Goal: Task Accomplishment & Management: Complete application form

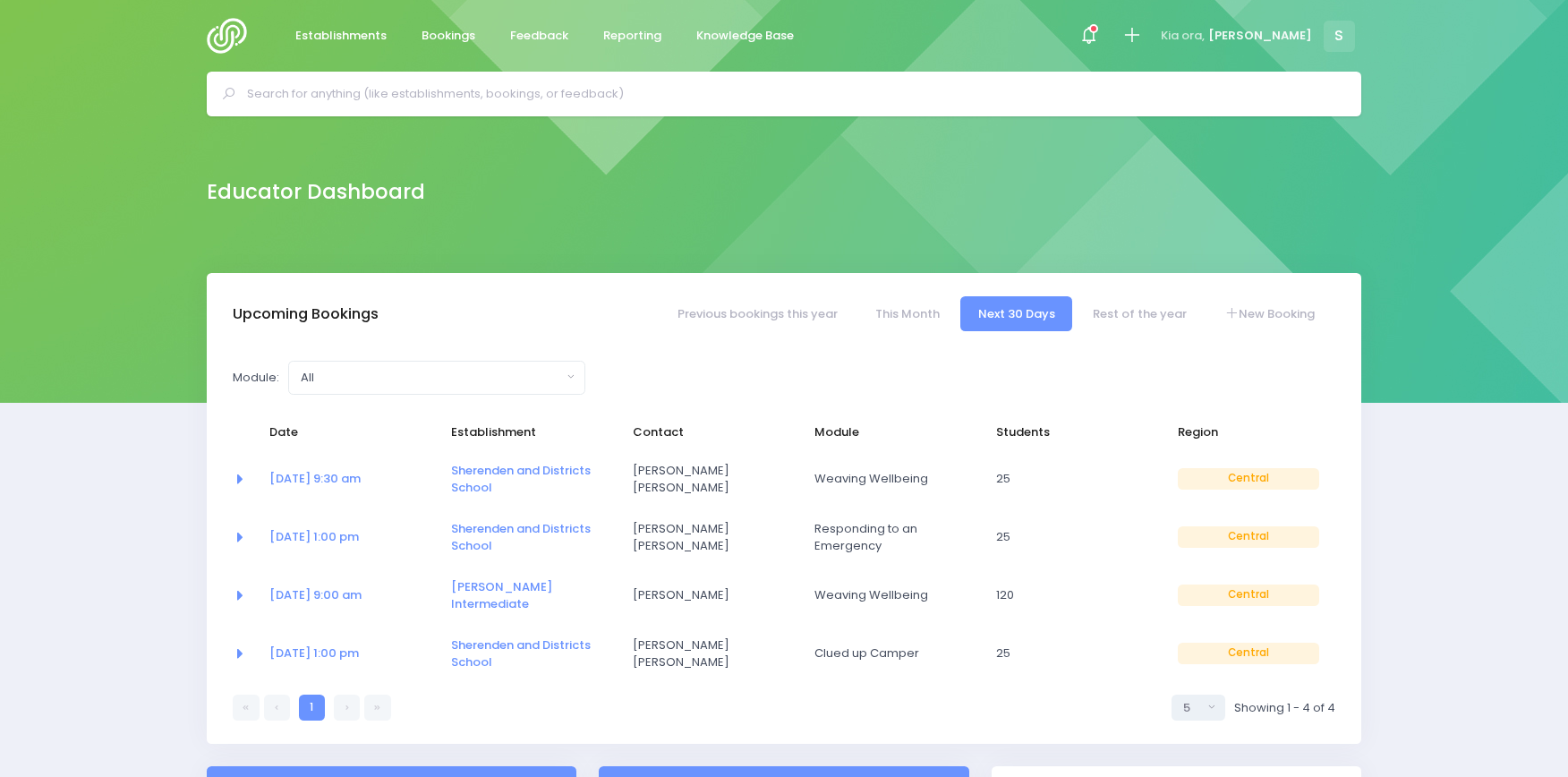
select select "5"
click at [1142, 34] on icon at bounding box center [1131, 35] width 21 height 21
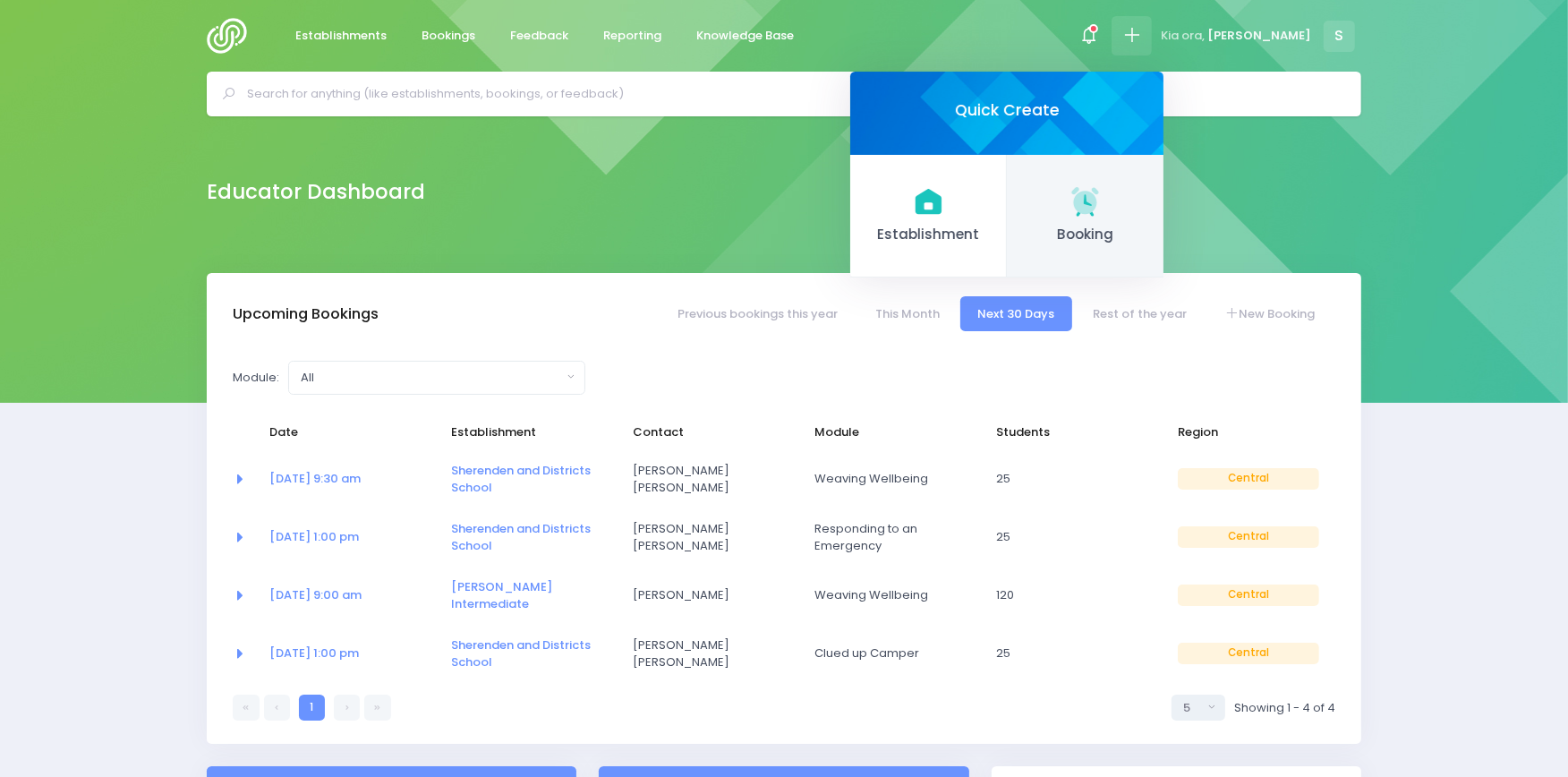
click at [1103, 200] on g at bounding box center [1084, 200] width 35 height 35
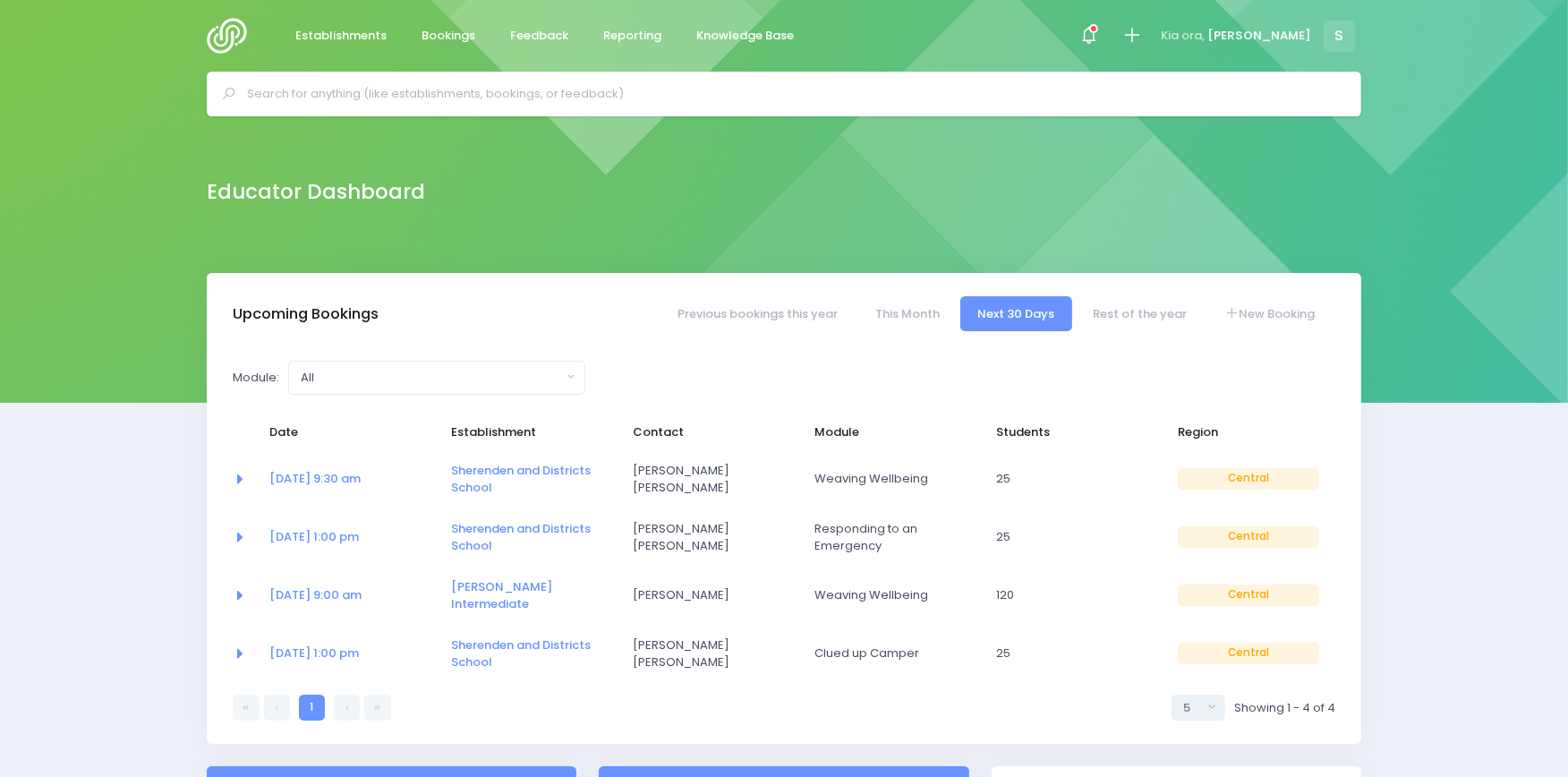
click at [612, 90] on input "text" at bounding box center [791, 94] width 1089 height 27
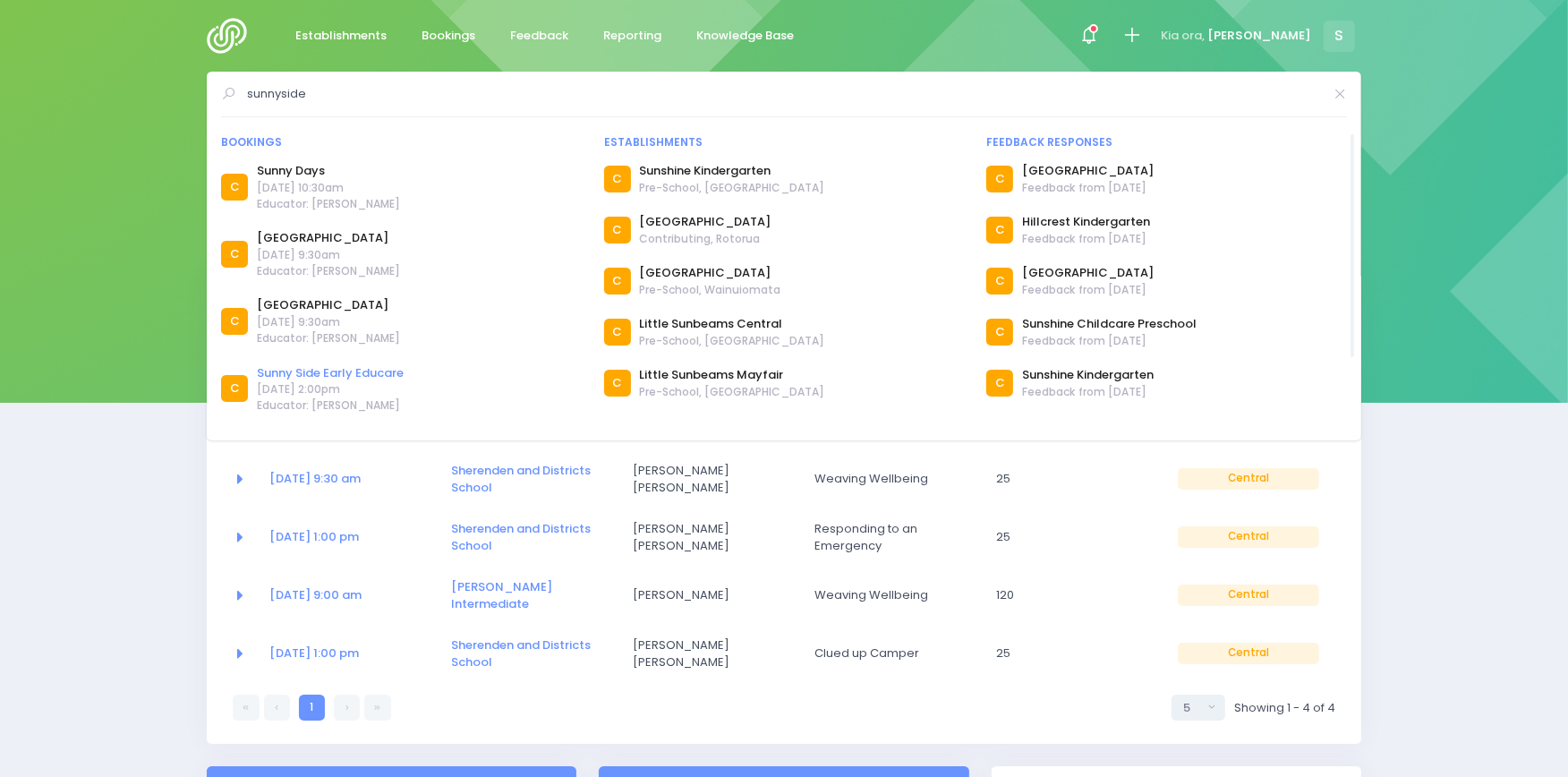
type input "sunnyside"
click at [363, 364] on link "Sunny Side Early Educare" at bounding box center [329, 373] width 147 height 18
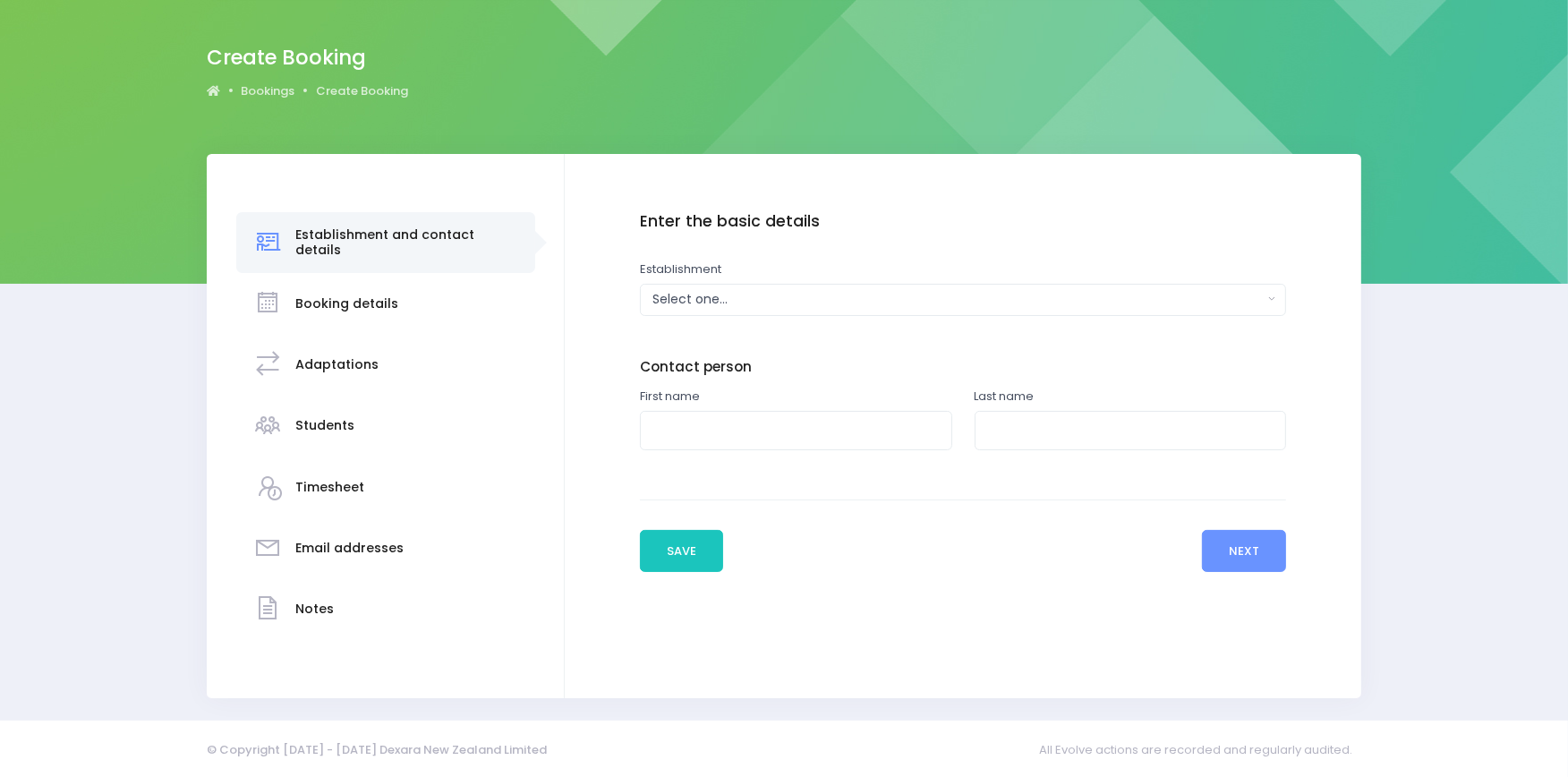
scroll to position [119, 0]
click at [675, 296] on div "Select one..." at bounding box center [957, 299] width 610 height 19
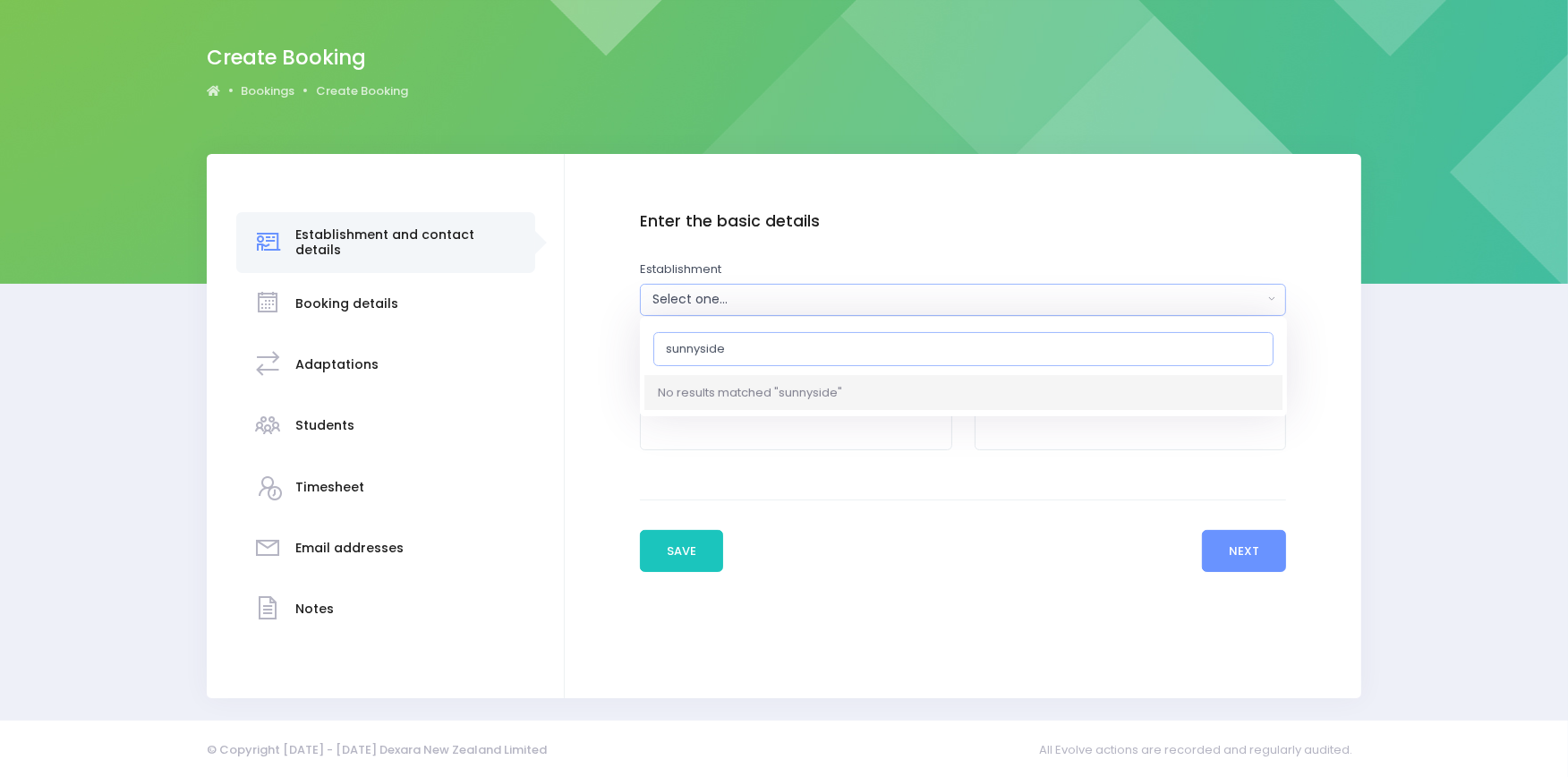
type input "sunnyside"
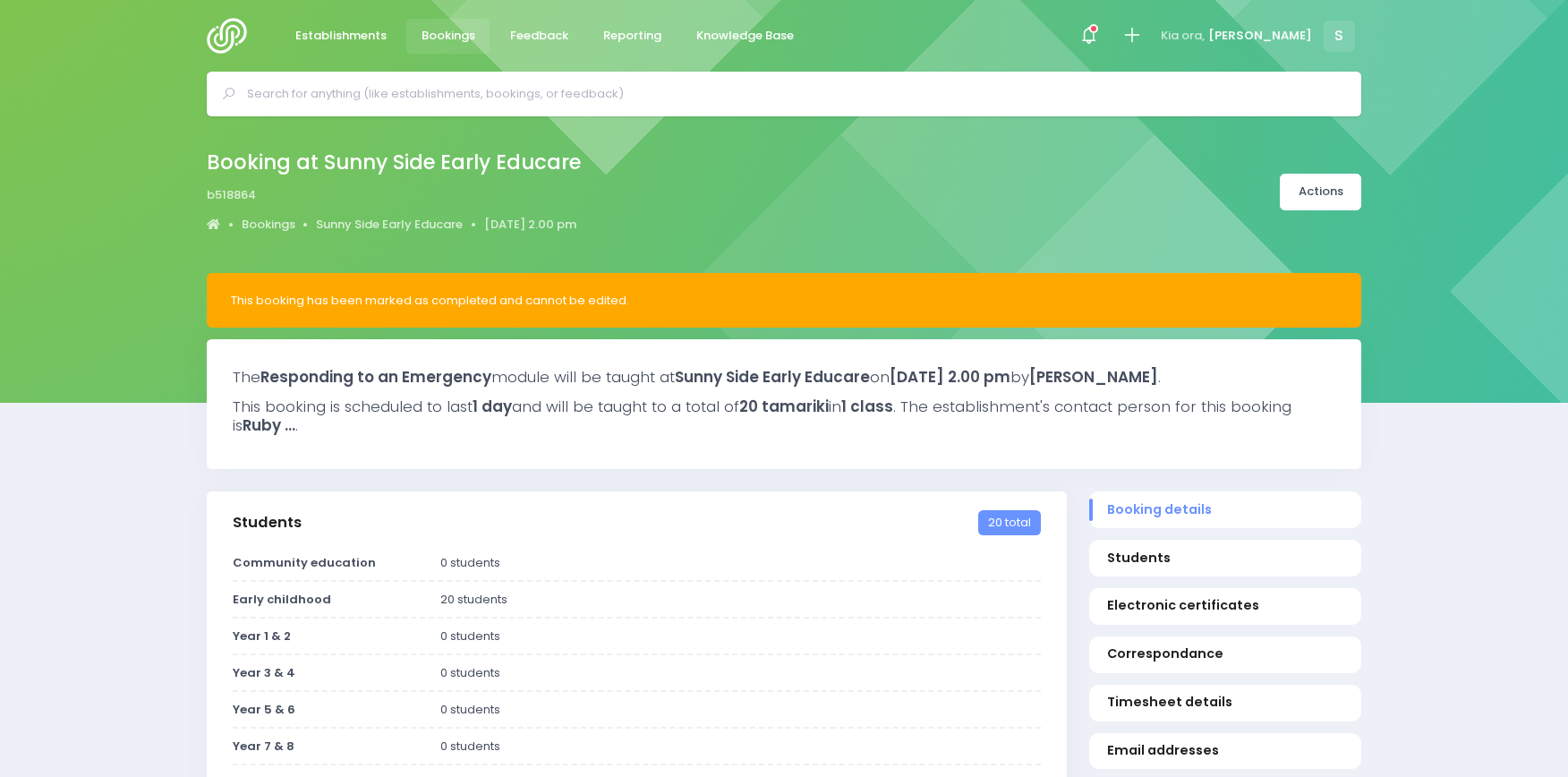
select select "5"
click at [331, 221] on link "Sunny Side Early Educare" at bounding box center [389, 225] width 147 height 18
click at [1142, 35] on icon at bounding box center [1131, 35] width 21 height 21
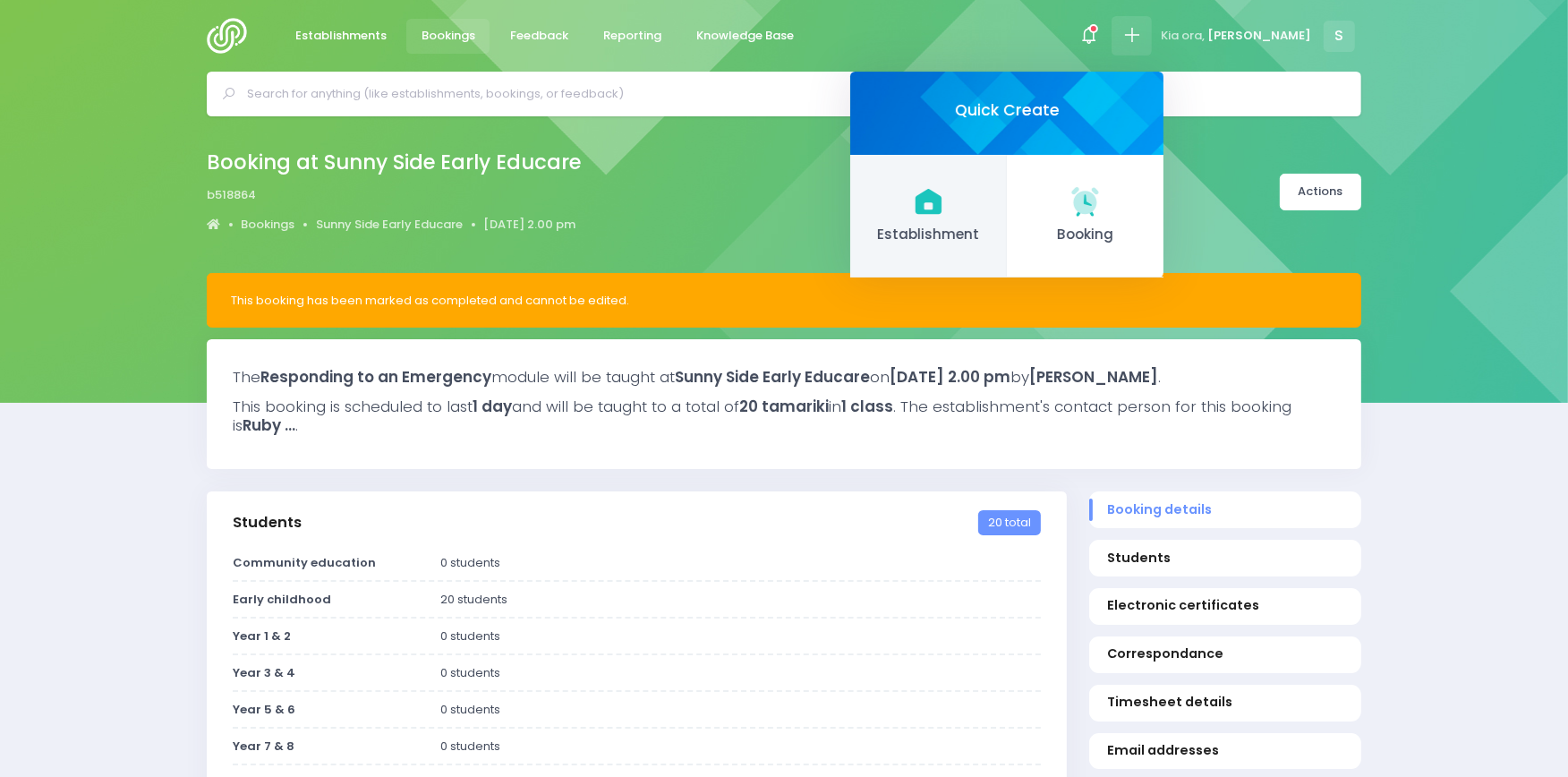
click at [946, 208] on icon at bounding box center [928, 200] width 35 height 35
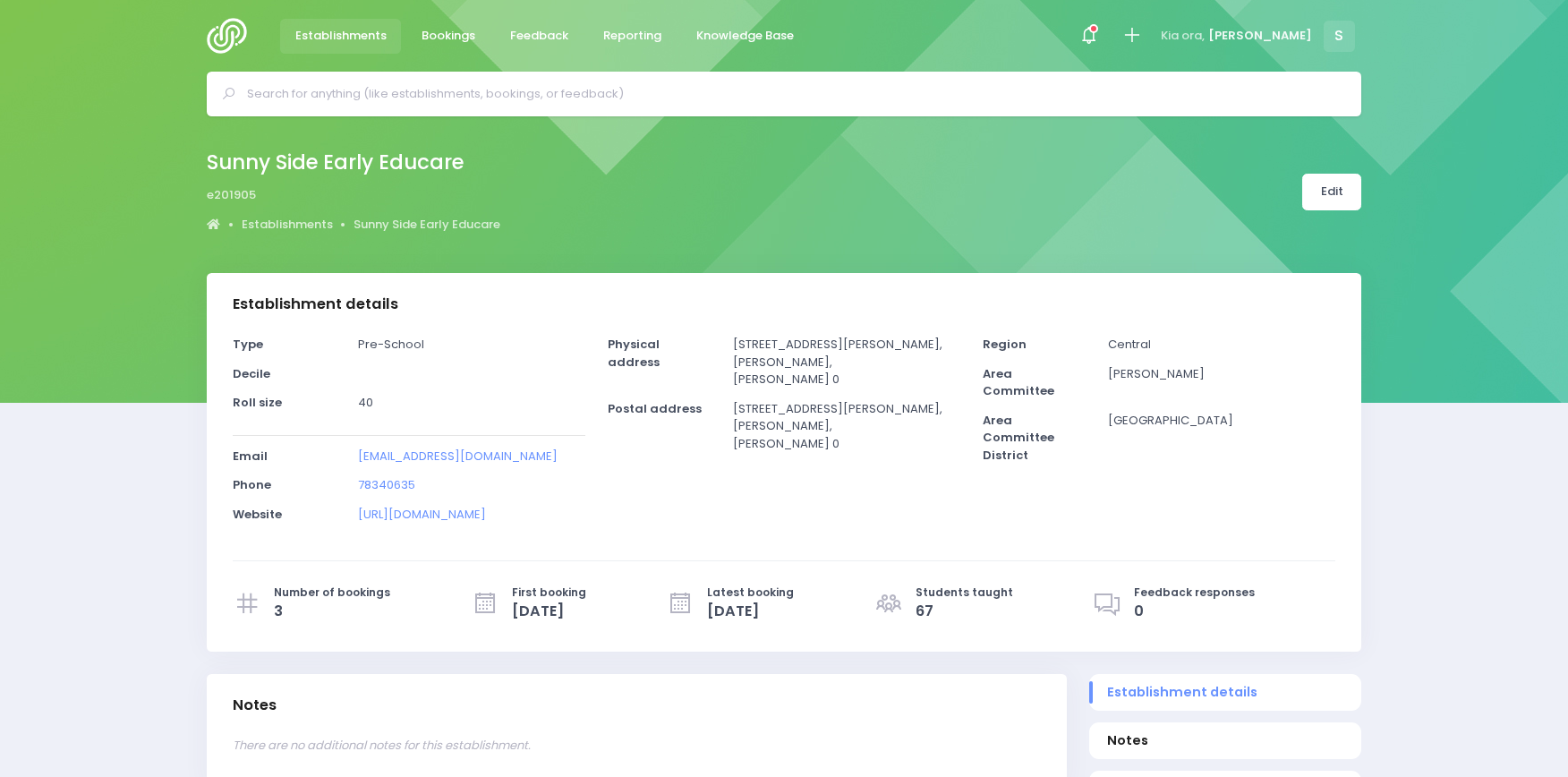
select select "5"
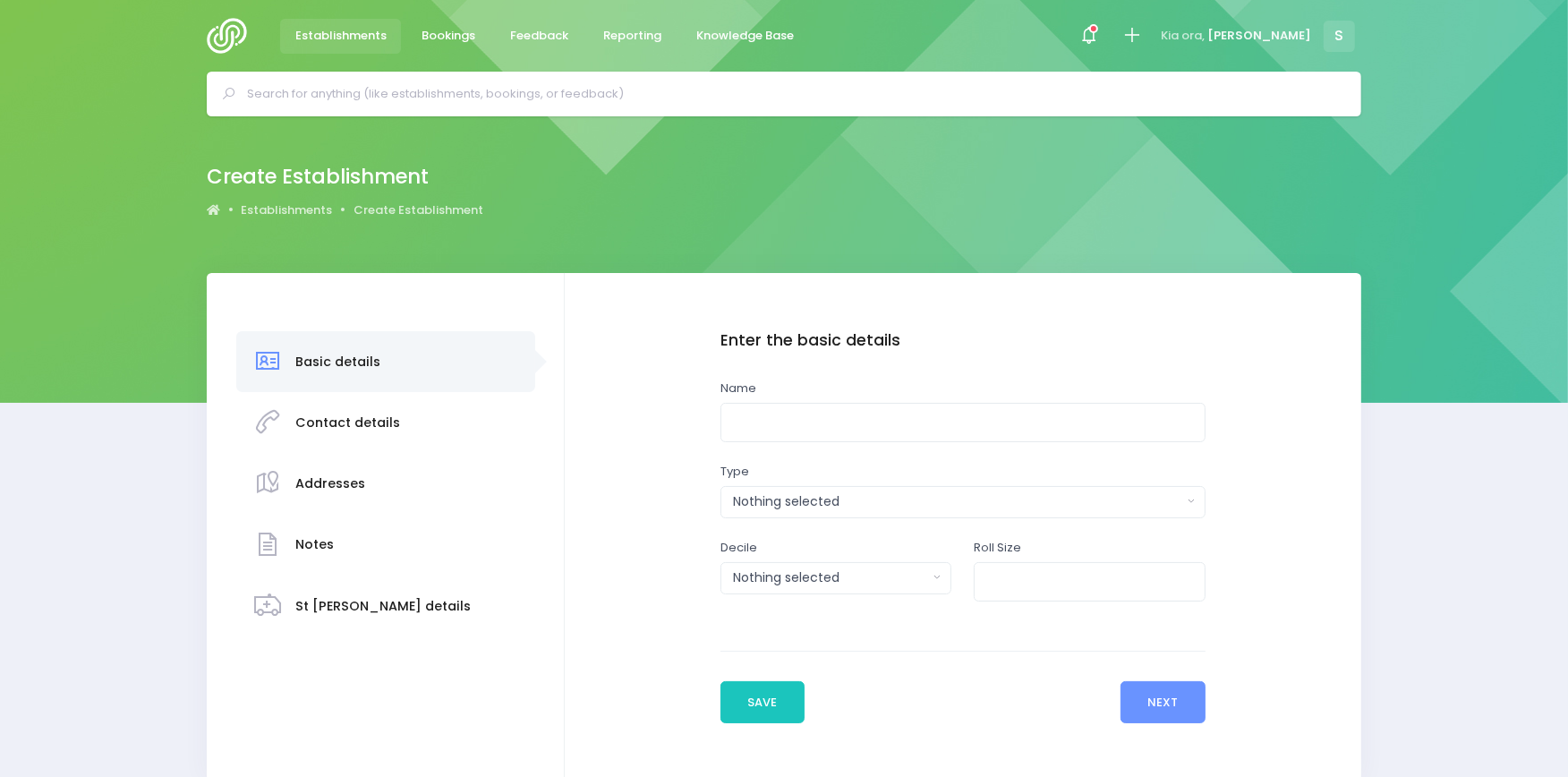
scroll to position [84, 0]
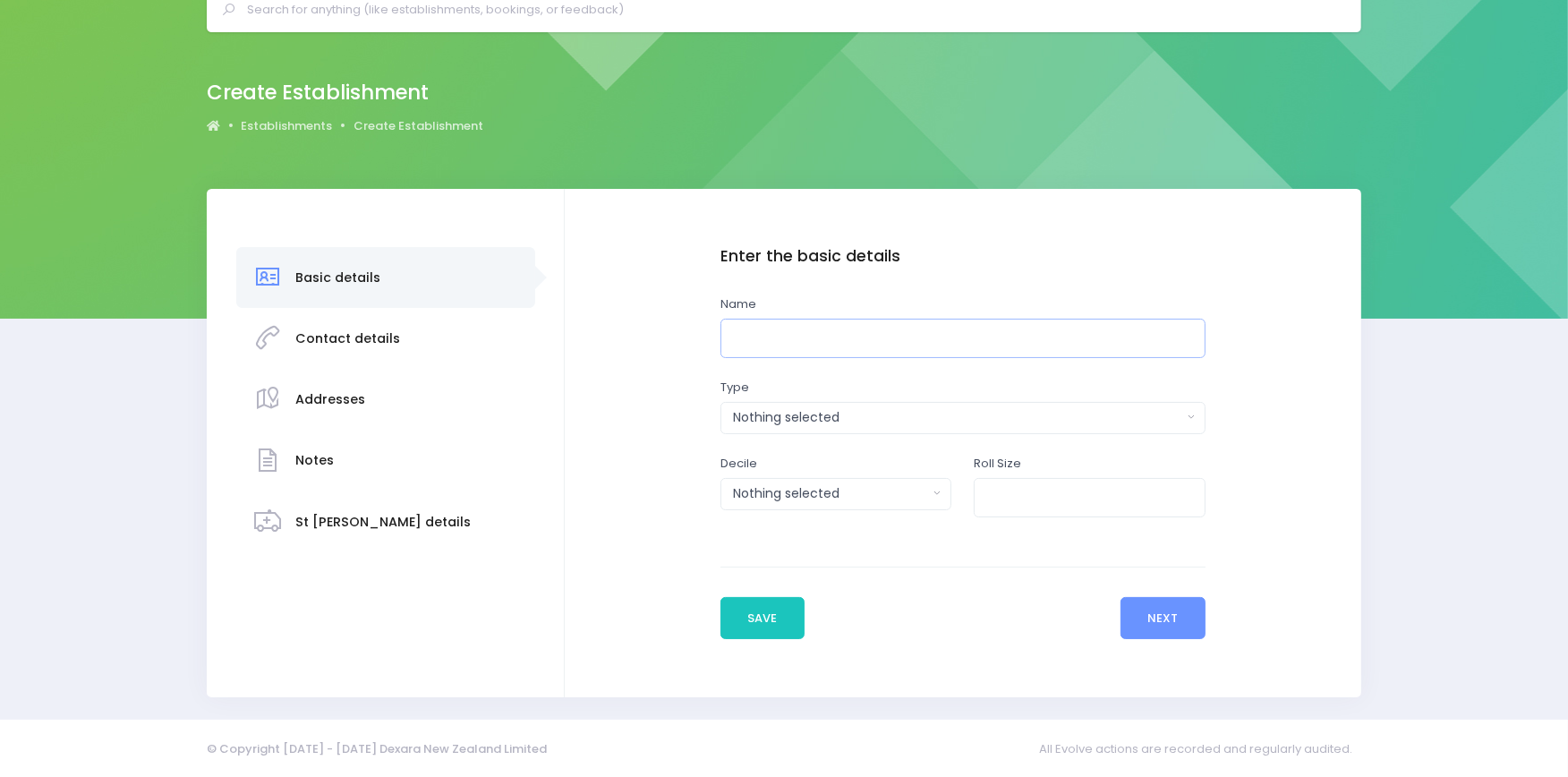
click at [843, 331] on input "text" at bounding box center [962, 338] width 485 height 40
type input "[GEOGRAPHIC_DATA]"
click at [761, 417] on div "Nothing selected" at bounding box center [957, 417] width 449 height 19
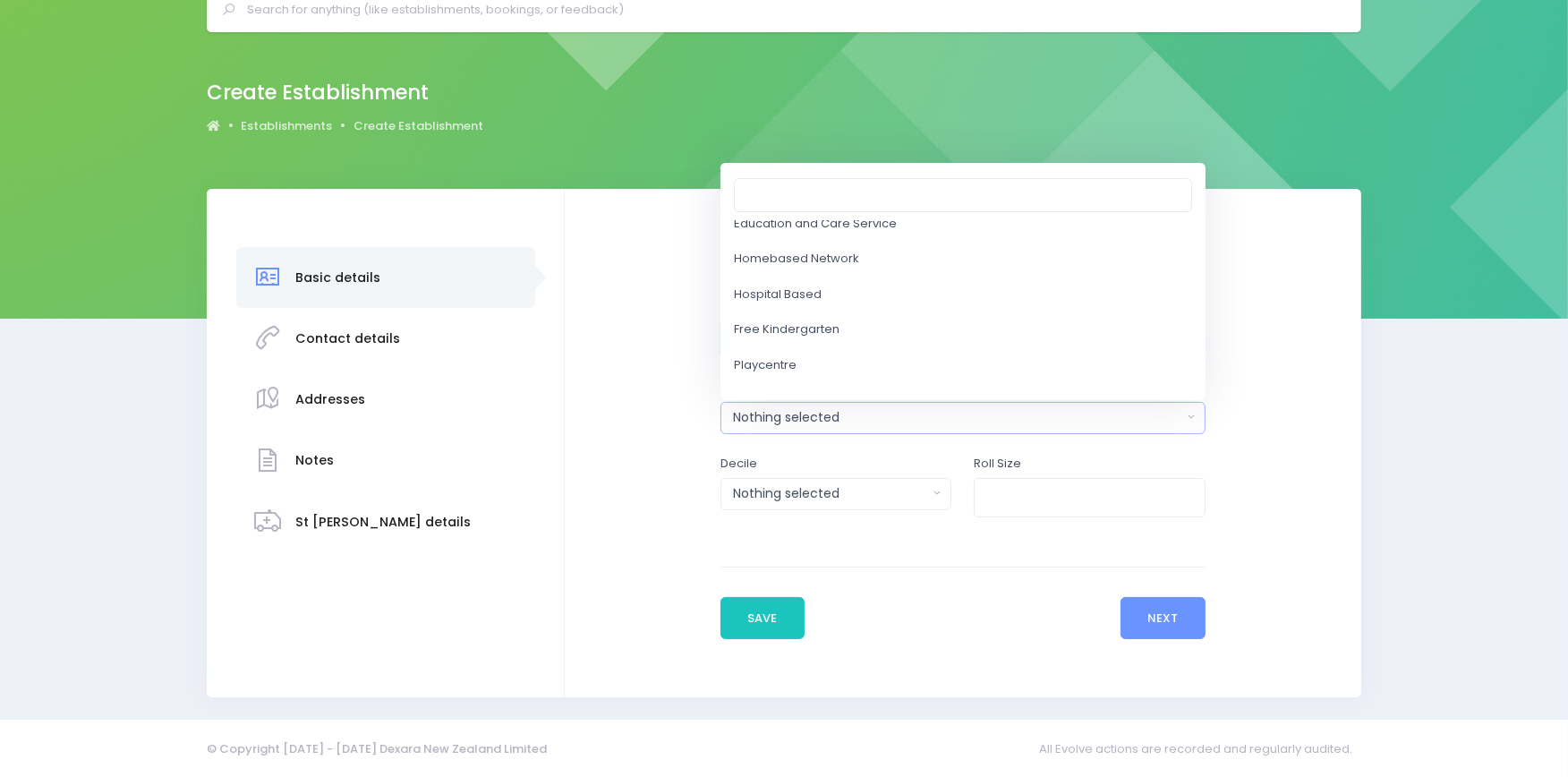
scroll to position [182, 0]
click at [761, 295] on span "Playcentre" at bounding box center [765, 296] width 63 height 18
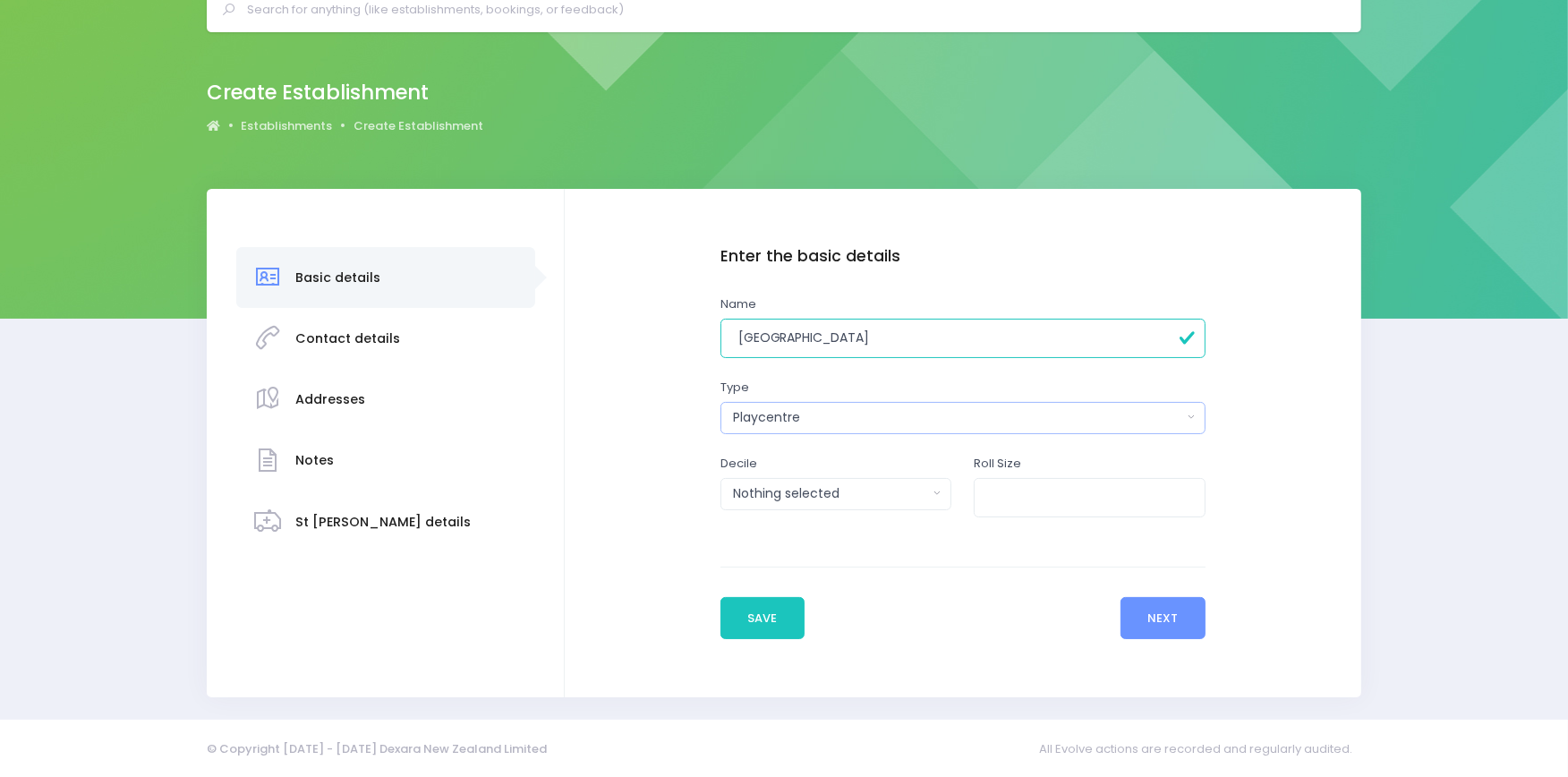
click at [821, 419] on div "Playcentre" at bounding box center [957, 417] width 449 height 19
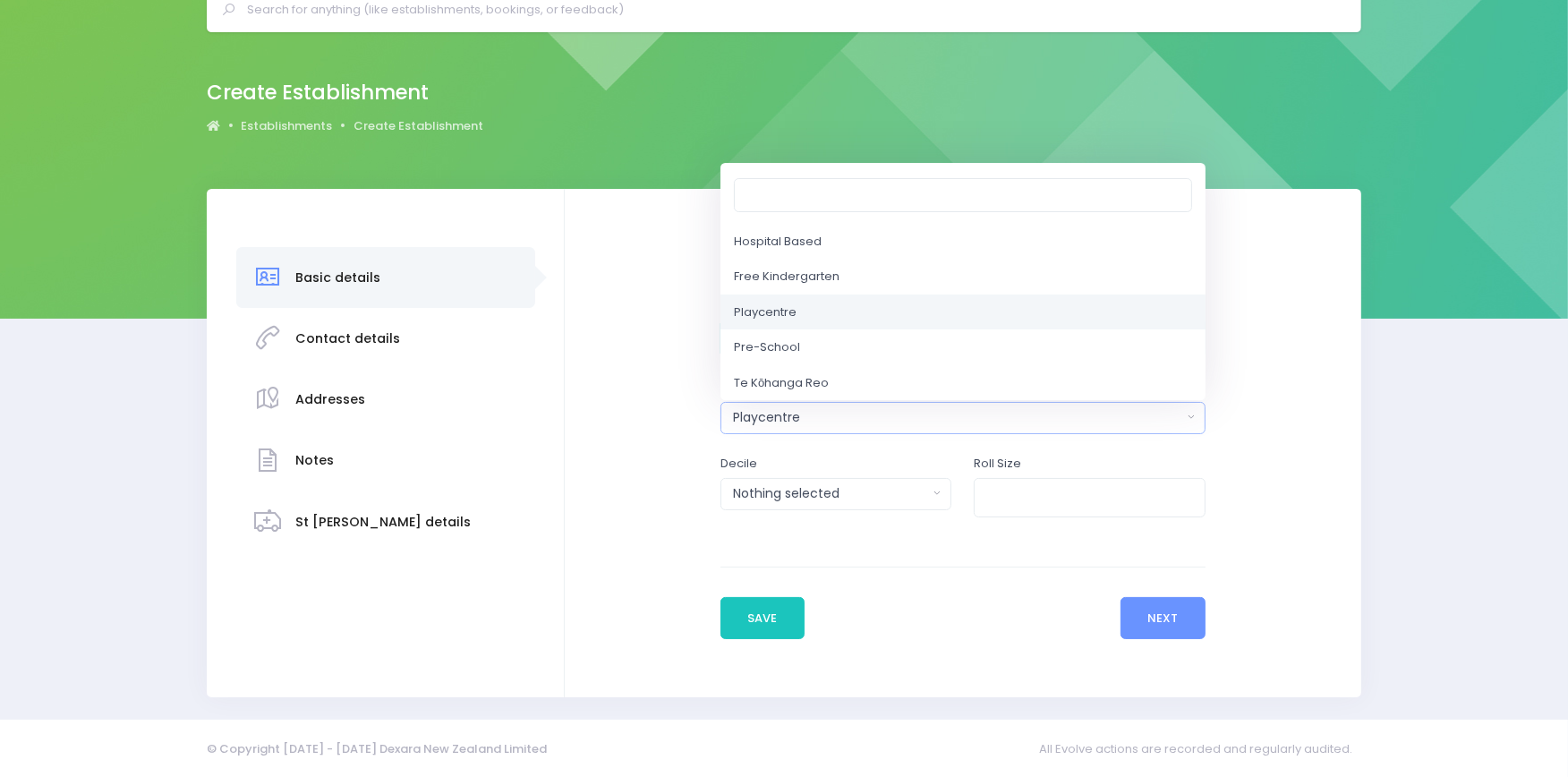
click at [798, 311] on link "Playcentre" at bounding box center [962, 313] width 485 height 35
select select "Playcentre"
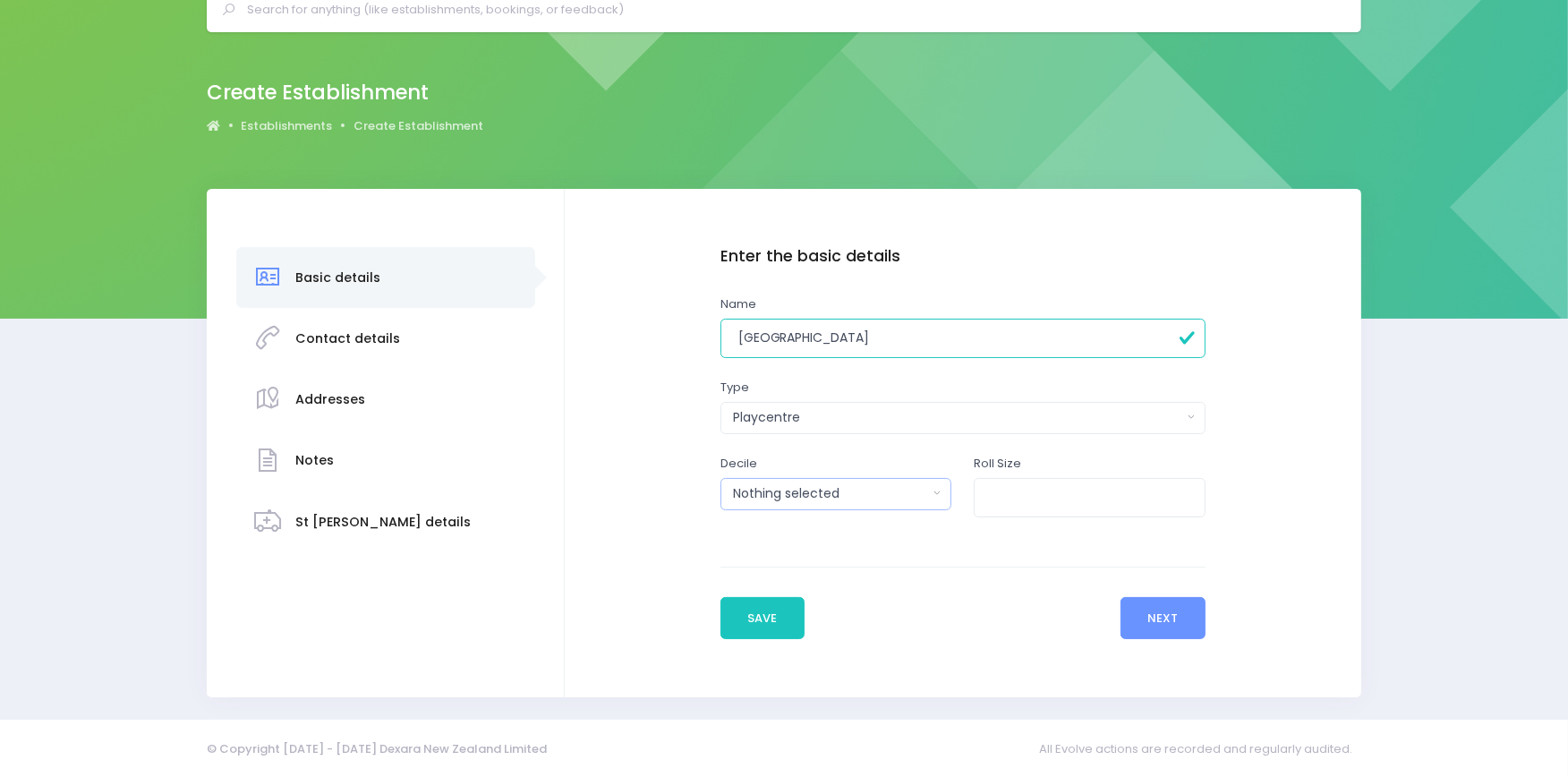
click at [768, 490] on div "Nothing selected" at bounding box center [830, 493] width 195 height 19
click at [903, 302] on link at bounding box center [835, 314] width 231 height 35
click at [1177, 622] on button "Next" at bounding box center [1163, 618] width 85 height 43
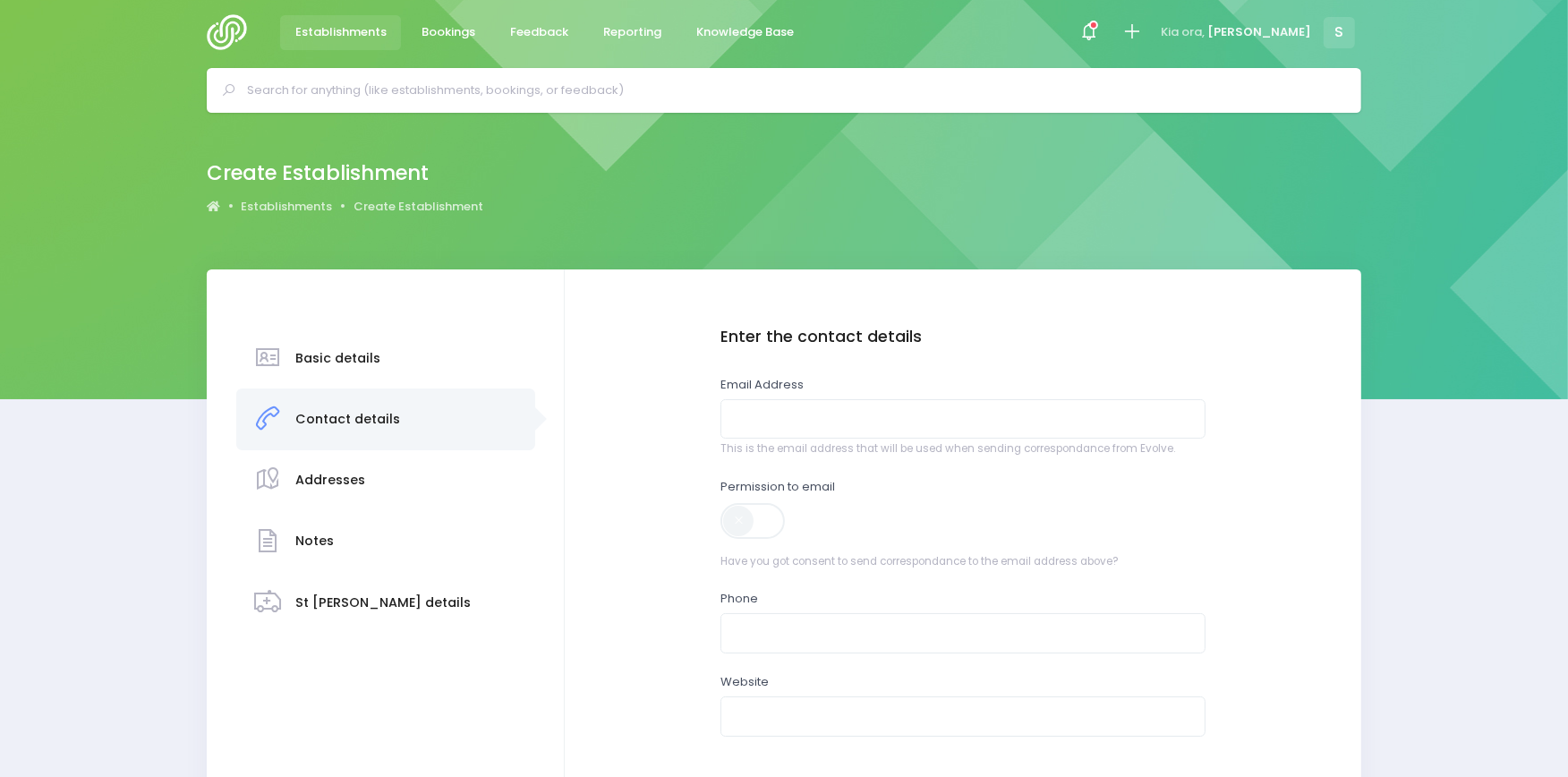
scroll to position [0, 0]
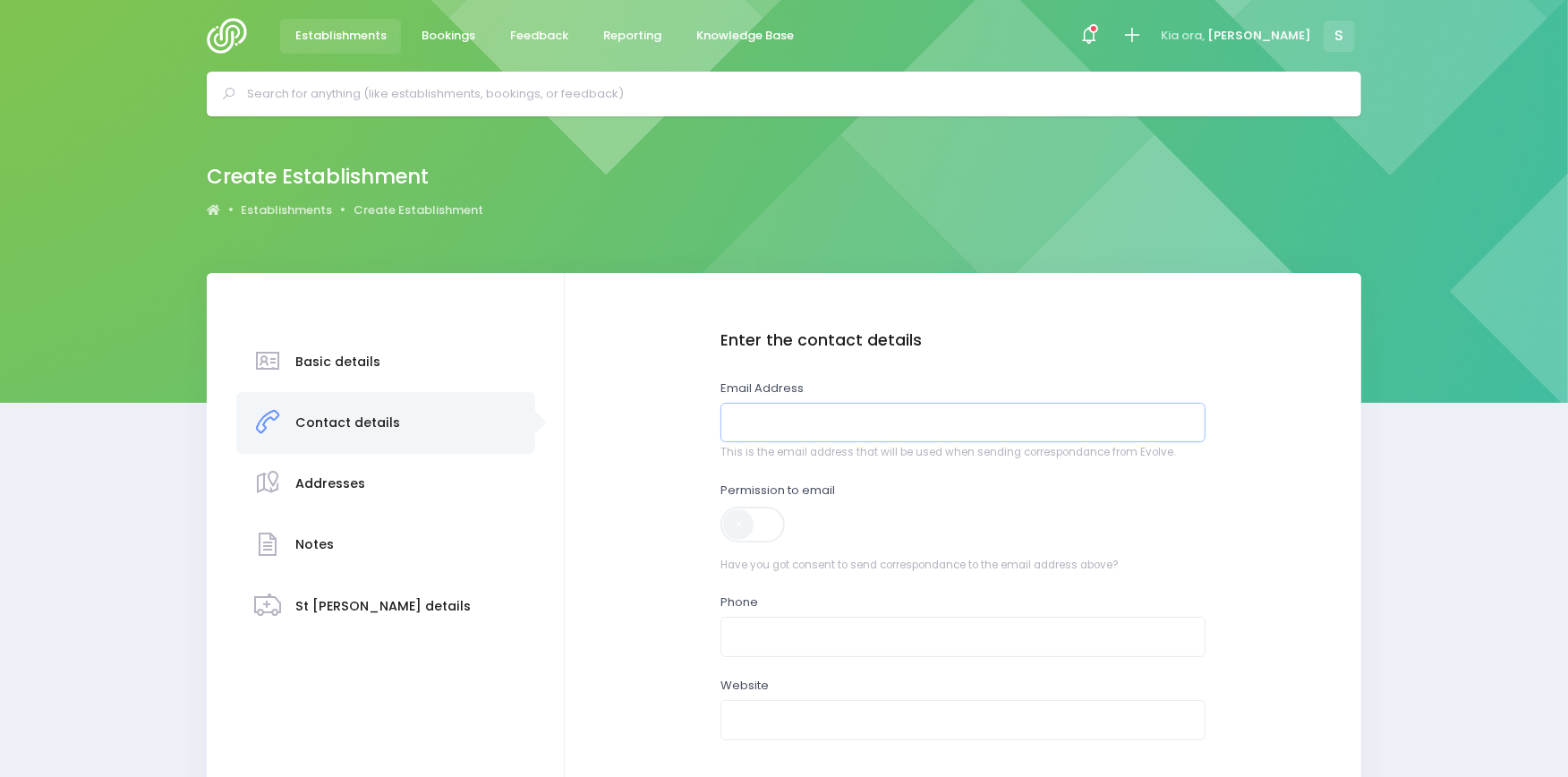
click at [768, 417] on input "email" at bounding box center [962, 422] width 485 height 40
click at [781, 422] on input "receprion@sunnyside.org.nz" at bounding box center [962, 422] width 485 height 40
type input "[EMAIL_ADDRESS][DOMAIN_NAME]"
click at [787, 515] on label at bounding box center [753, 525] width 67 height 39
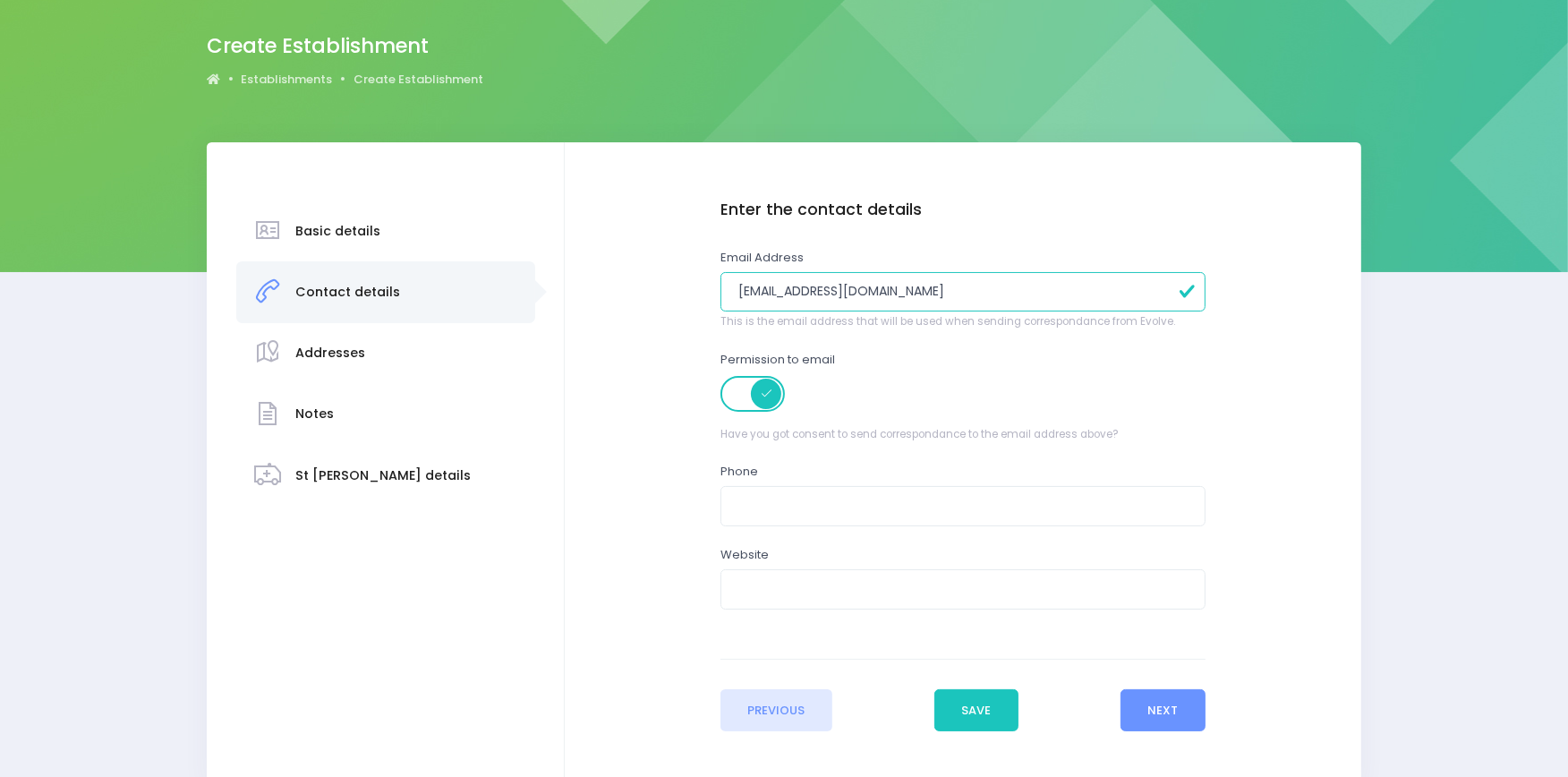
scroll to position [136, 0]
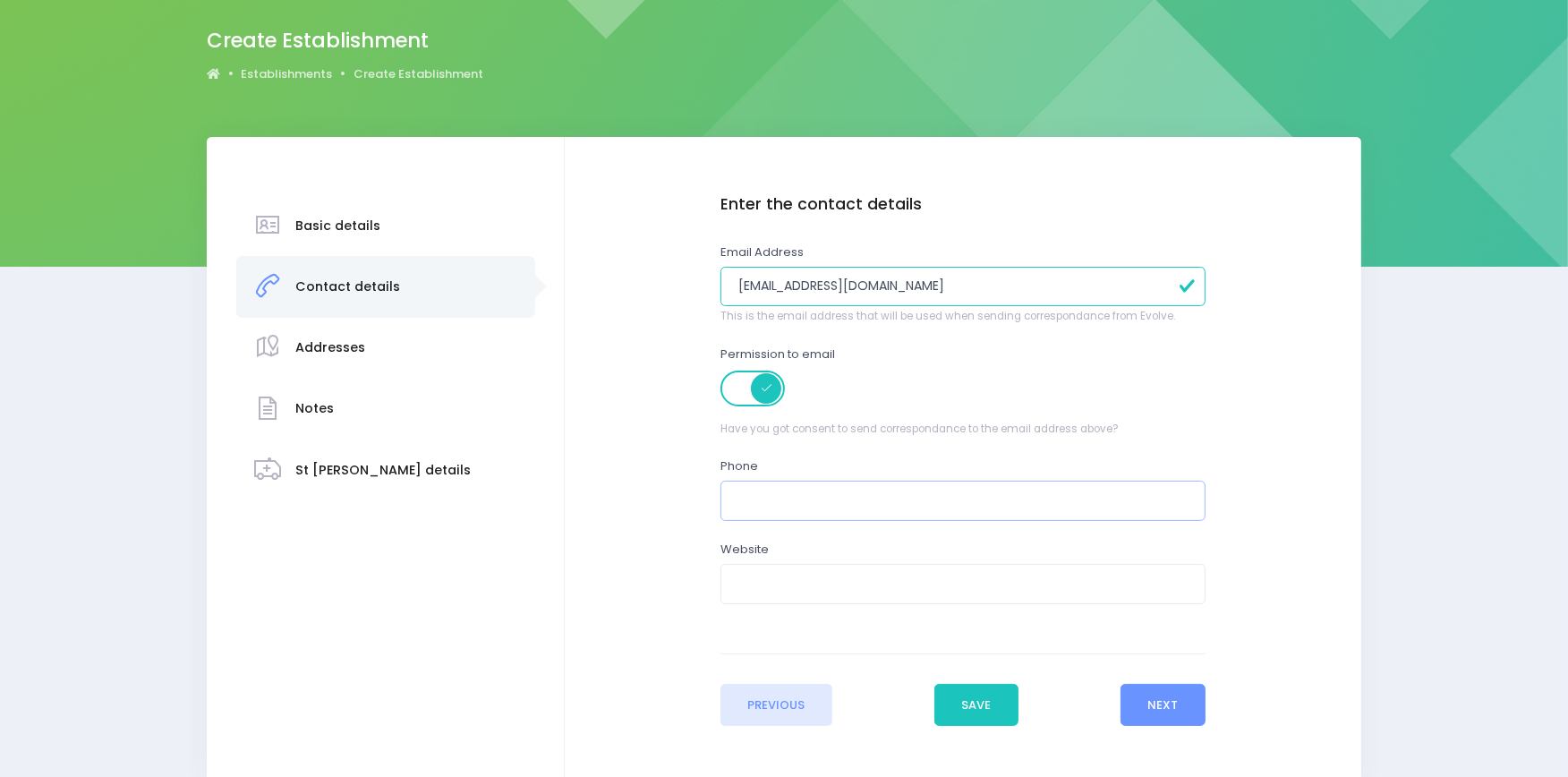
click at [806, 493] on input "text" at bounding box center [962, 500] width 485 height 40
paste input "• (06) 211 7278"
click at [762, 501] on input "• (06) 211 7278" at bounding box center [962, 500] width 485 height 40
type input "(06) 211 7278"
click at [1152, 707] on button "Next" at bounding box center [1163, 705] width 85 height 43
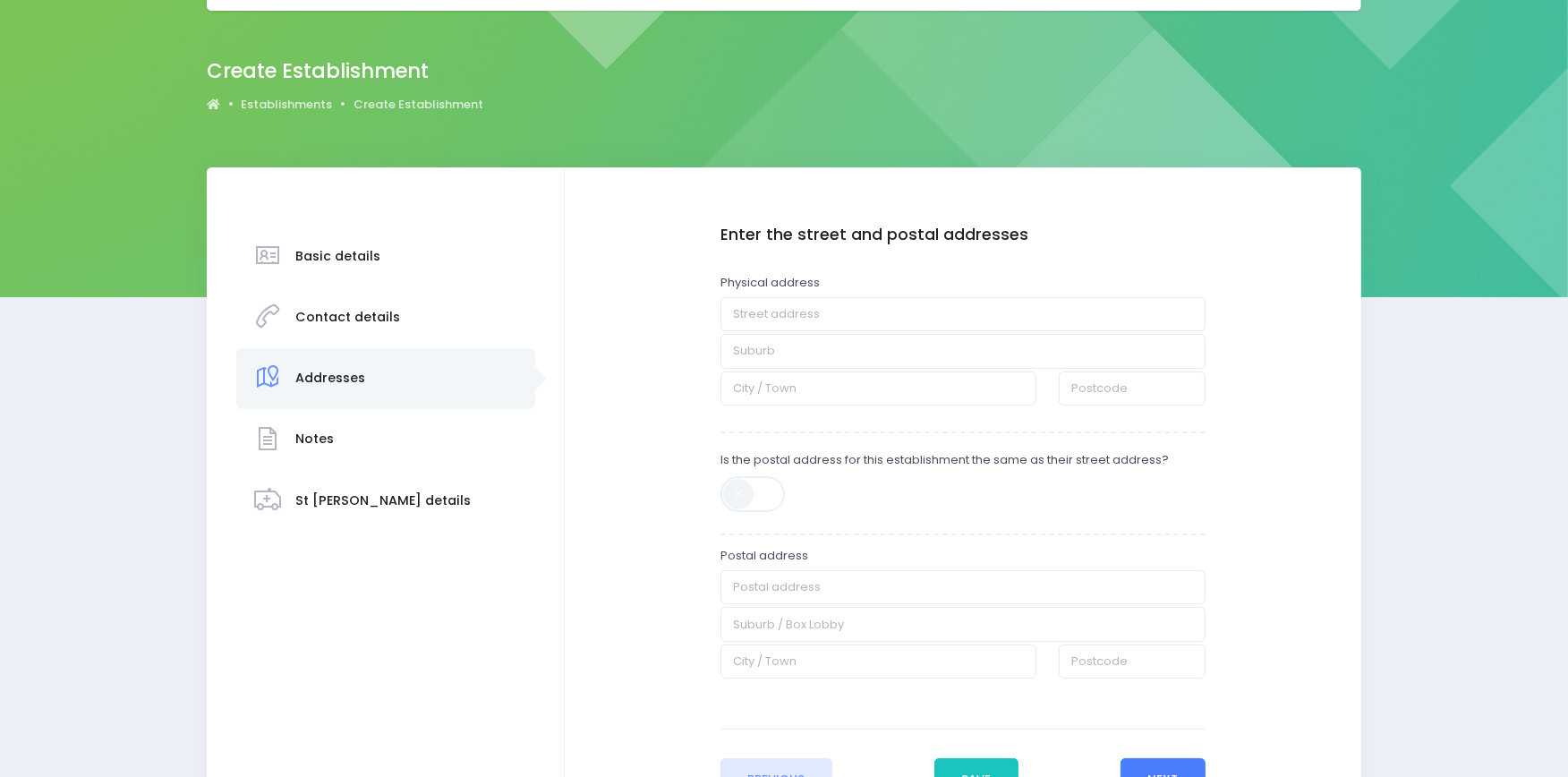
scroll to position [114, 0]
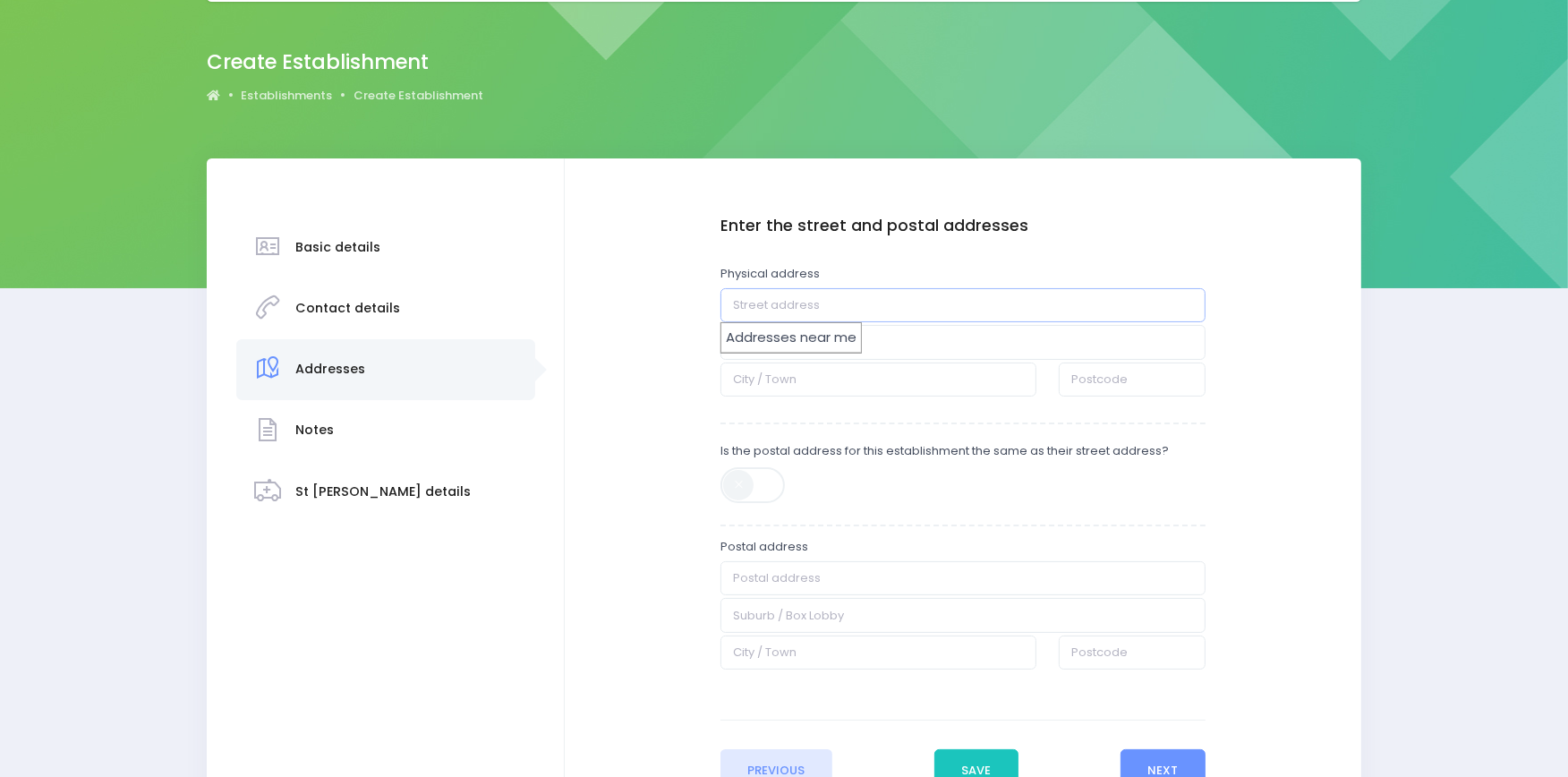
click at [748, 306] on input "text" at bounding box center [962, 305] width 485 height 34
paste input "• Sunnyside Early Learning Centre • 102 Davis St, 926 Heretaunga Street West, S…"
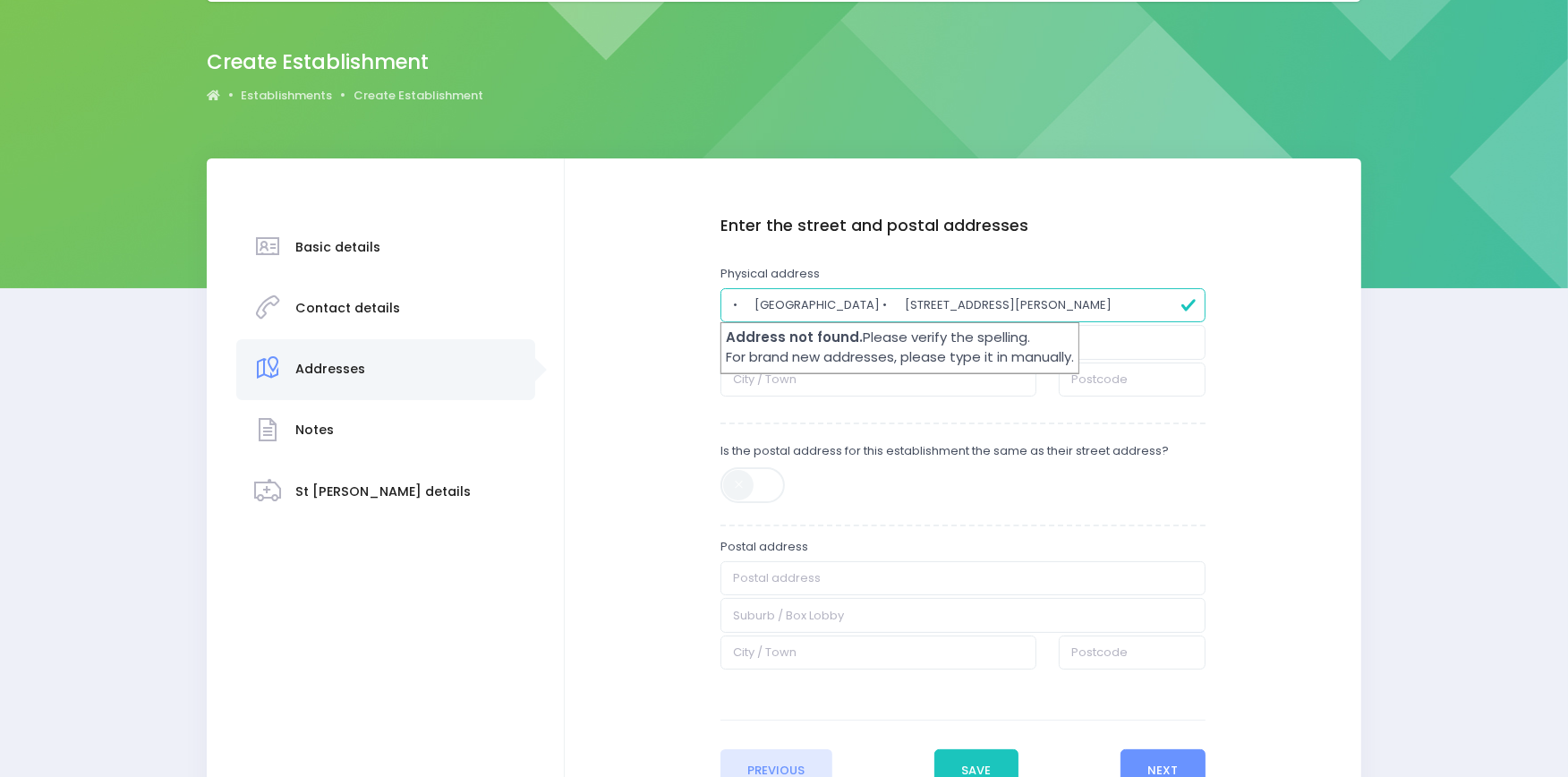
drag, startPoint x: 777, startPoint y: 303, endPoint x: 668, endPoint y: 312, distance: 109.4
click at [668, 312] on div "Enter the basic details Name Sunnyside Early Learning Centre Type Casual-Educat…" at bounding box center [962, 504] width 760 height 575
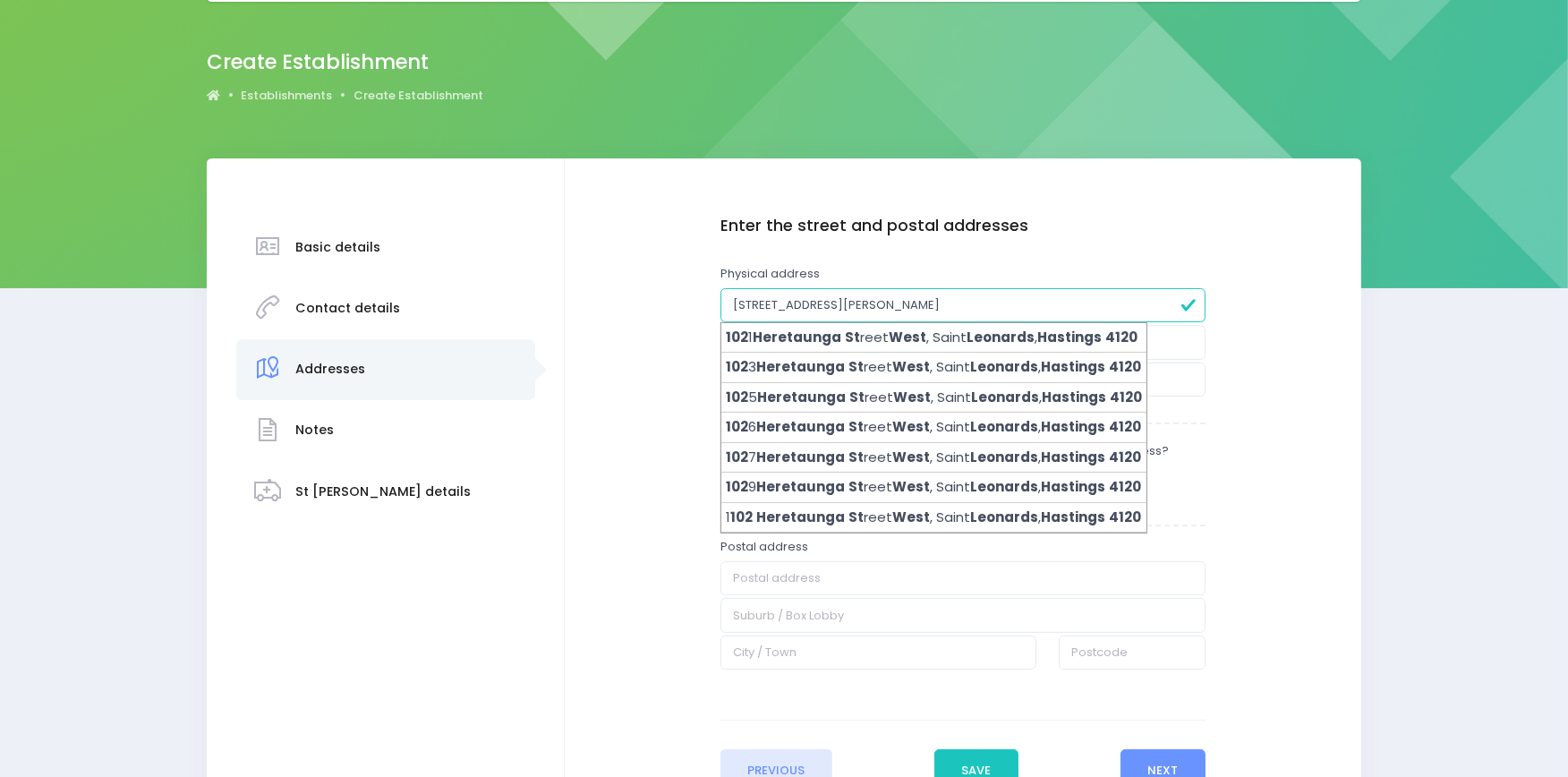
click at [793, 299] on input "102 Davis St, 926 Heretaunga Street West, St Leonards, Hastings 4120" at bounding box center [962, 305] width 485 height 34
click at [758, 299] on input "102 Davis St, 926 Heretaunga Street West, St Leonards, Hastings 4120" at bounding box center [962, 305] width 485 height 34
type input "102 Davis St, 926 Heretaunga Street West, St Leonards, Hastings 4120"
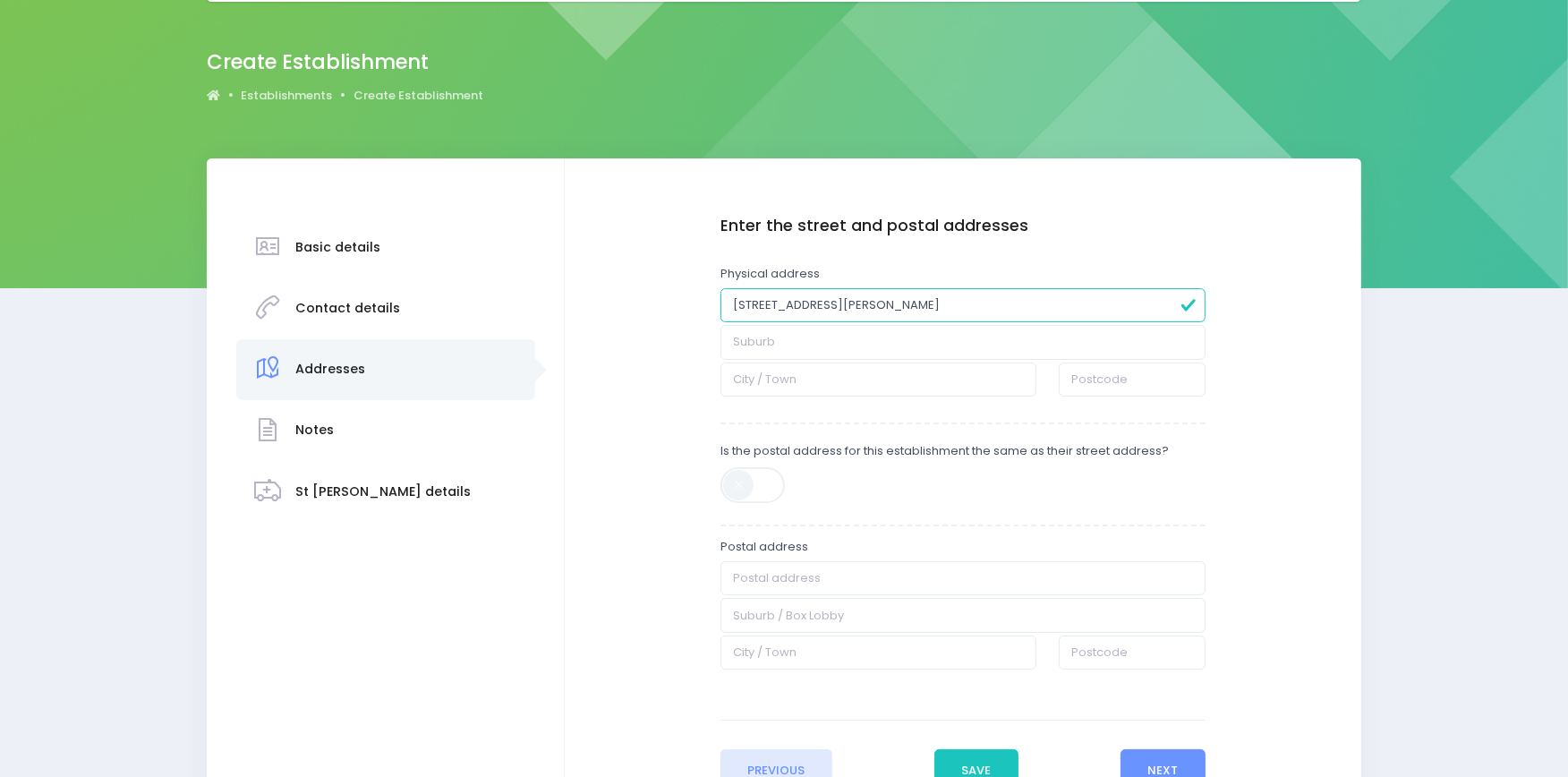
click at [946, 301] on input "102 Davis St, 926 Heretaunga Street West, St Leonards, Hastings 4120" at bounding box center [962, 305] width 485 height 34
click at [1170, 770] on button "Next" at bounding box center [1163, 770] width 85 height 43
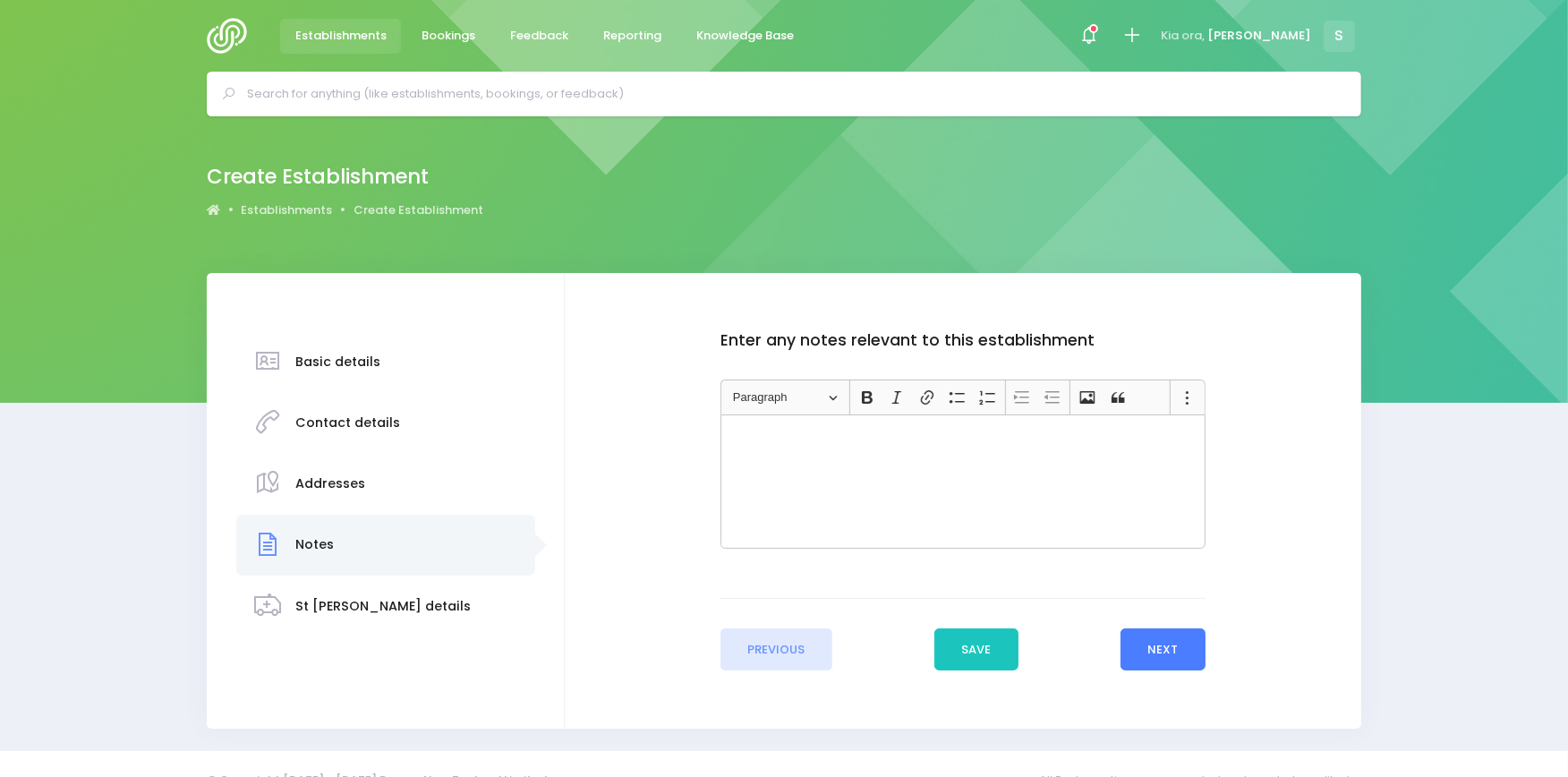
click at [1201, 656] on button "Next" at bounding box center [1163, 650] width 85 height 43
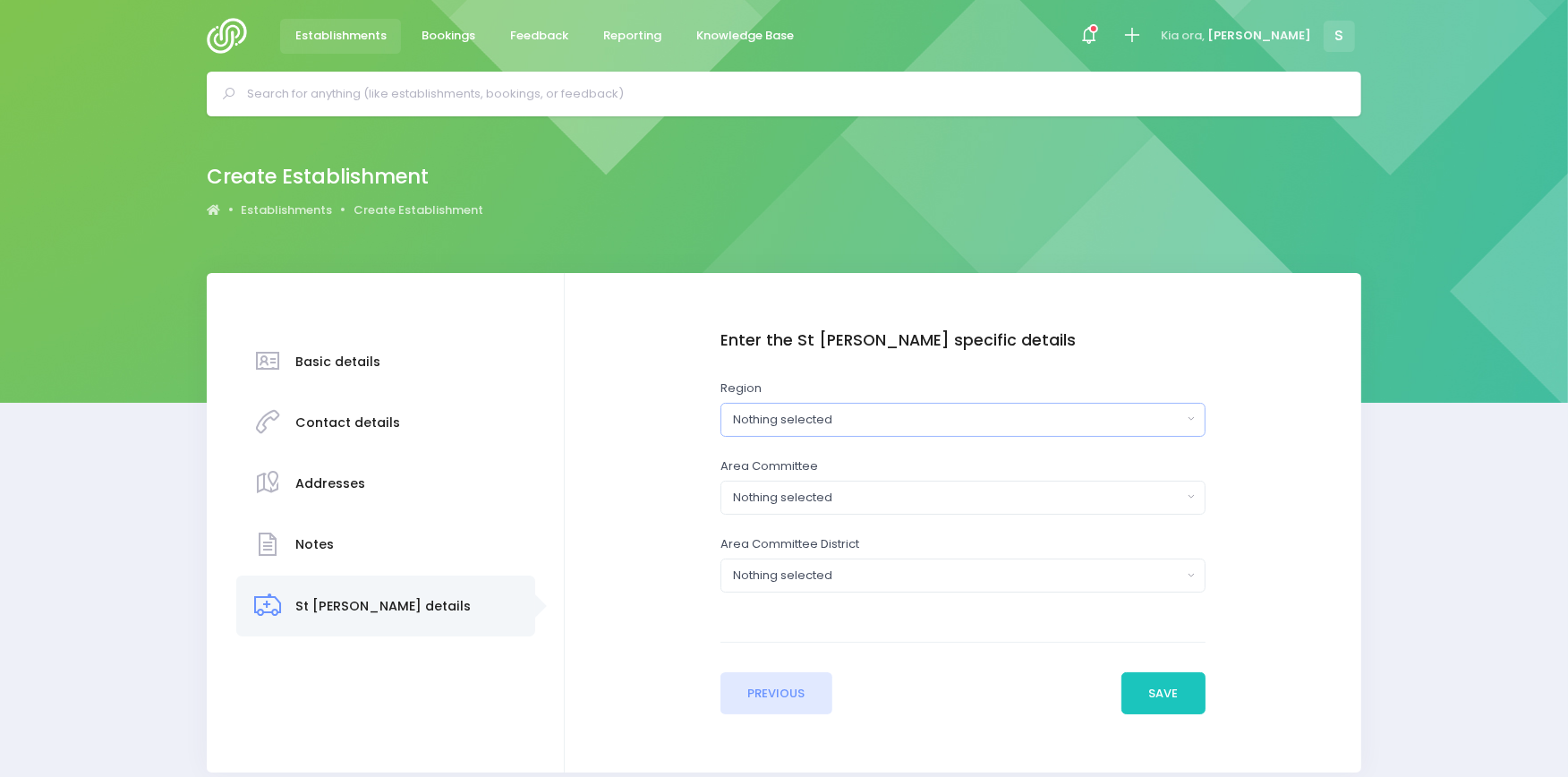
click at [783, 415] on div "Nothing selected" at bounding box center [957, 419] width 449 height 18
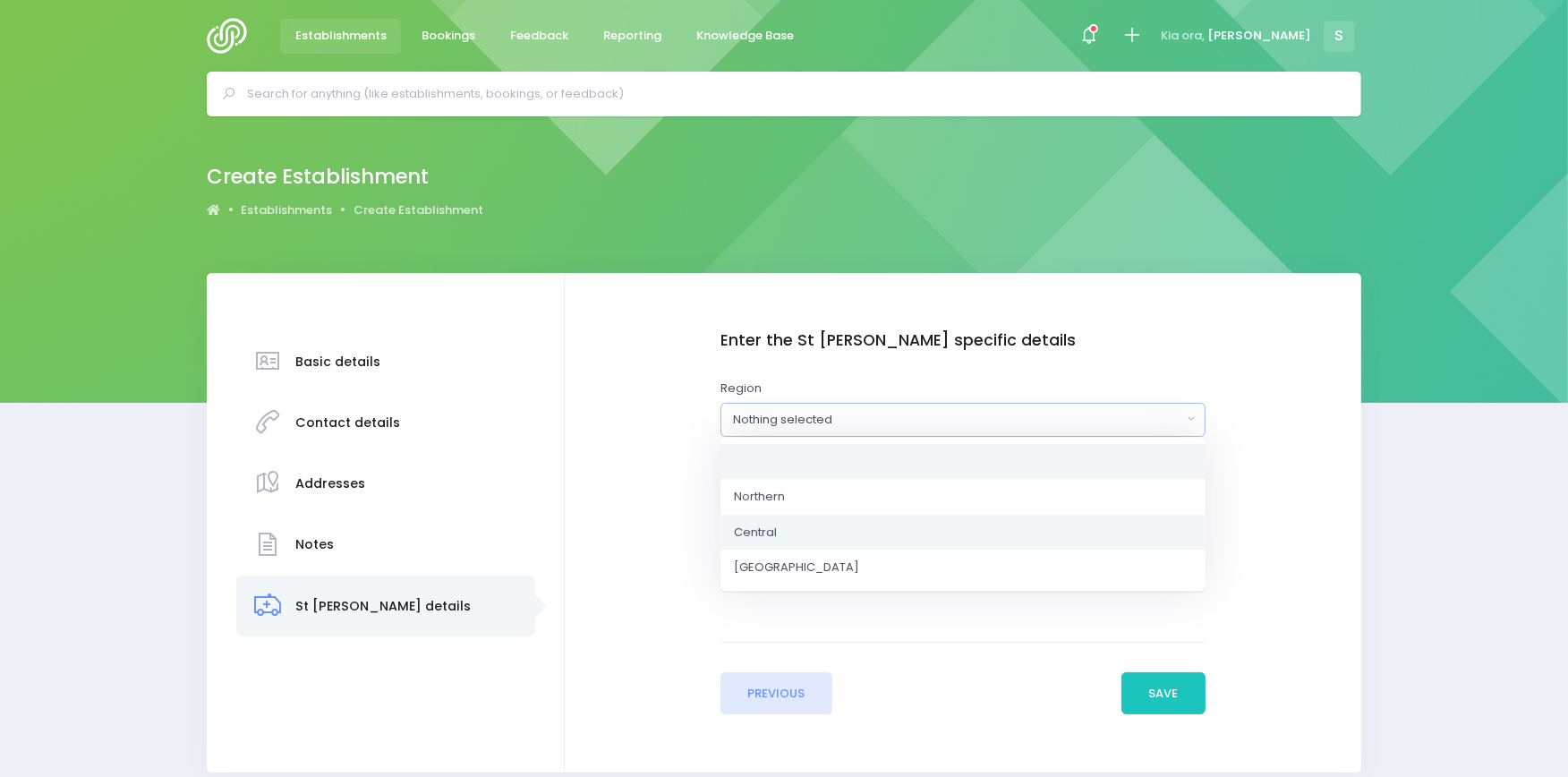
click at [756, 526] on span "Central" at bounding box center [755, 531] width 43 height 18
select select "Central"
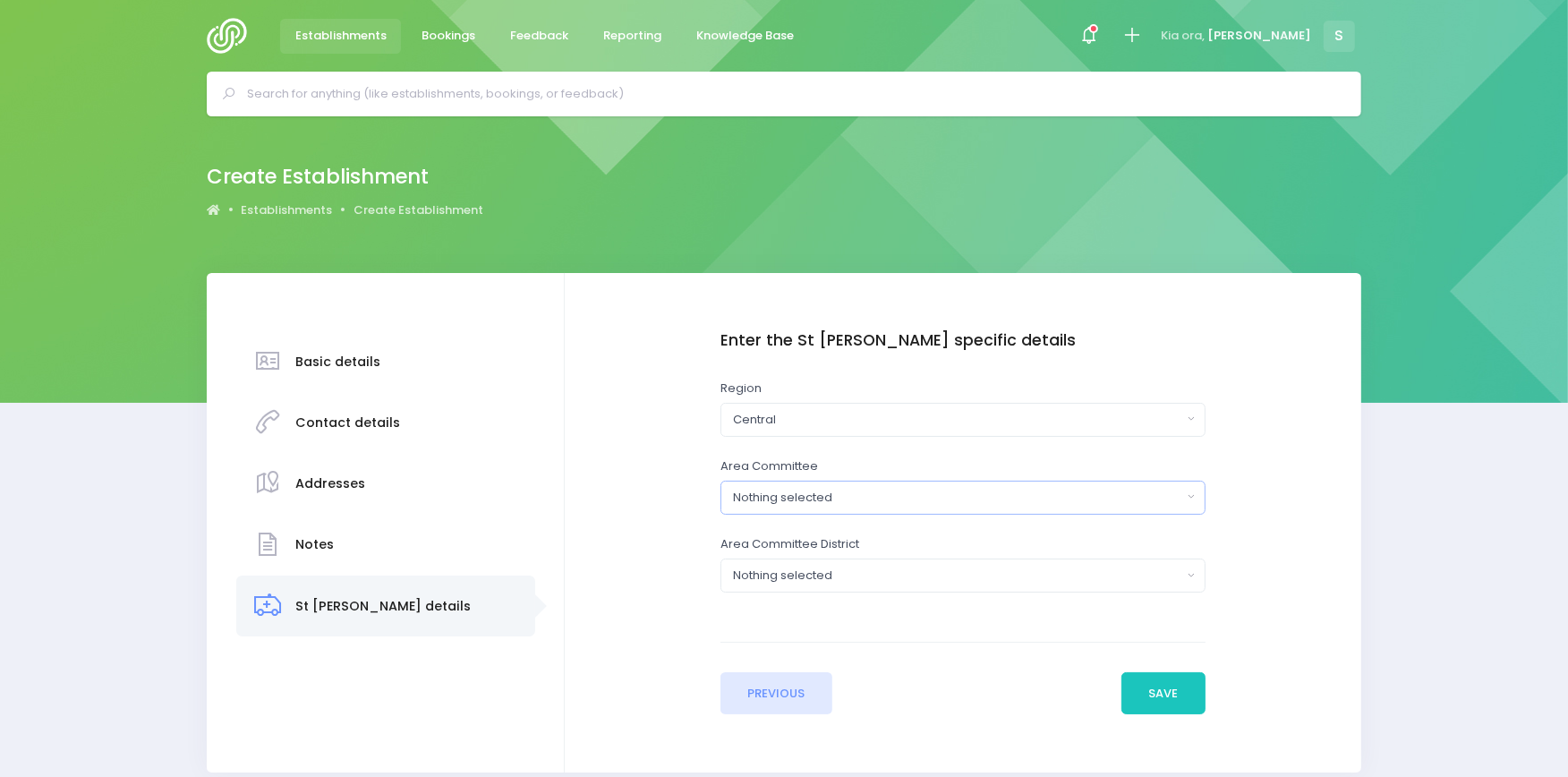
click at [874, 498] on div "Nothing selected" at bounding box center [957, 497] width 449 height 18
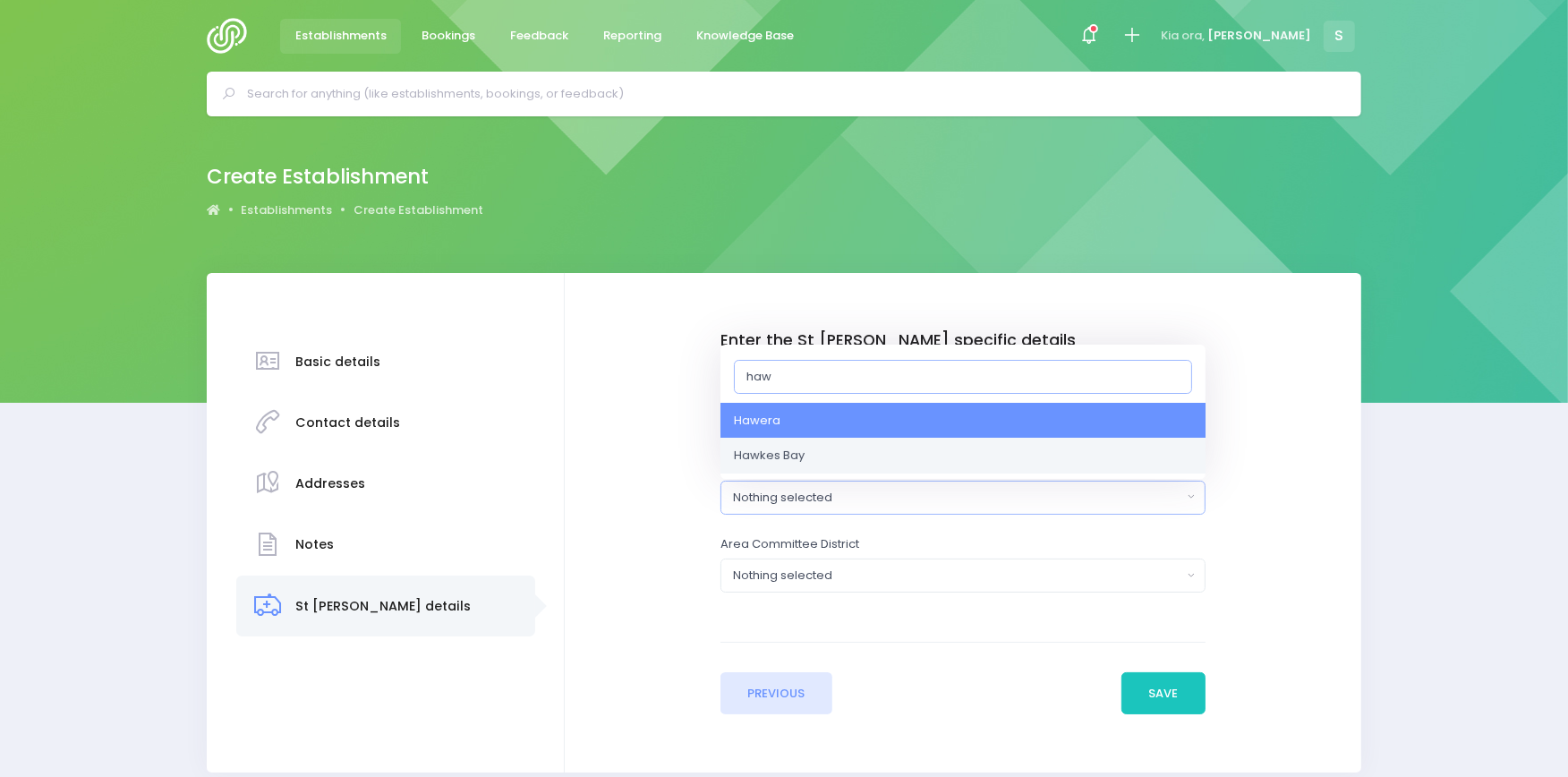
type input "haw"
click at [801, 442] on link "Hawkes Bay" at bounding box center [962, 456] width 485 height 35
select select "Hawkes Bay"
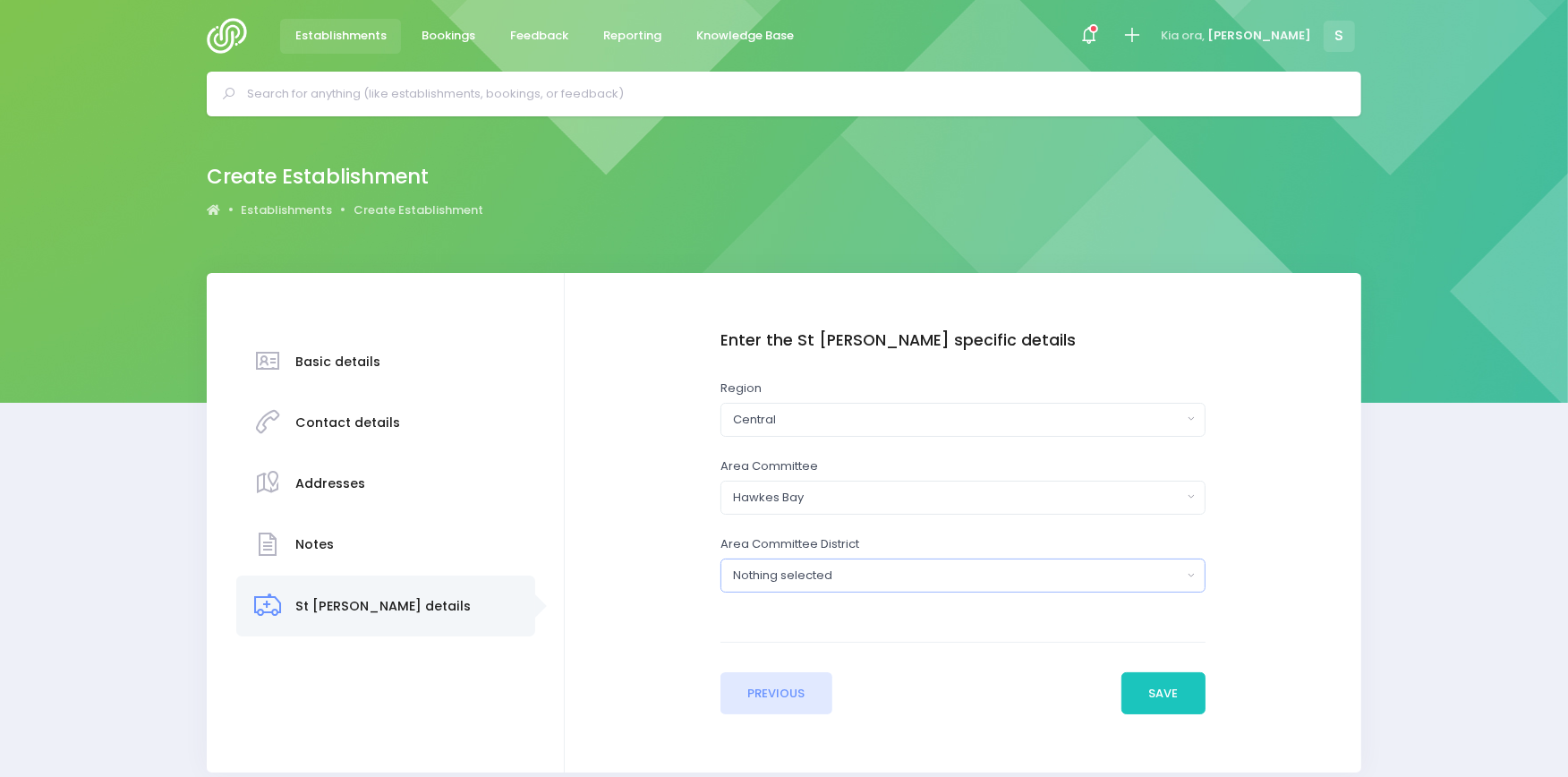
click at [830, 571] on div "Nothing selected" at bounding box center [957, 575] width 449 height 18
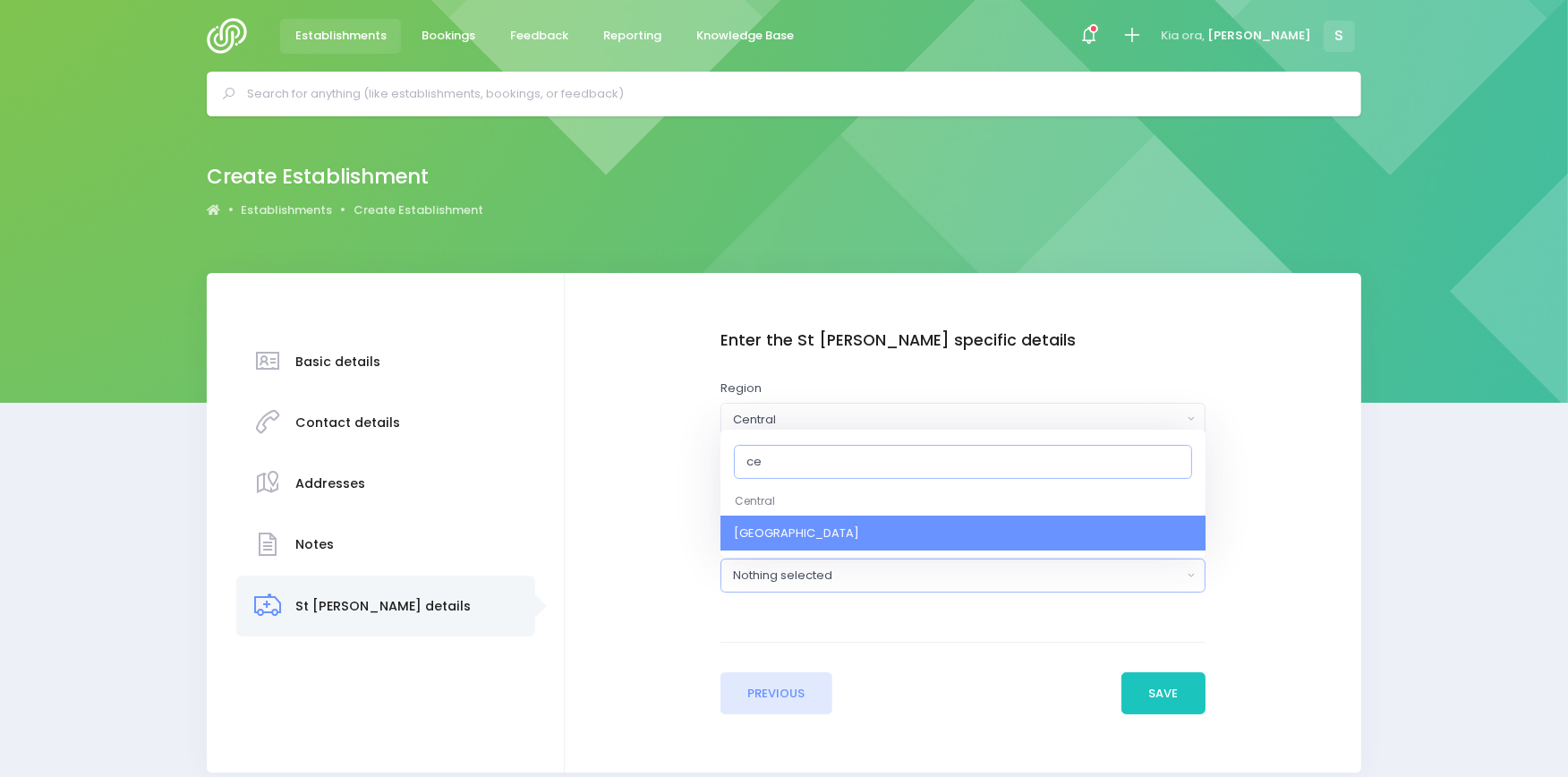
type input "ce"
click at [819, 533] on span "Central District" at bounding box center [796, 533] width 125 height 18
select select "Central District"
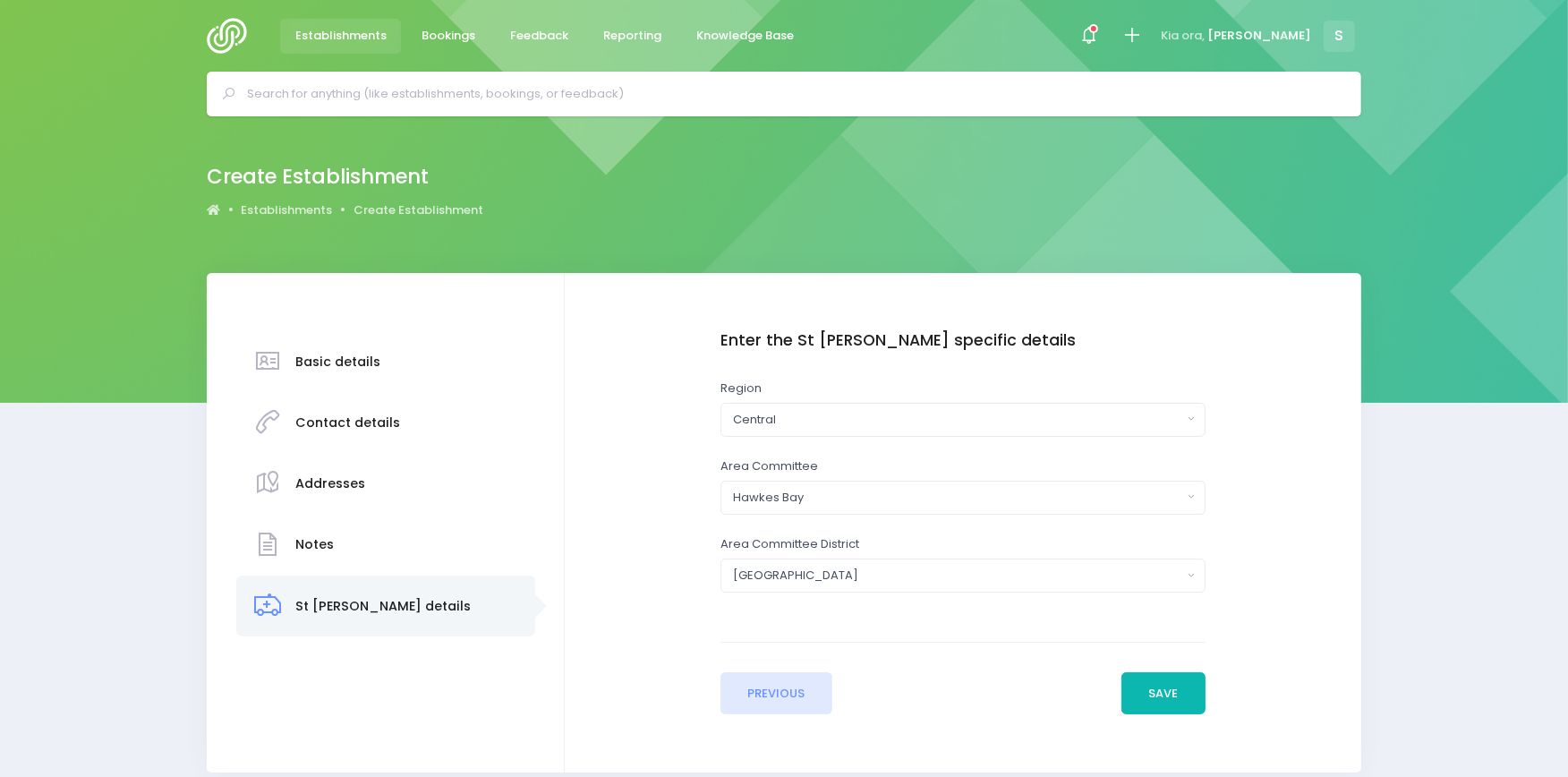
click at [1152, 692] on button "Save" at bounding box center [1163, 693] width 84 height 43
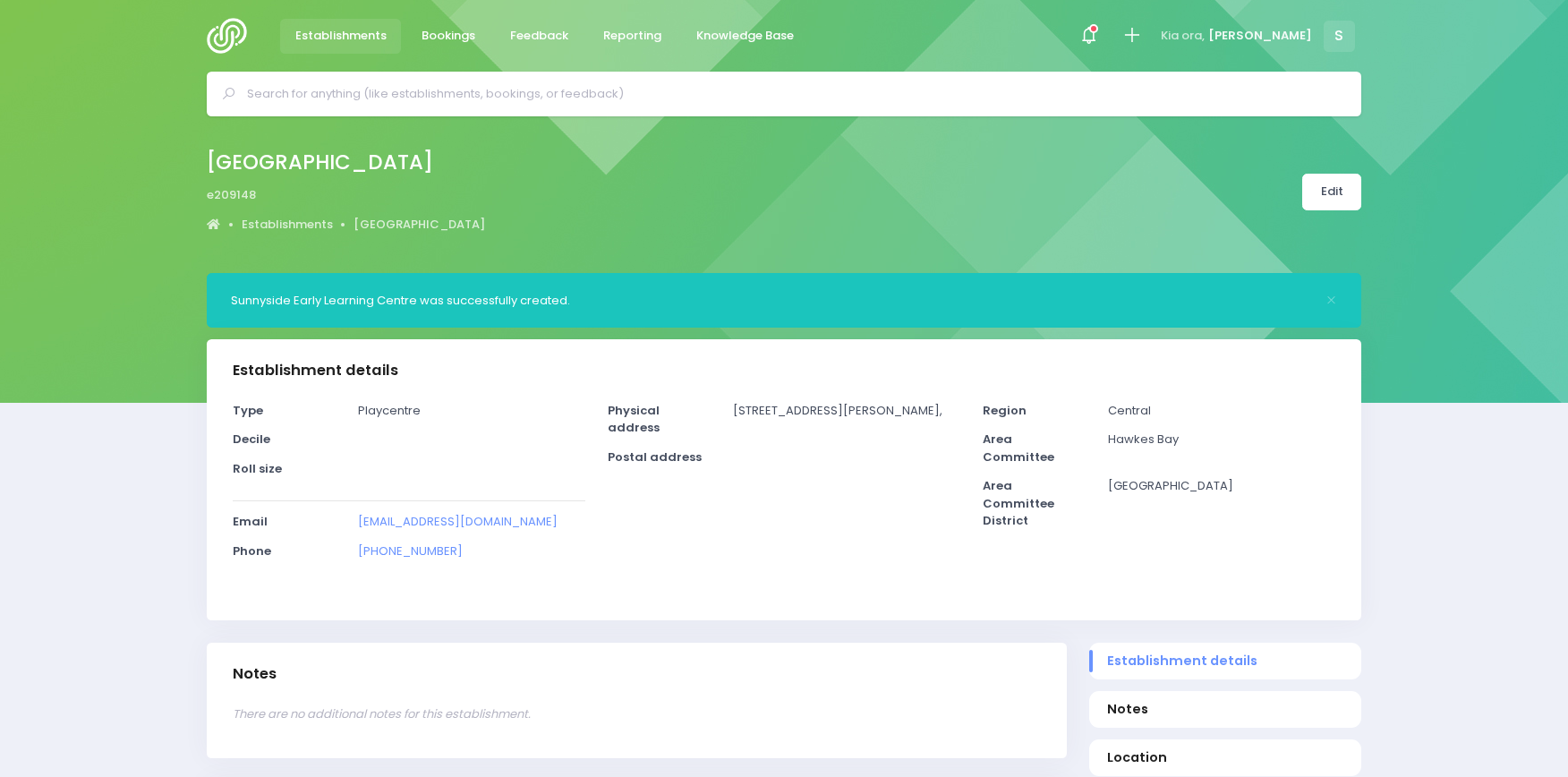
select select "5"
click at [1142, 35] on icon at bounding box center [1131, 35] width 21 height 21
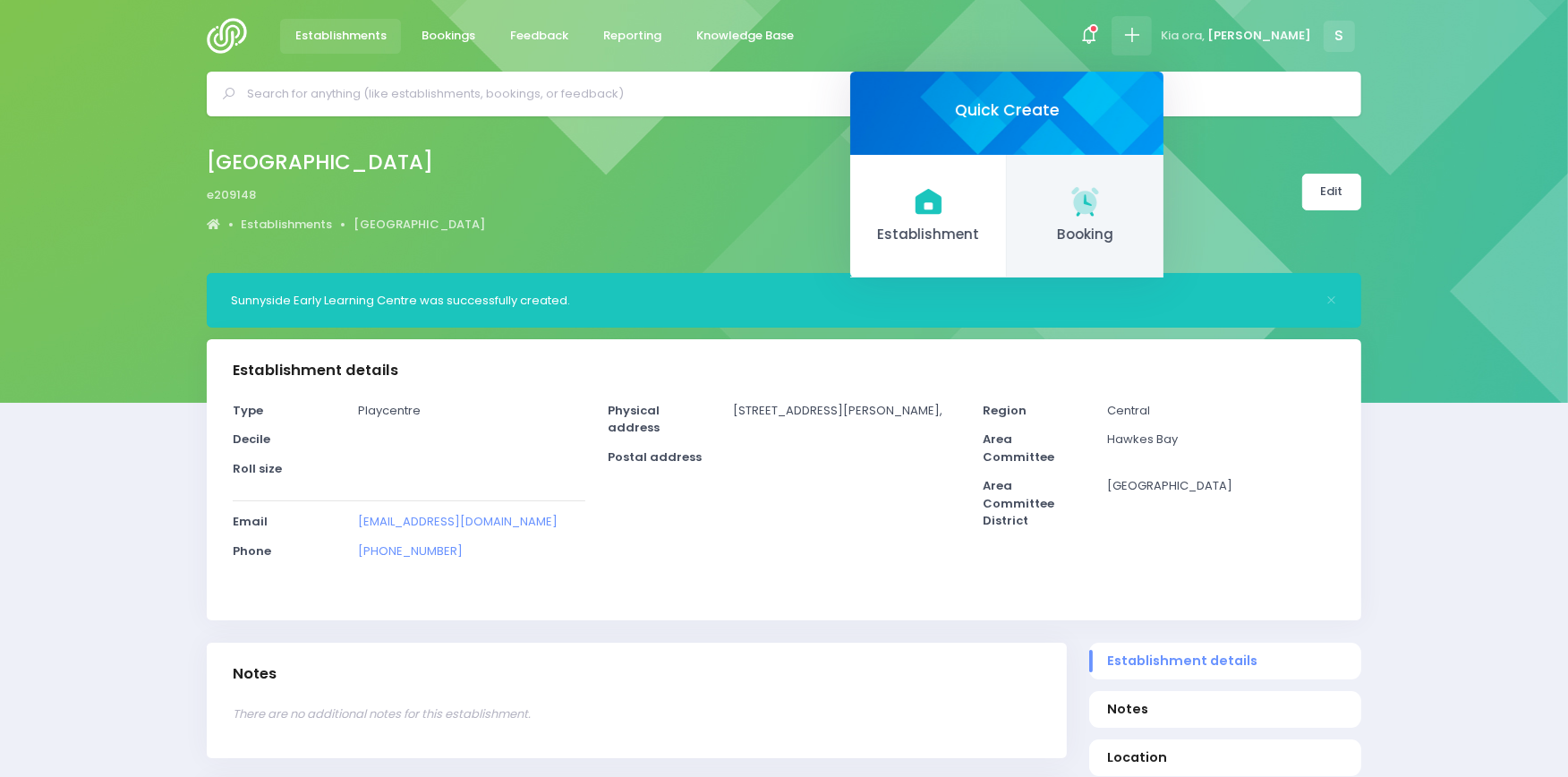
click at [1098, 201] on icon at bounding box center [1084, 200] width 27 height 27
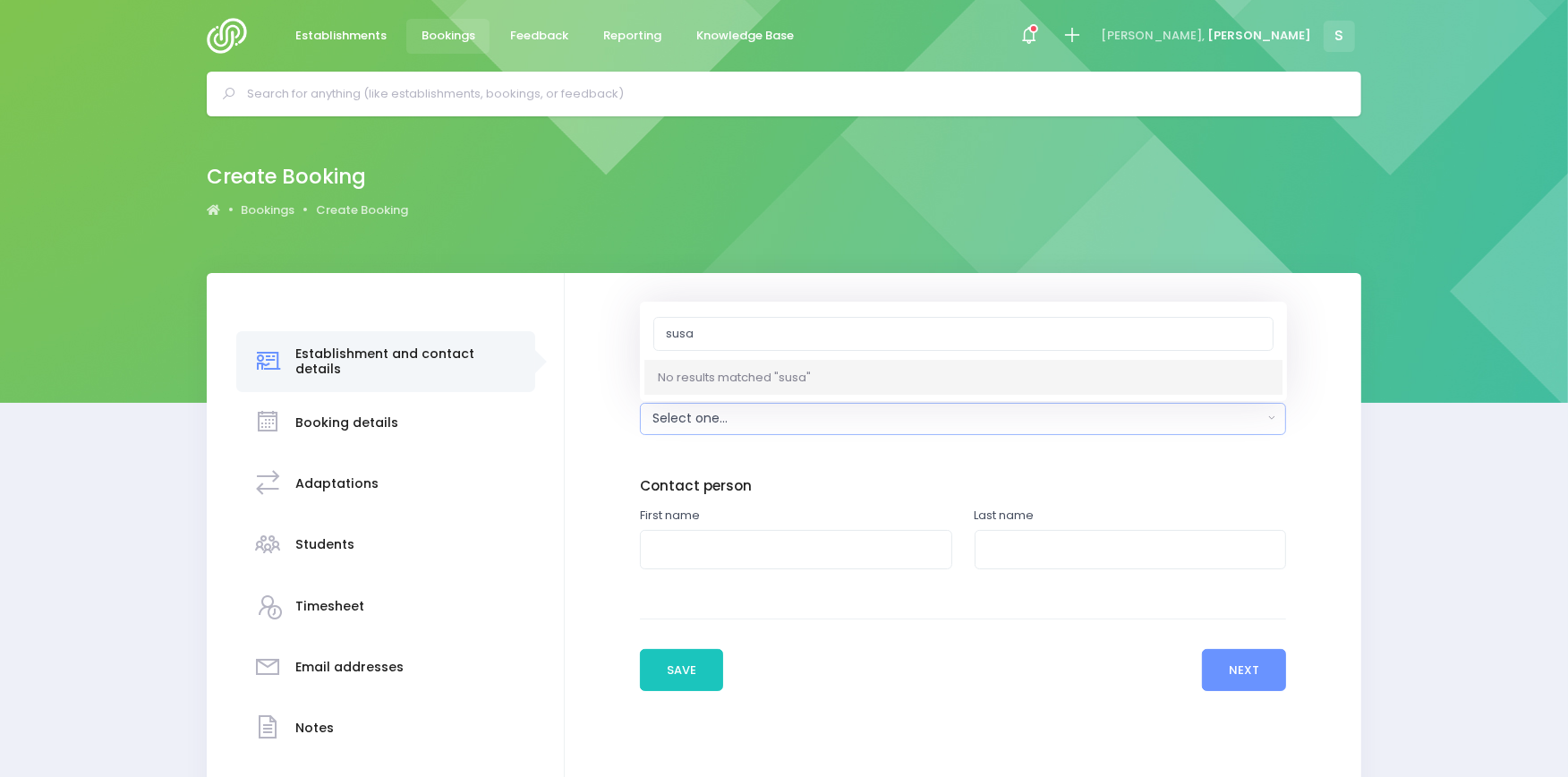
drag, startPoint x: 698, startPoint y: 331, endPoint x: 610, endPoint y: 312, distance: 90.0
click at [610, 312] on div "Enter the basic details Establishment Select one... ** Do not use, double up **…" at bounding box center [963, 545] width 797 height 544
type input "susa"
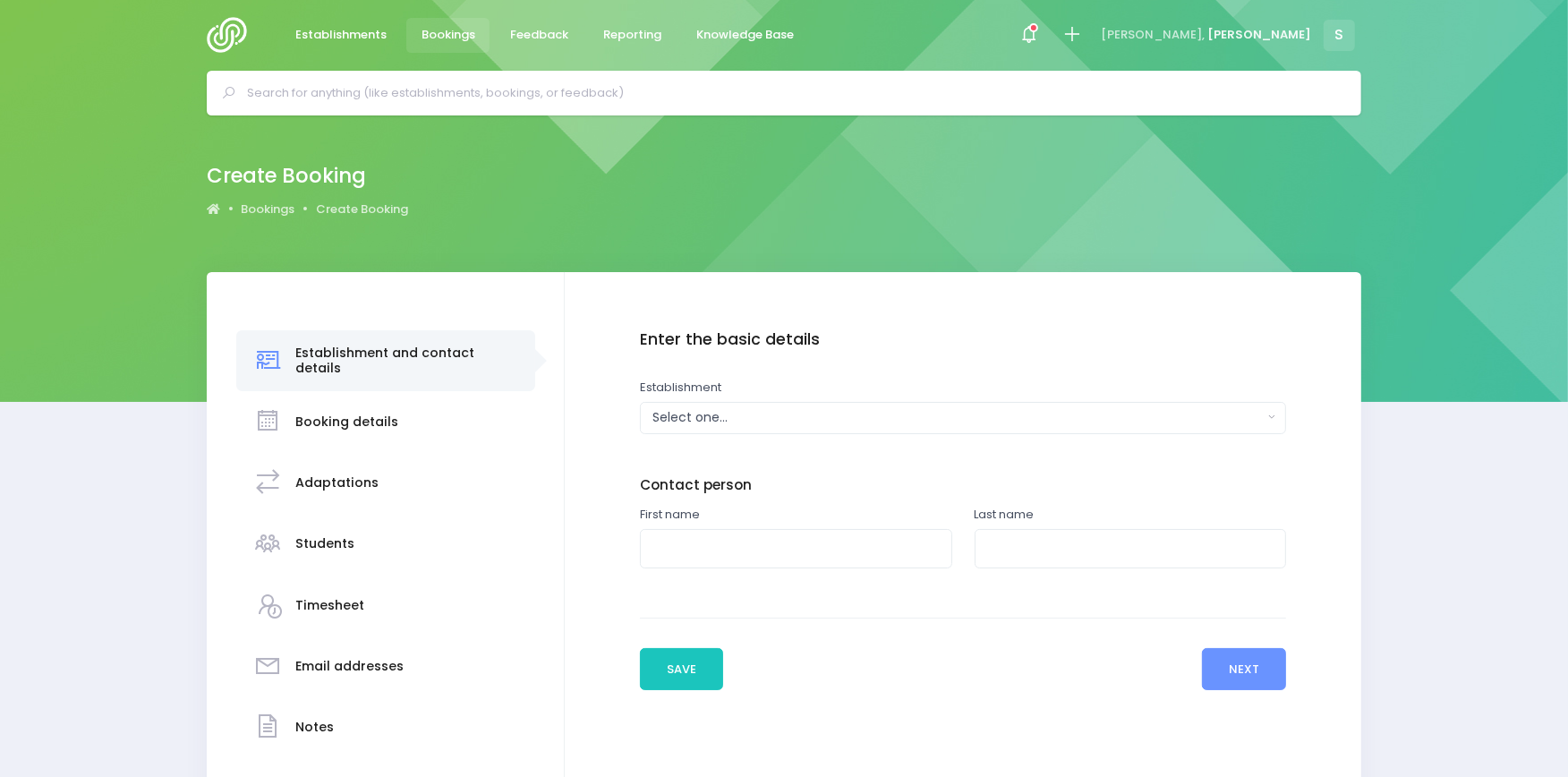
scroll to position [119, 0]
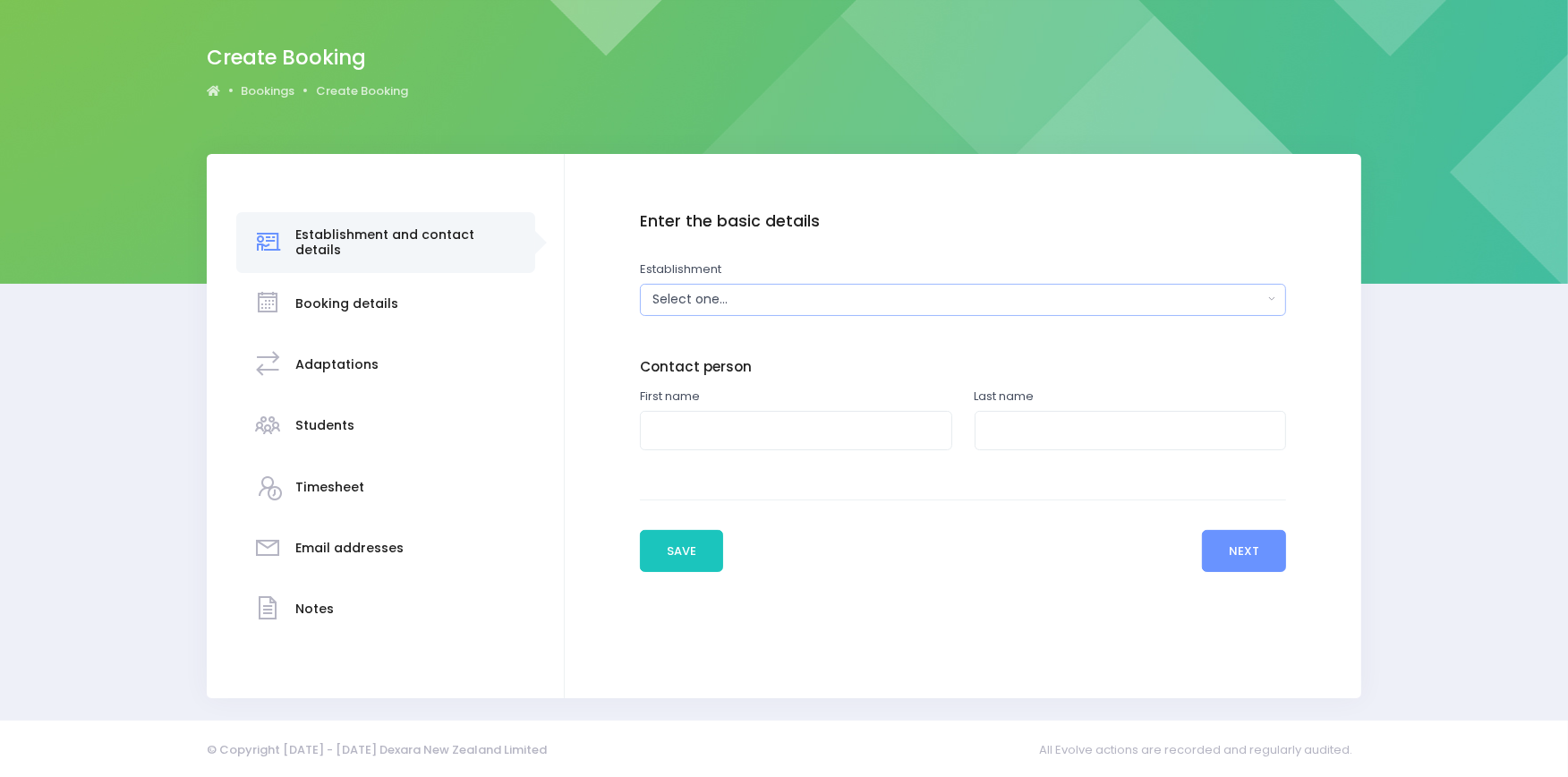
click at [720, 300] on div "Select one..." at bounding box center [957, 299] width 610 height 19
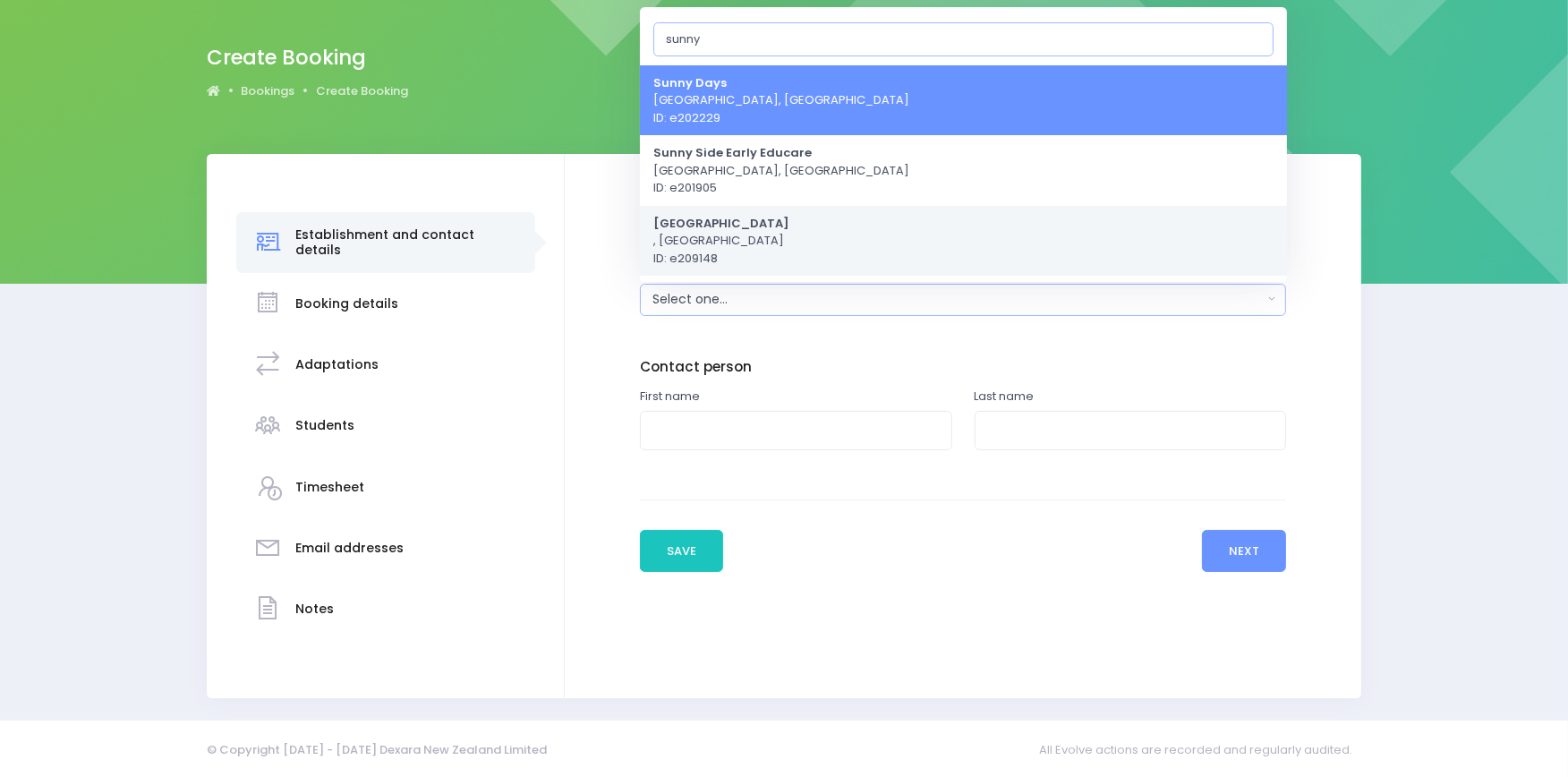
type input "sunny"
click at [752, 239] on span "[GEOGRAPHIC_DATA] , [GEOGRAPHIC_DATA] ID: e209148" at bounding box center [721, 241] width 136 height 53
select select "209148"
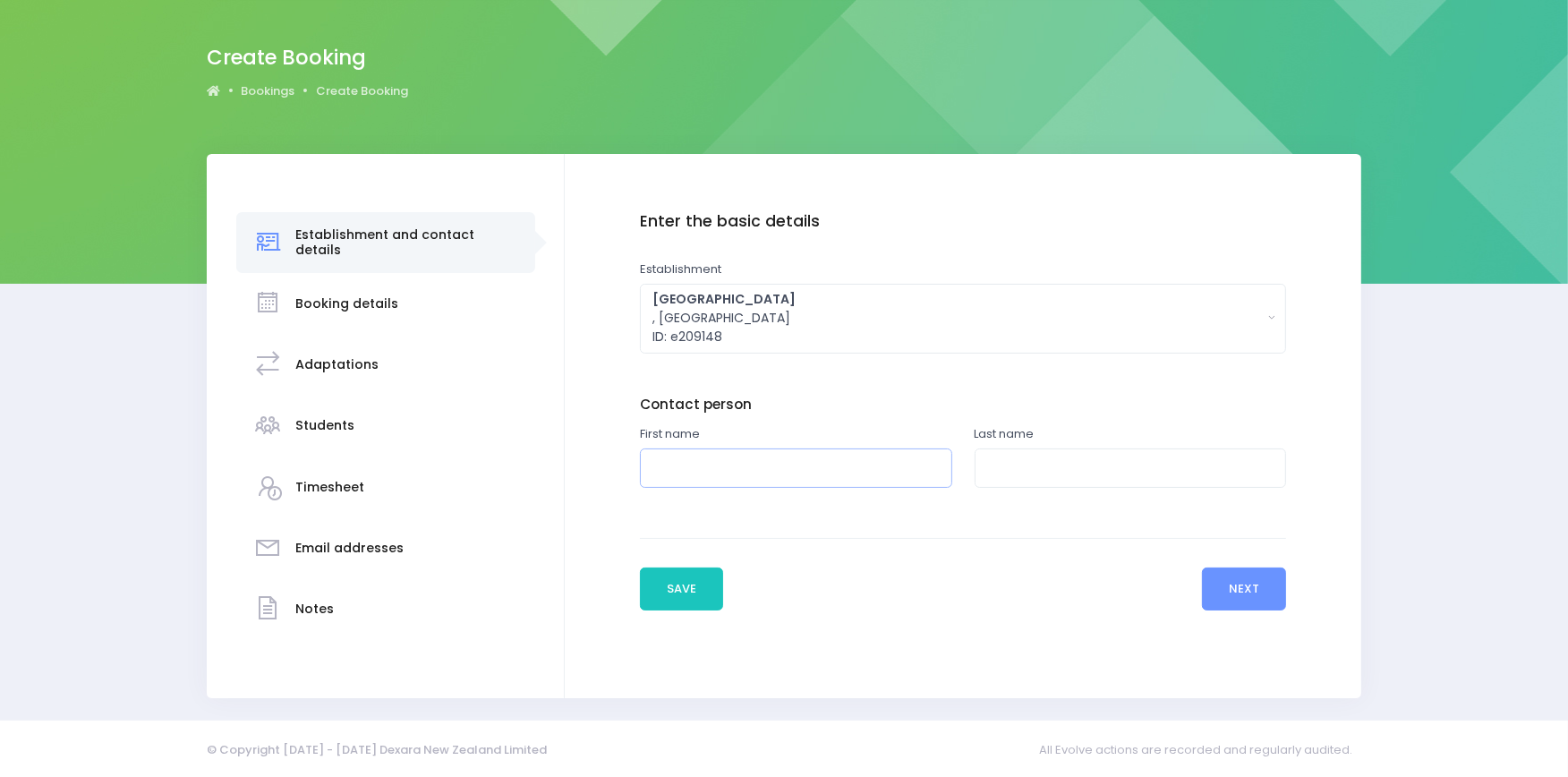
click at [665, 454] on input "text" at bounding box center [796, 468] width 313 height 40
type input "[PERSON_NAME]"
type input "Duff"
click at [1252, 586] on button "Next" at bounding box center [1245, 589] width 85 height 43
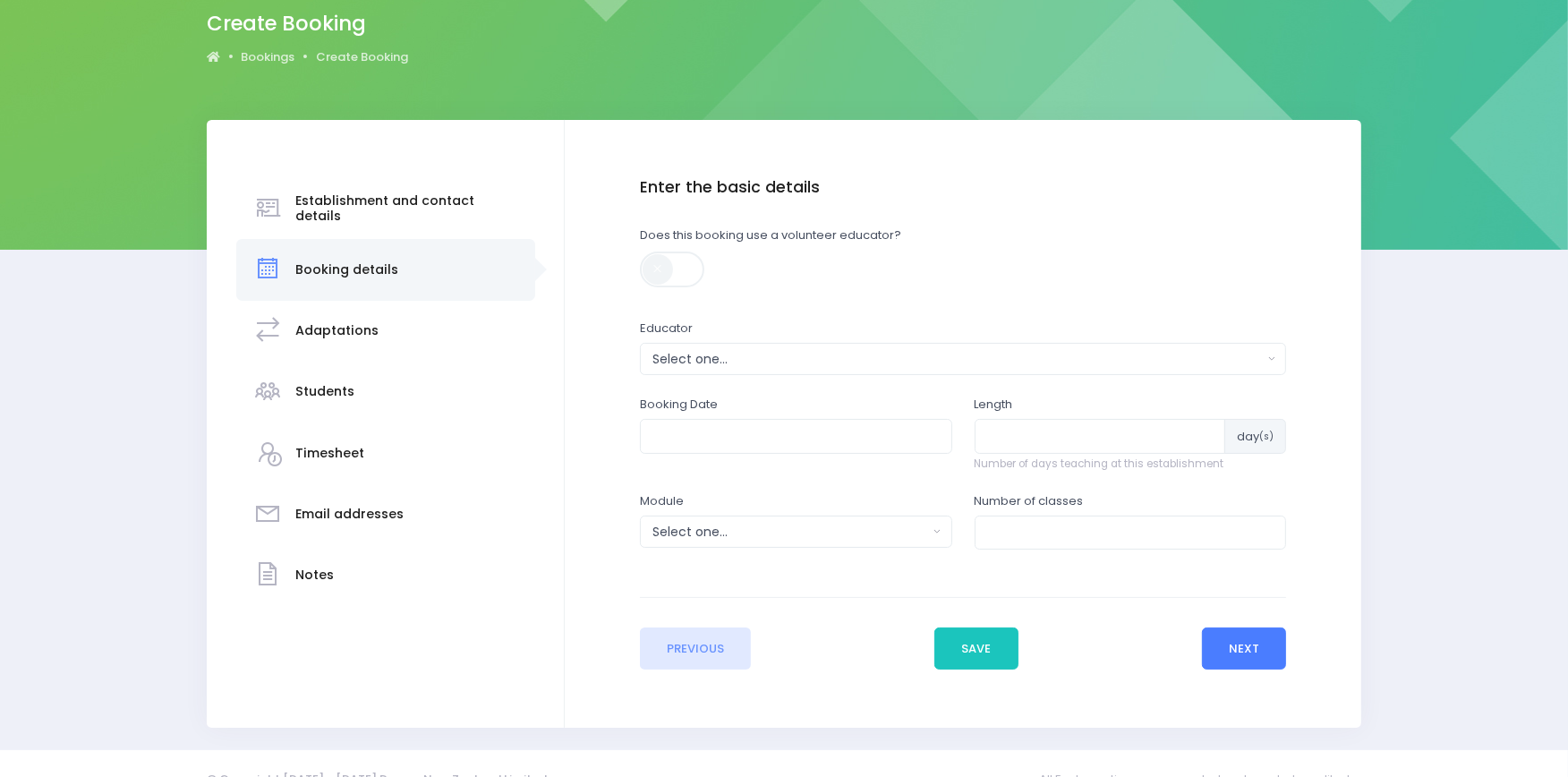
scroll to position [184, 0]
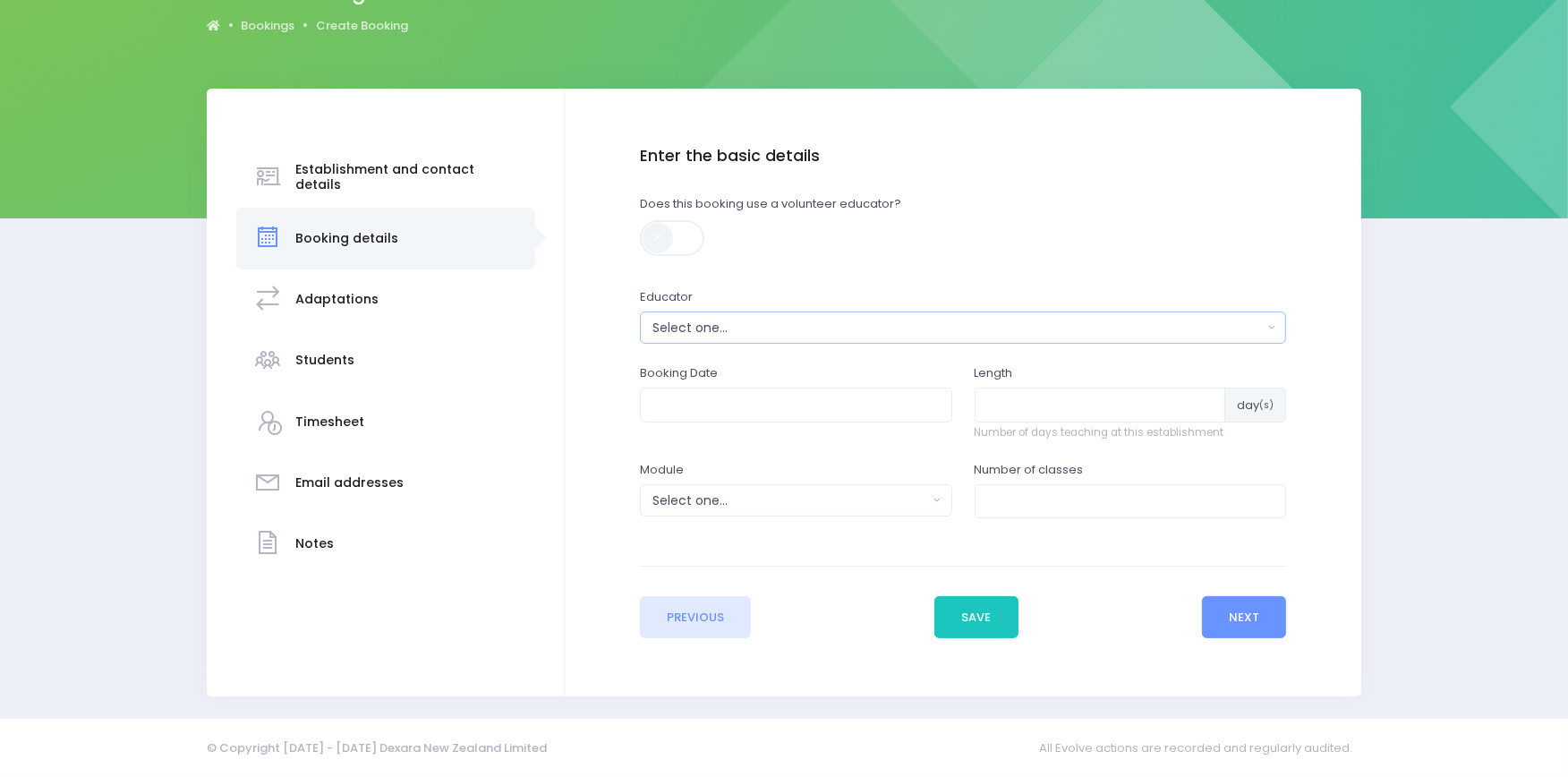
click at [739, 328] on div "Select one..." at bounding box center [957, 327] width 610 height 19
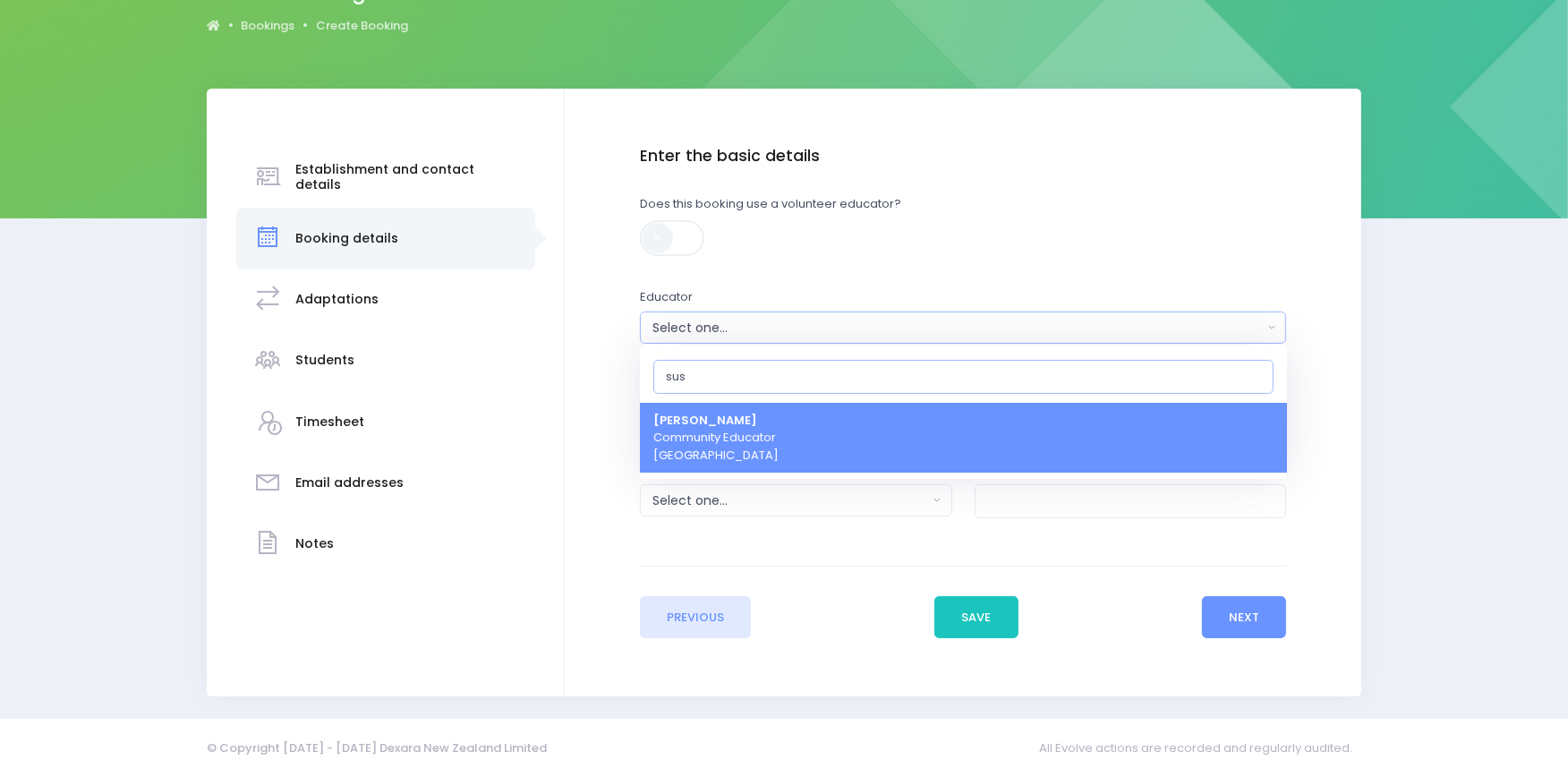
type input "sus"
click at [749, 431] on span "Susan Manning Community Educator Central Region" at bounding box center [715, 438] width 125 height 53
select select "178963"
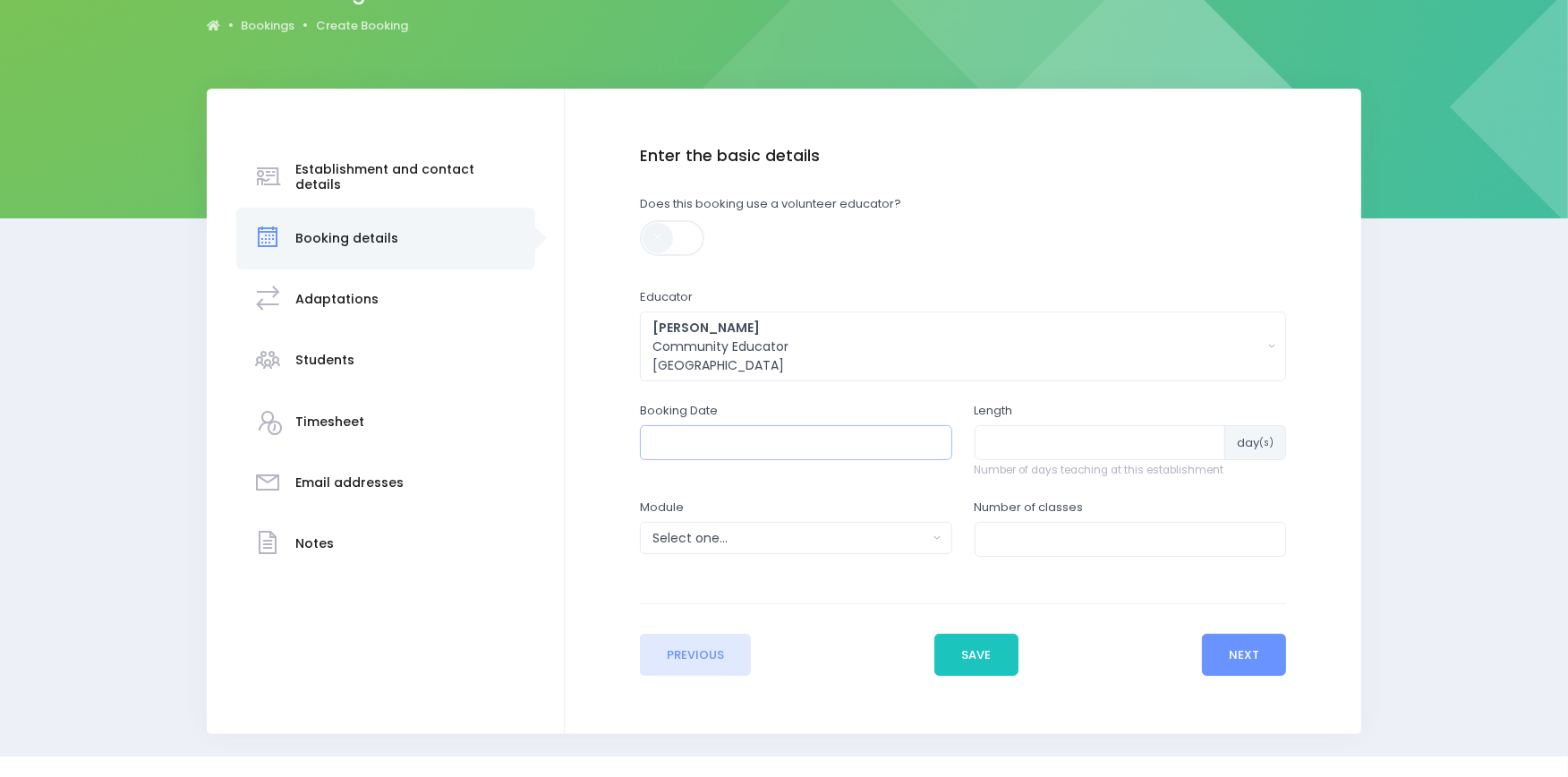
click at [709, 443] on input "text" at bounding box center [796, 442] width 313 height 34
click at [851, 343] on div "Susan Manning Community Educator Central Region" at bounding box center [957, 346] width 610 height 56
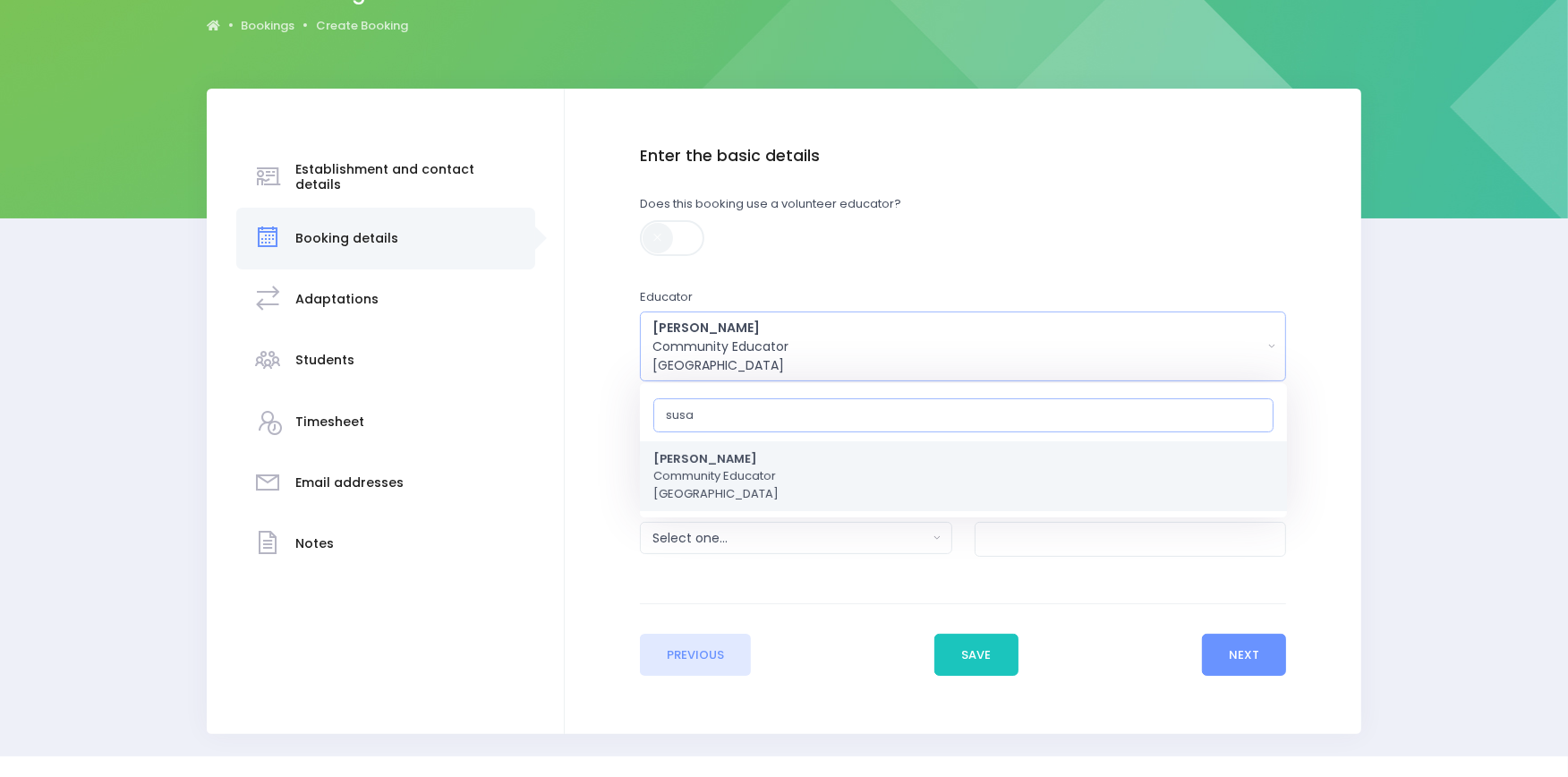
type input "susan"
select select "178963"
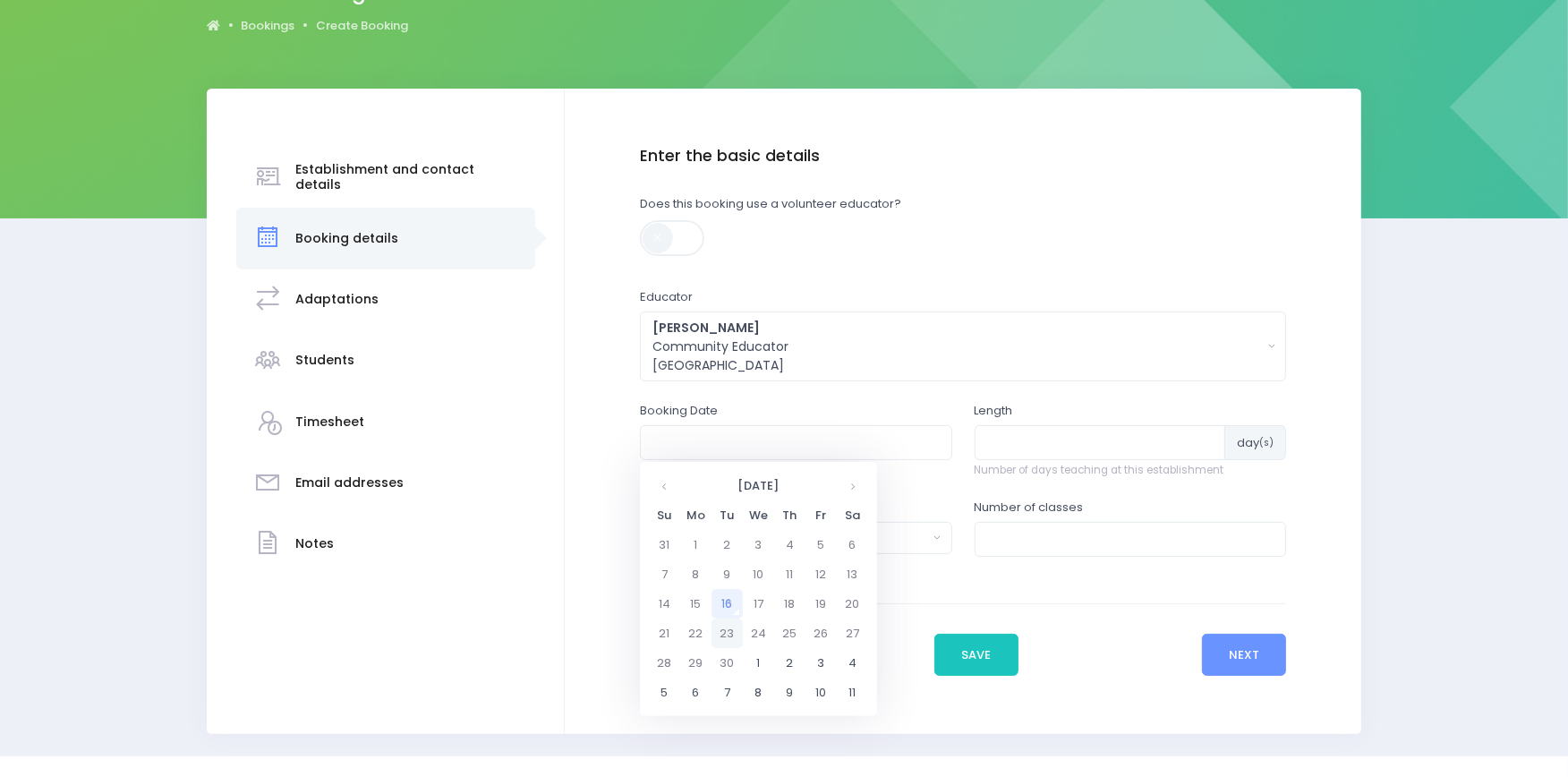
click at [721, 632] on td "23" at bounding box center [727, 633] width 32 height 30
click at [811, 562] on span "10" at bounding box center [813, 569] width 32 height 24
click at [677, 540] on span "10:00" at bounding box center [677, 541] width 50 height 24
type input "23/09/2025 10:00 AM"
click at [1004, 445] on input "number" at bounding box center [1100, 442] width 251 height 34
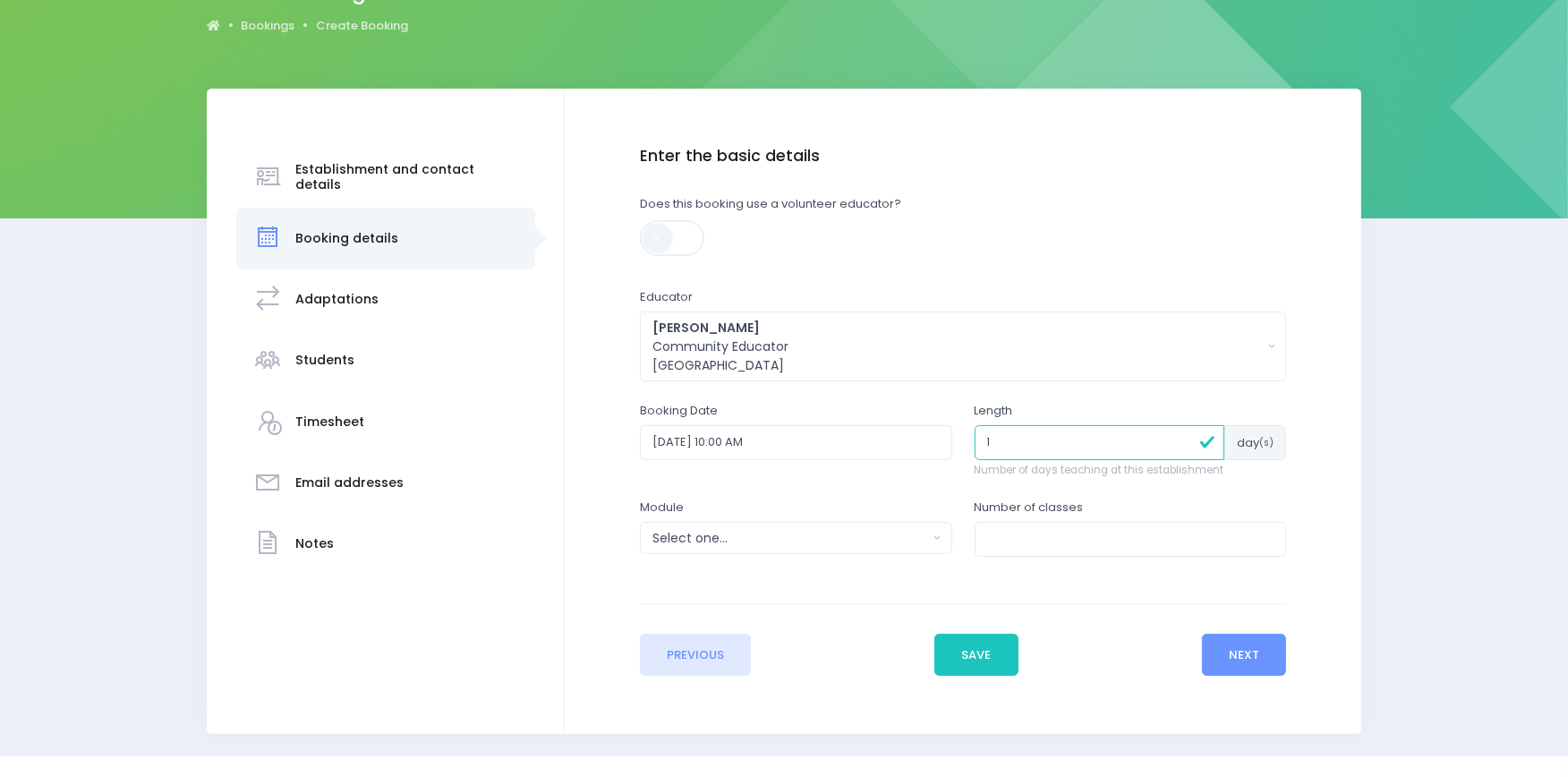
type input "1"
click at [789, 547] on button "Select one..." at bounding box center [796, 537] width 313 height 33
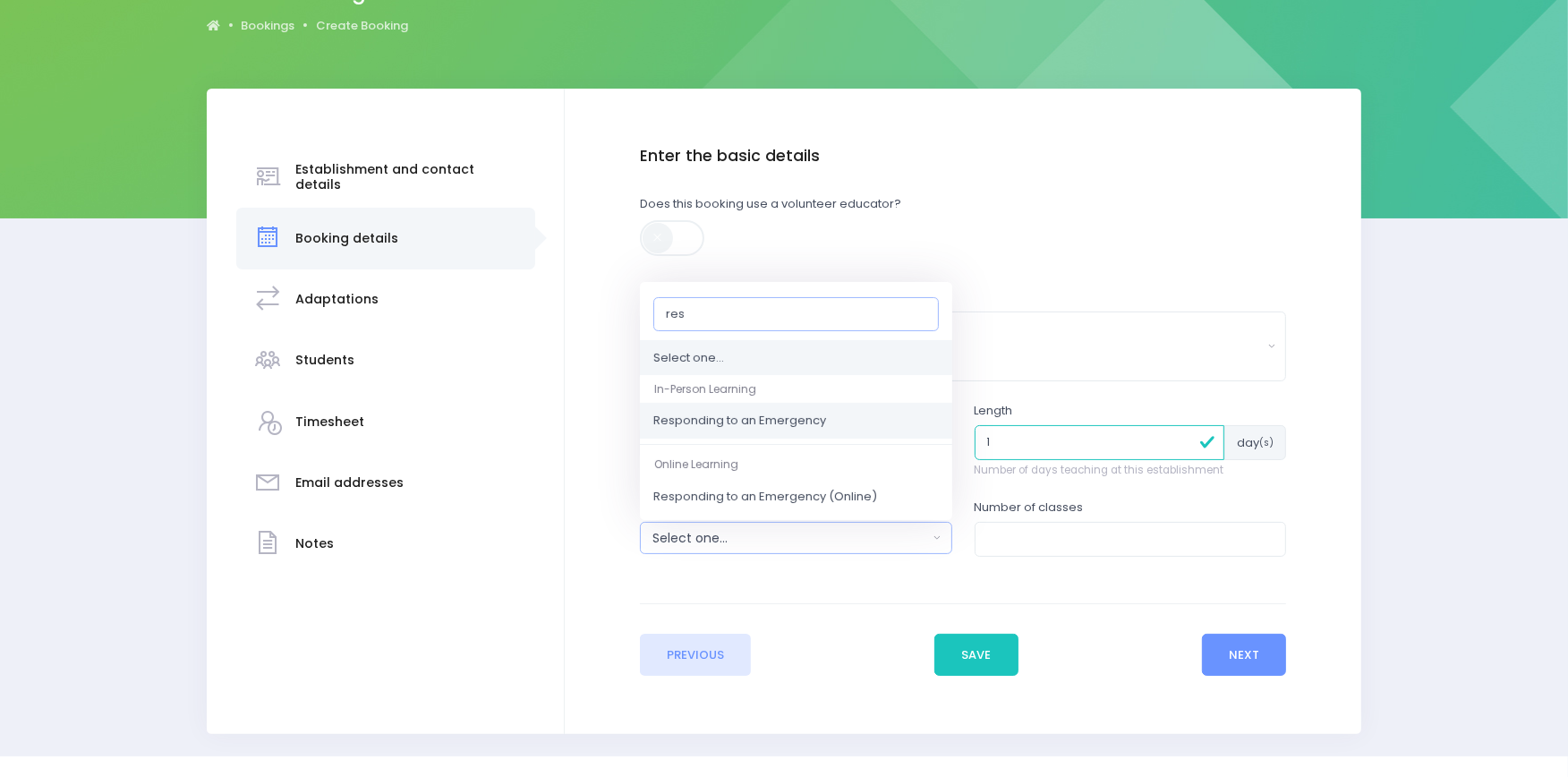
type input "res"
click at [741, 419] on span "Responding to an Emergency" at bounding box center [739, 421] width 173 height 18
select select "Responding to an Emergency"
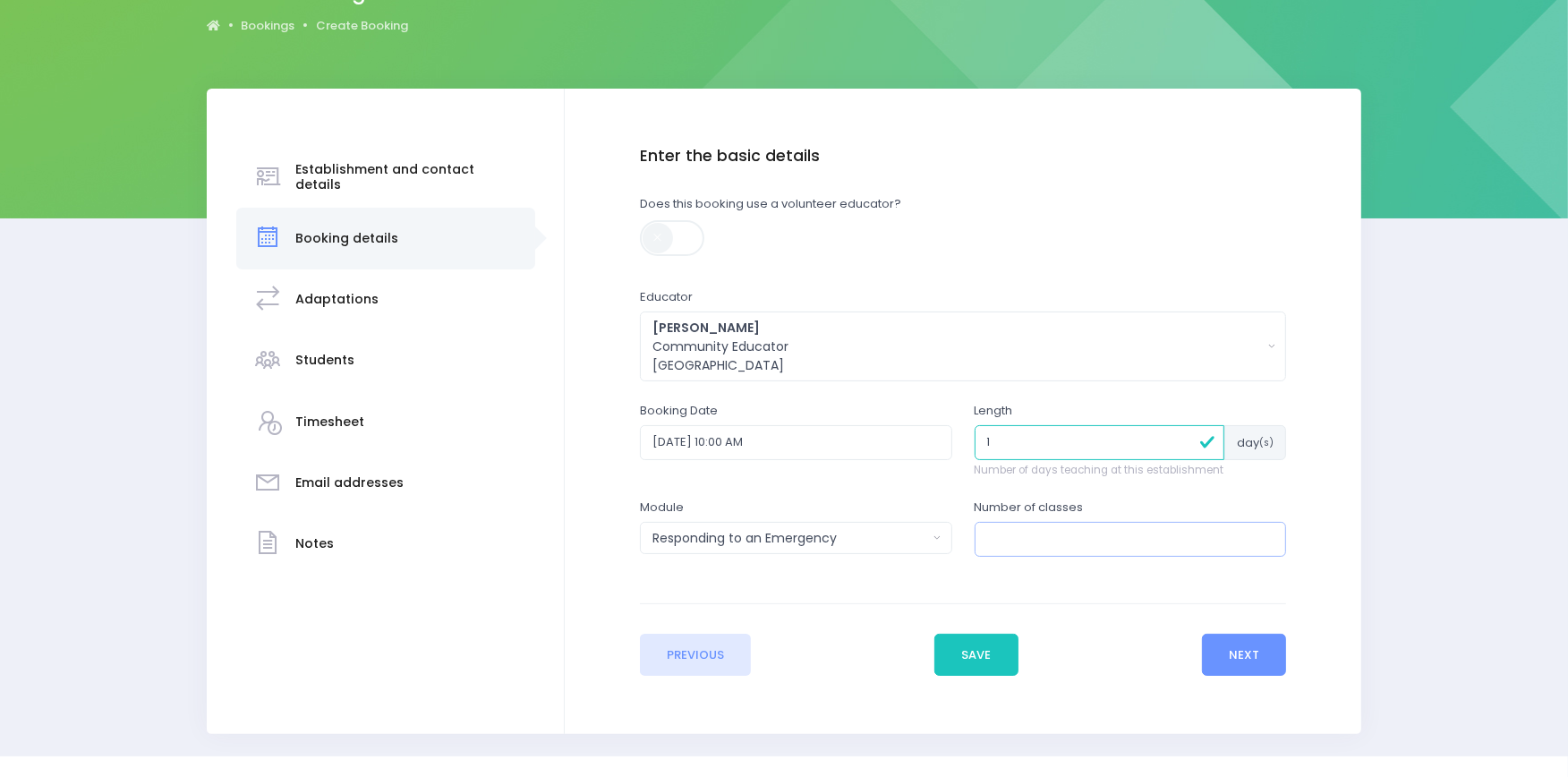
click at [1033, 534] on input "number" at bounding box center [1130, 538] width 313 height 34
type input "1"
click at [1250, 659] on button "Next" at bounding box center [1245, 655] width 85 height 43
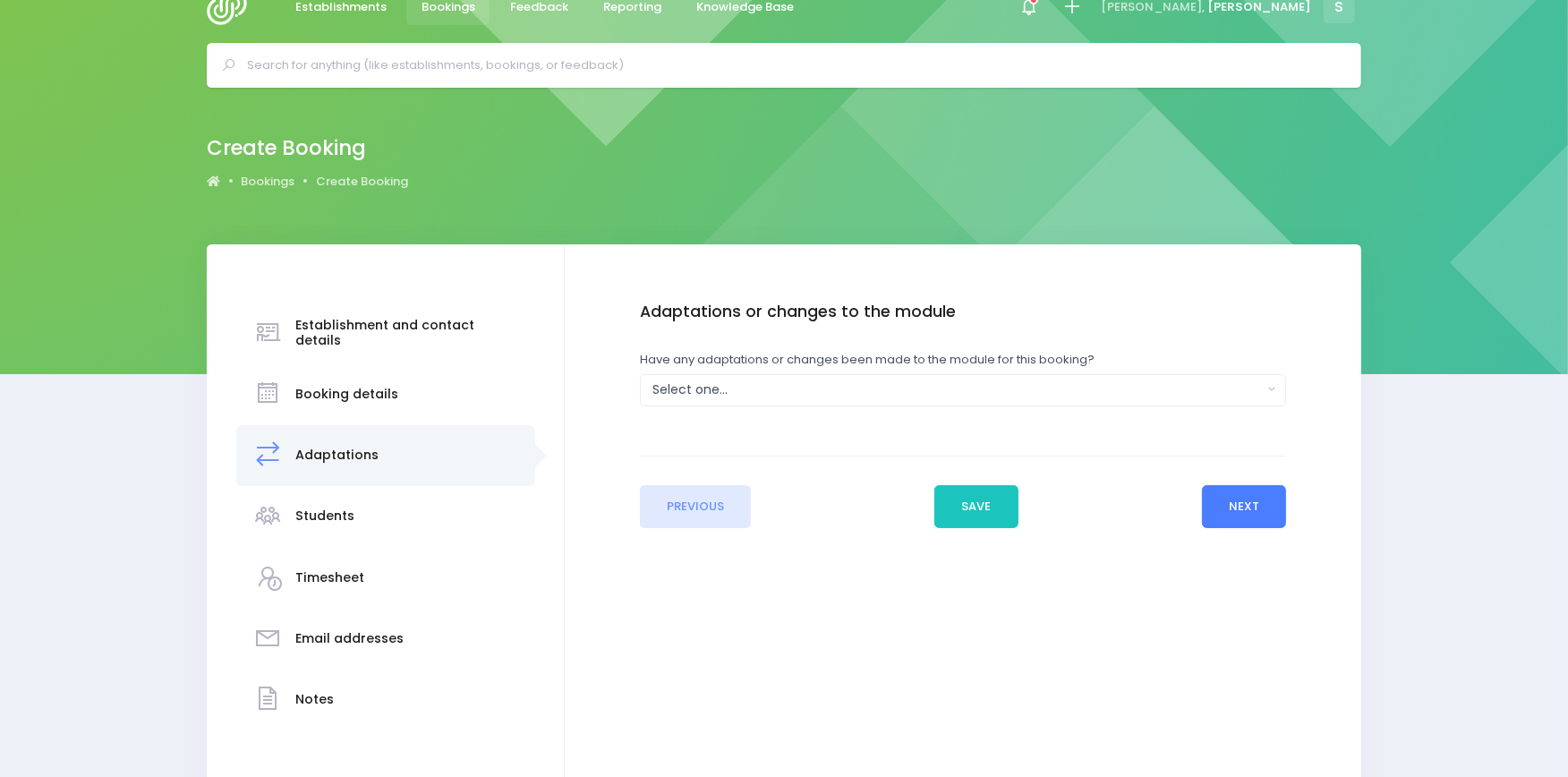
scroll to position [0, 0]
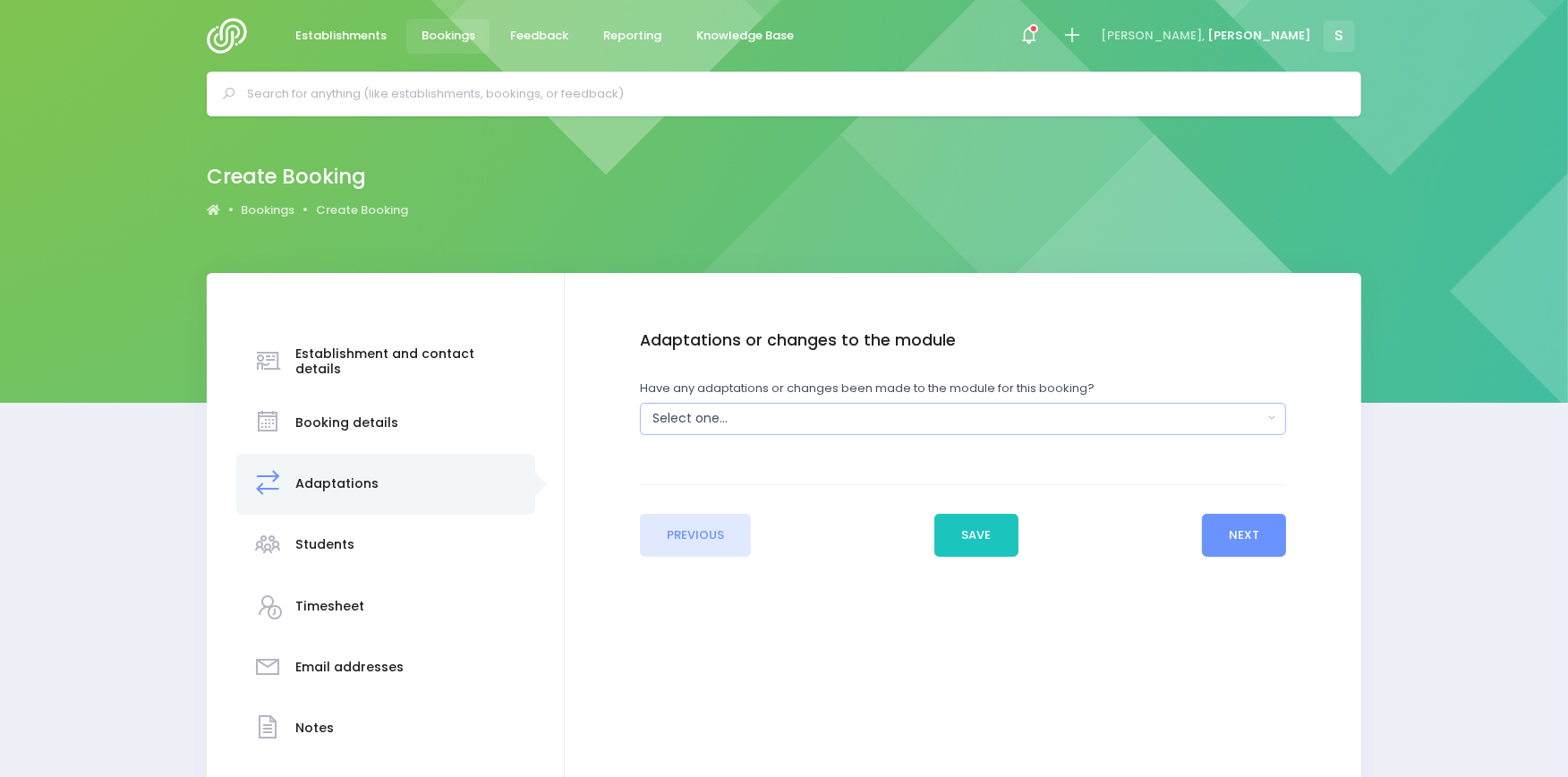
click at [955, 415] on div "Select one..." at bounding box center [957, 418] width 610 height 19
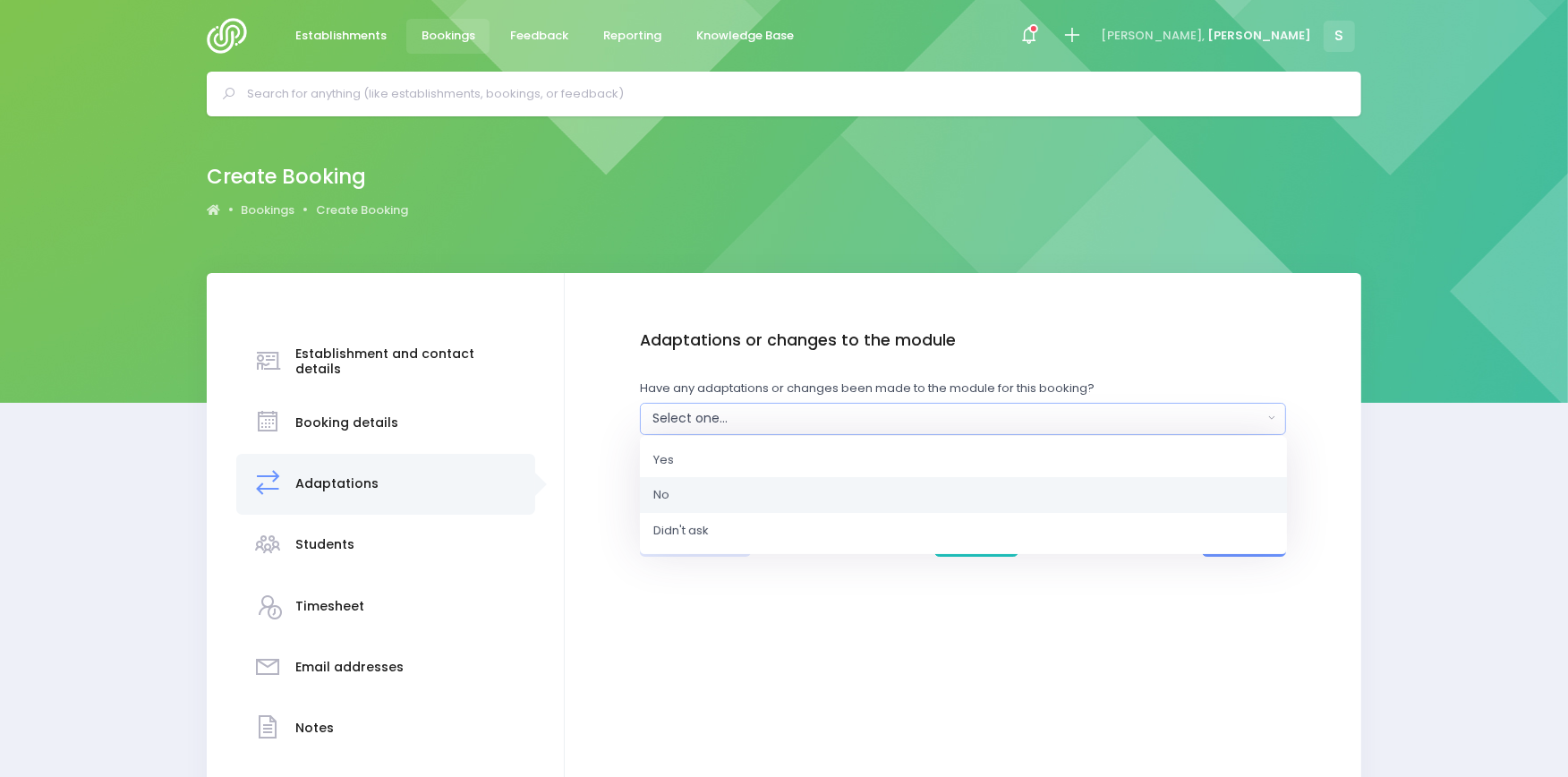
click at [737, 498] on link "No" at bounding box center [963, 495] width 647 height 35
select select "No"
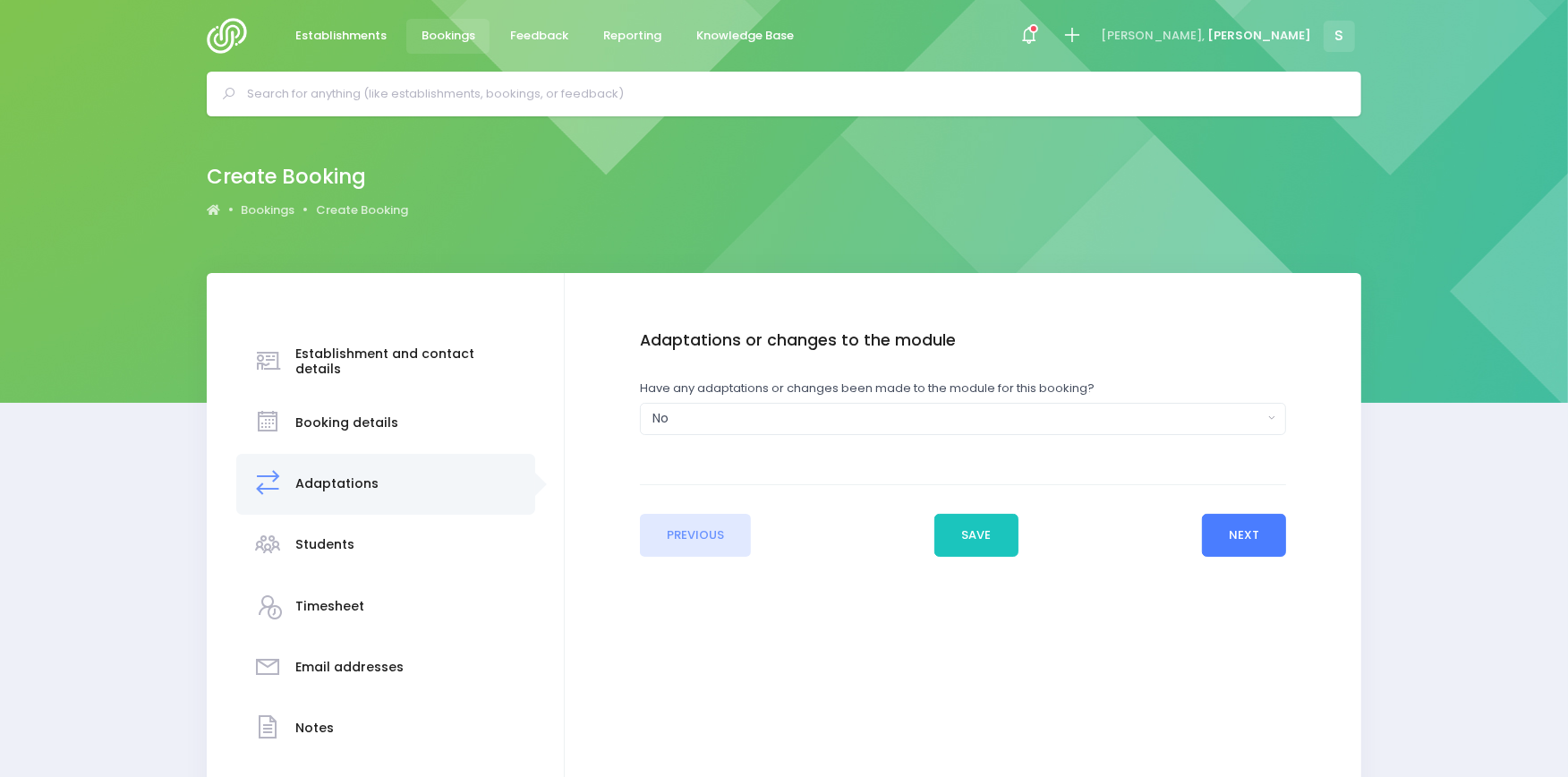
click at [1254, 532] on button "Next" at bounding box center [1245, 535] width 85 height 43
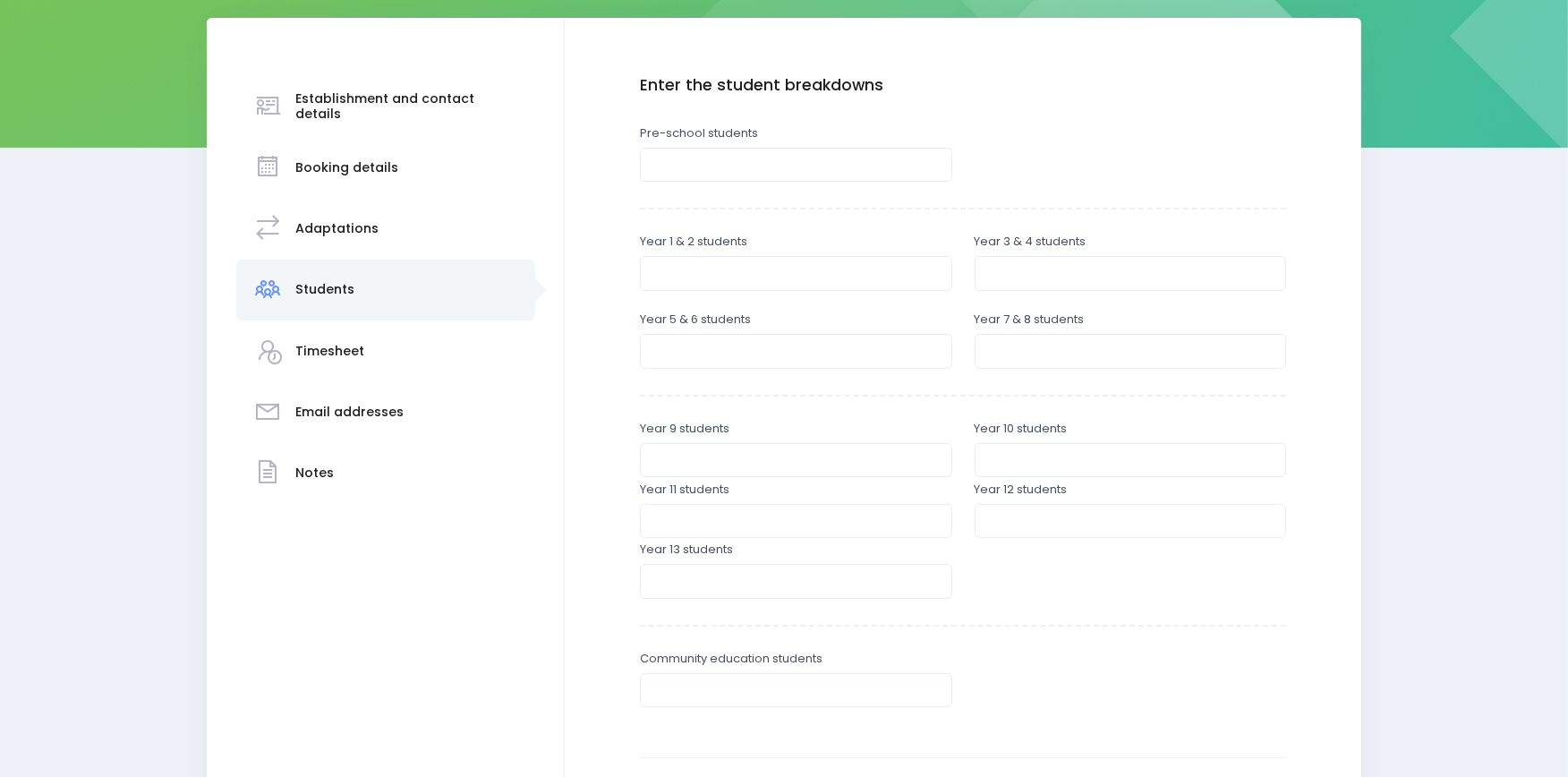
scroll to position [246, 0]
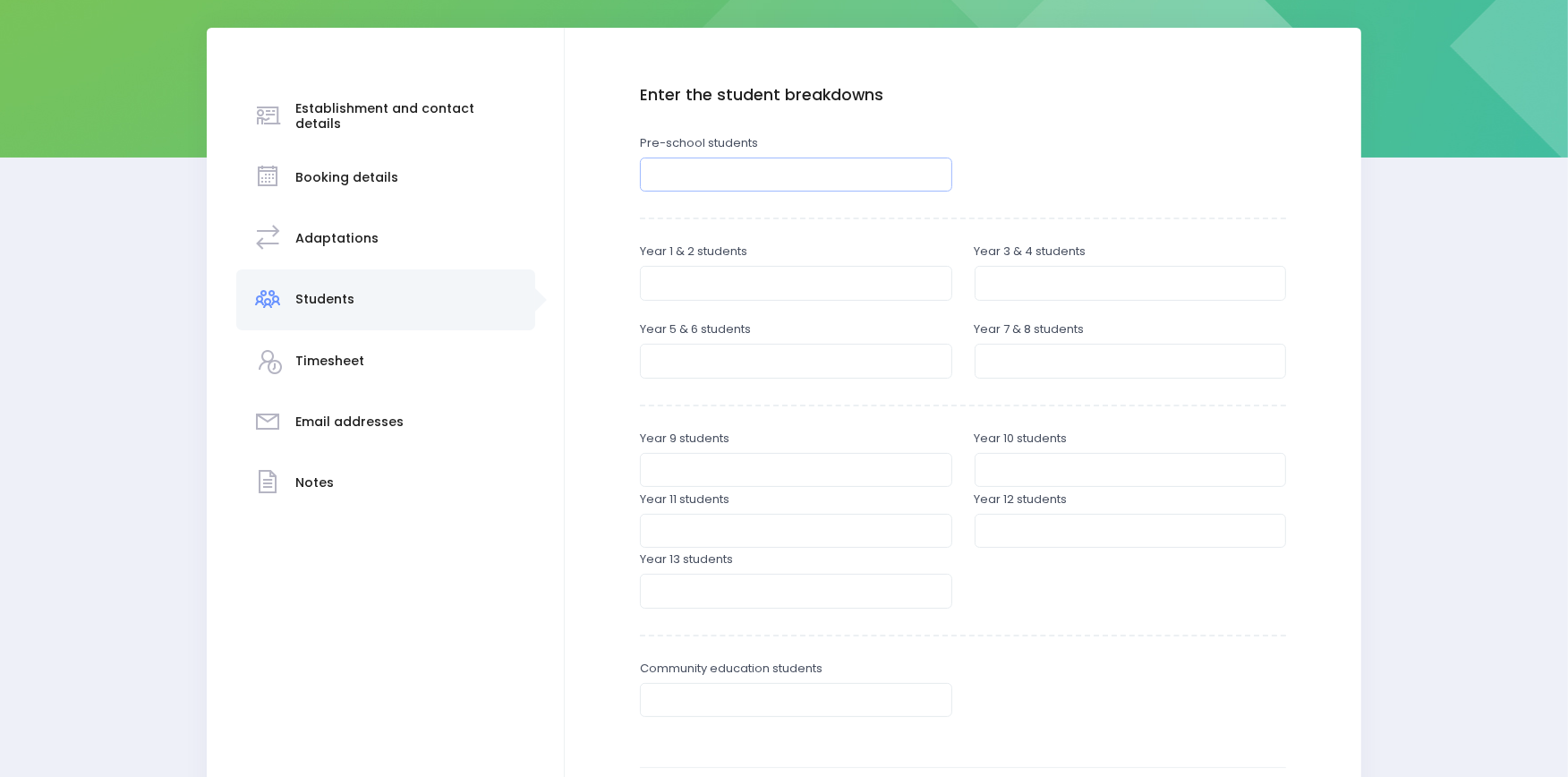
click at [748, 170] on input "number" at bounding box center [796, 175] width 313 height 34
type input "3"
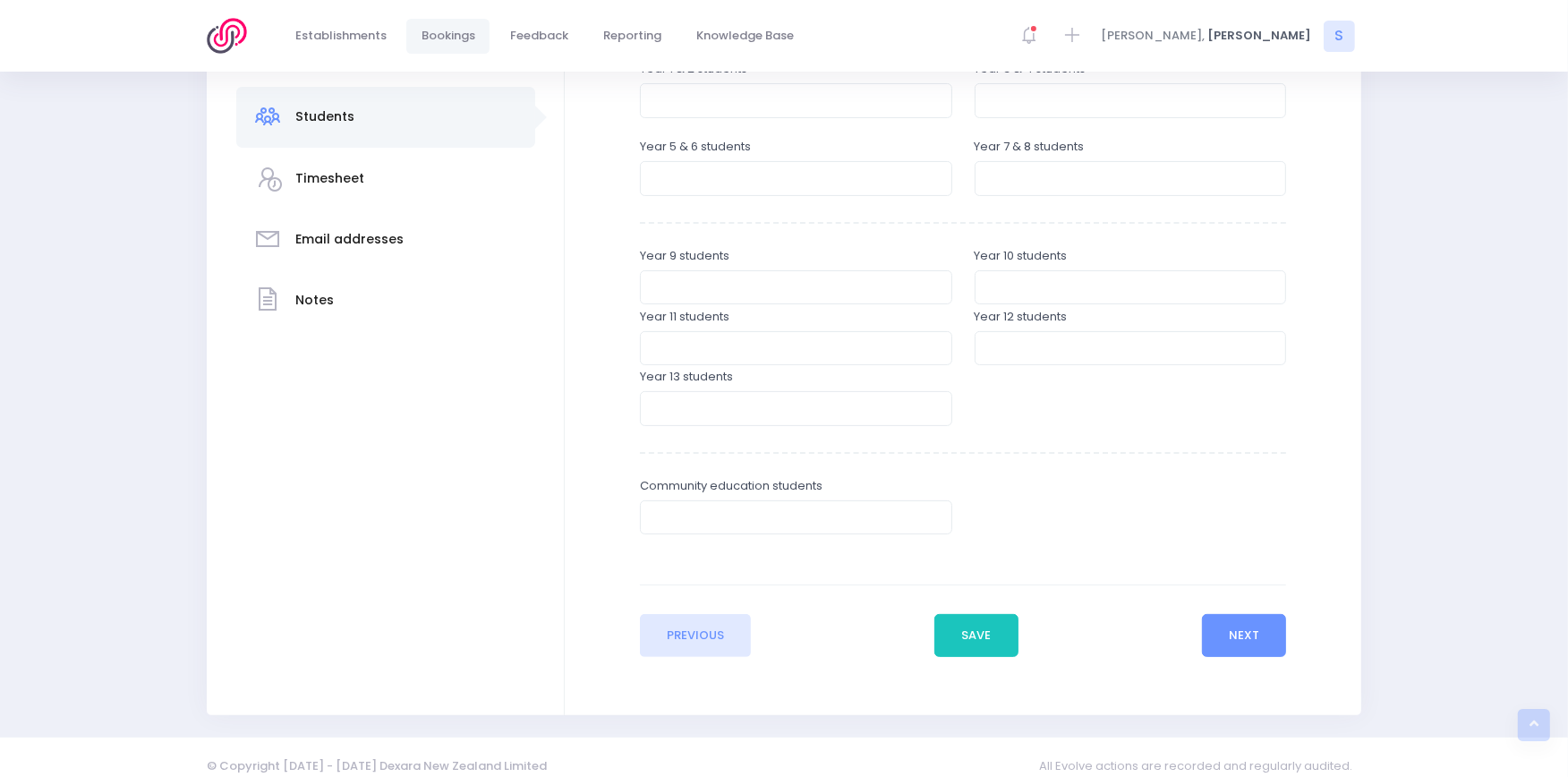
scroll to position [443, 0]
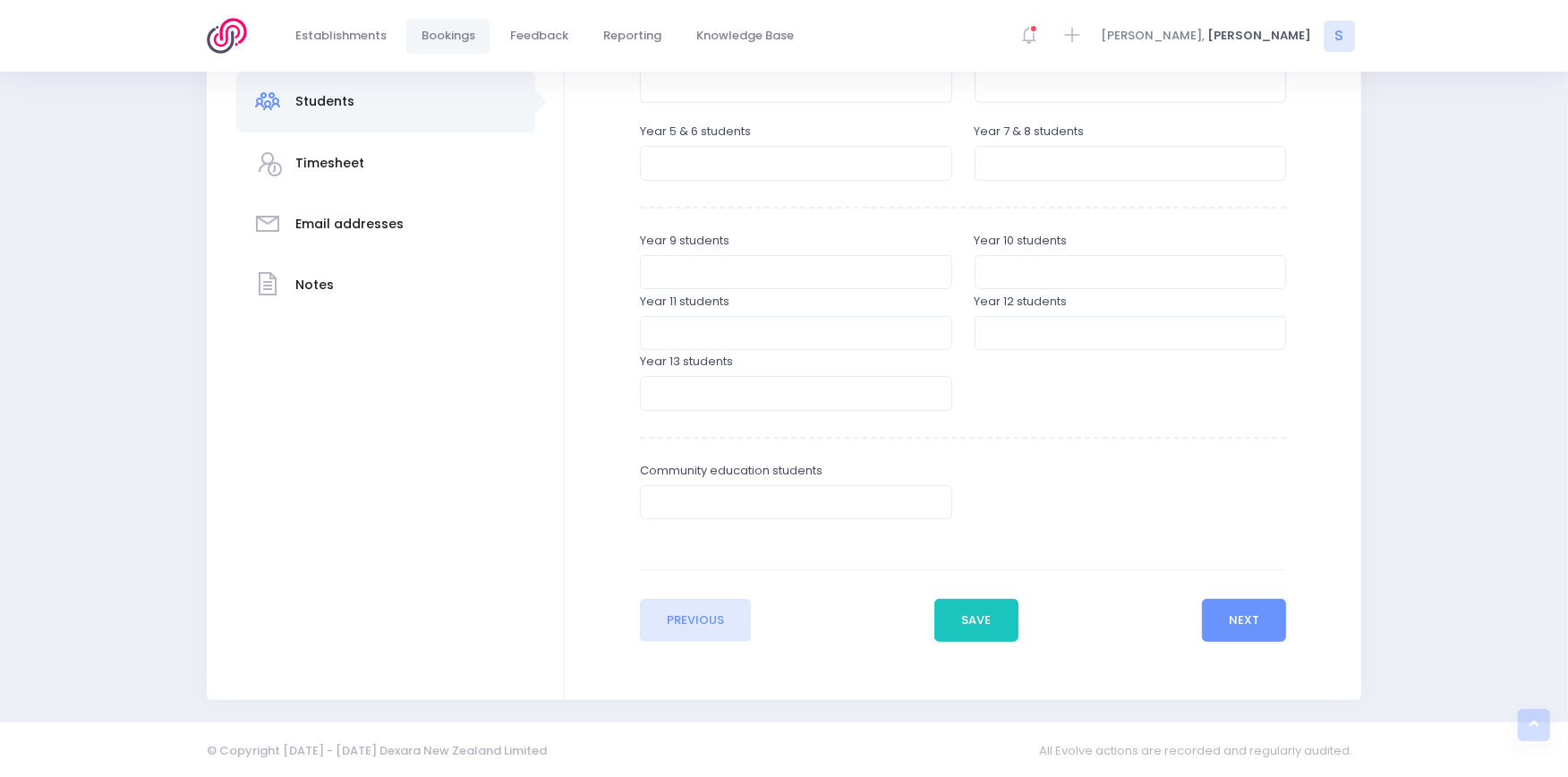
type input "25"
click at [1250, 591] on div "Previous Save Next" at bounding box center [963, 604] width 647 height 72
click at [1227, 612] on button "Next" at bounding box center [1245, 620] width 85 height 43
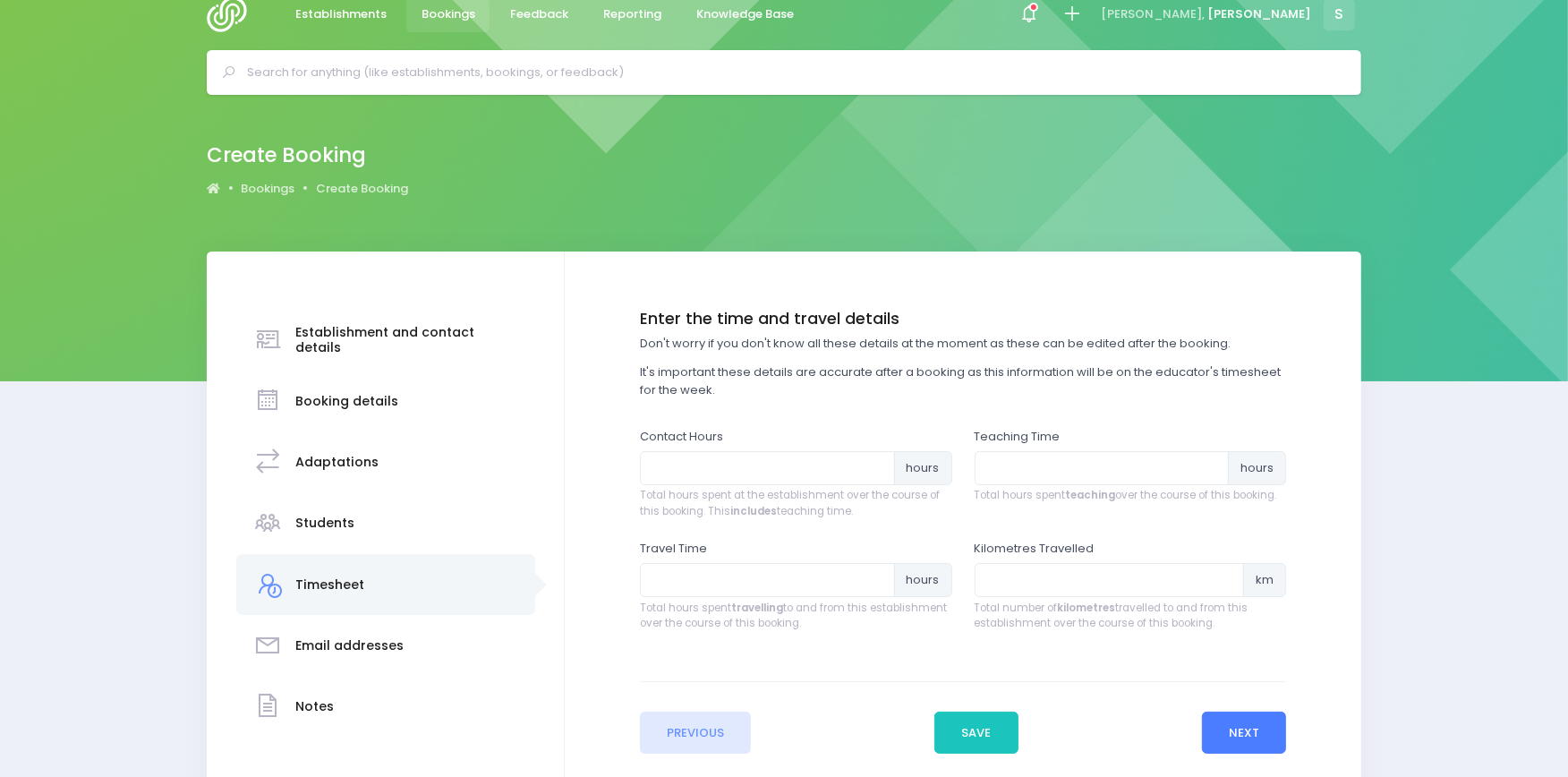
scroll to position [0, 0]
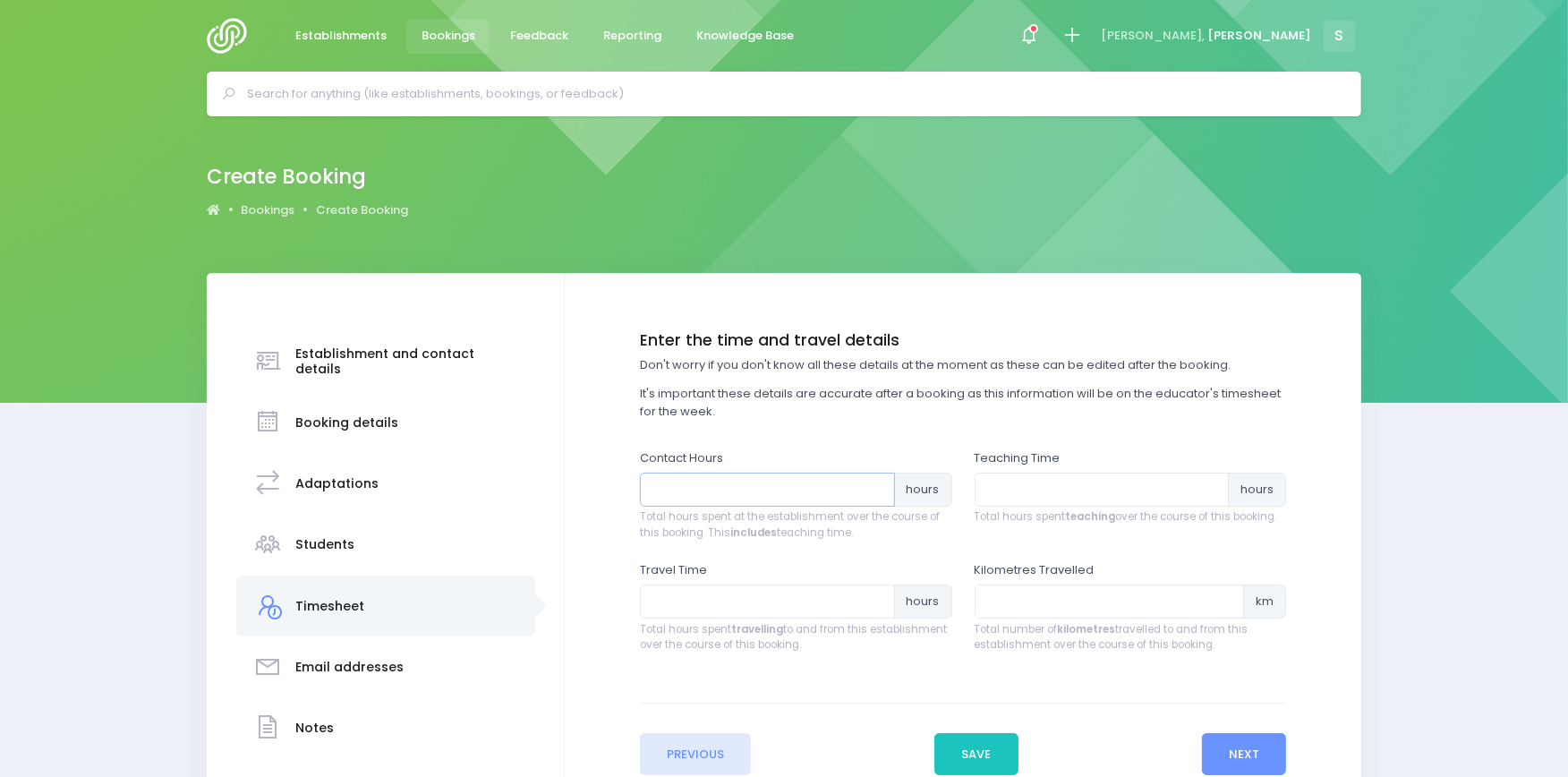
click at [677, 487] on input "number" at bounding box center [767, 489] width 255 height 34
type input "1"
click at [1041, 497] on input "number" at bounding box center [1102, 489] width 255 height 34
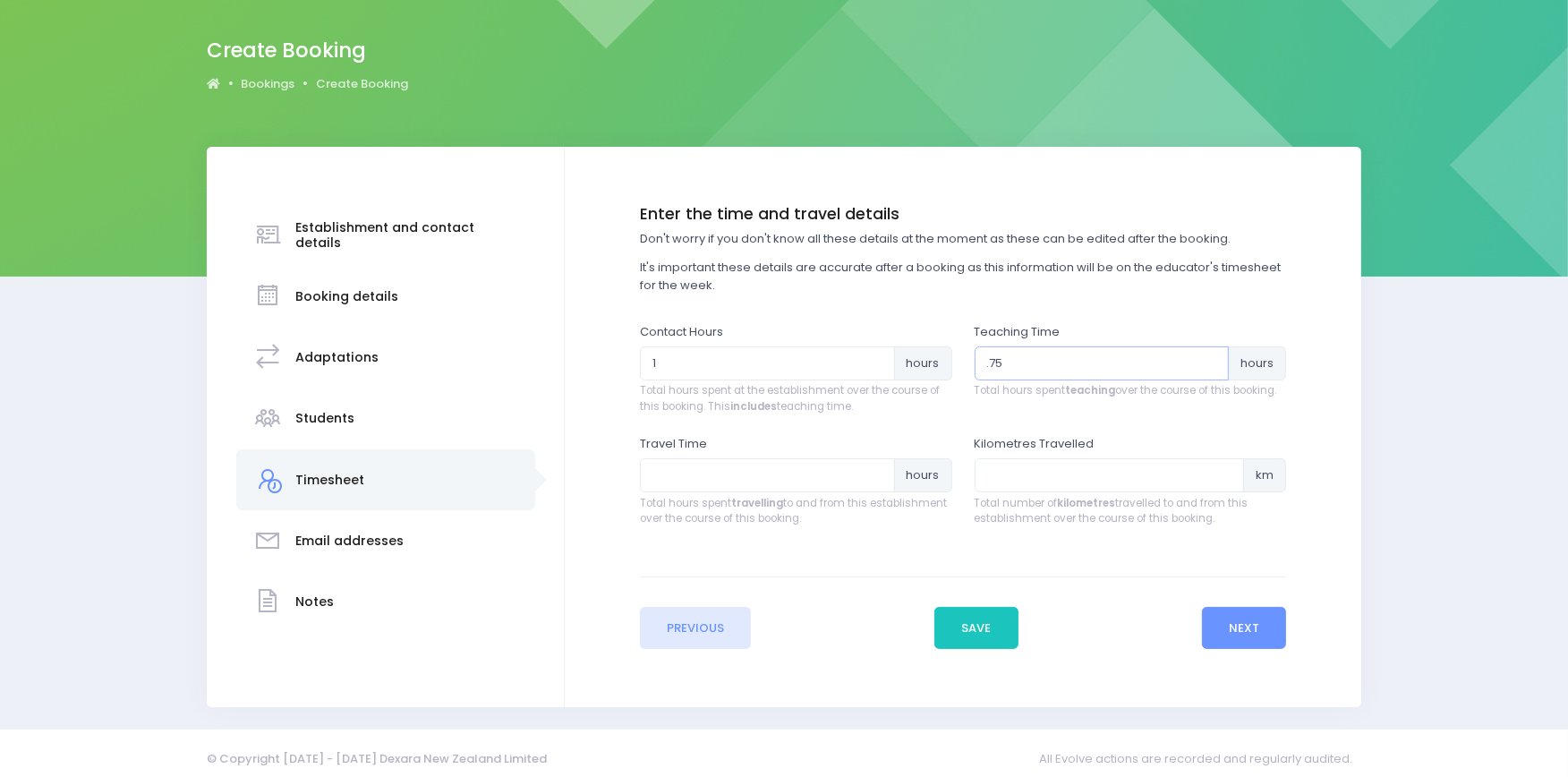
scroll to position [136, 0]
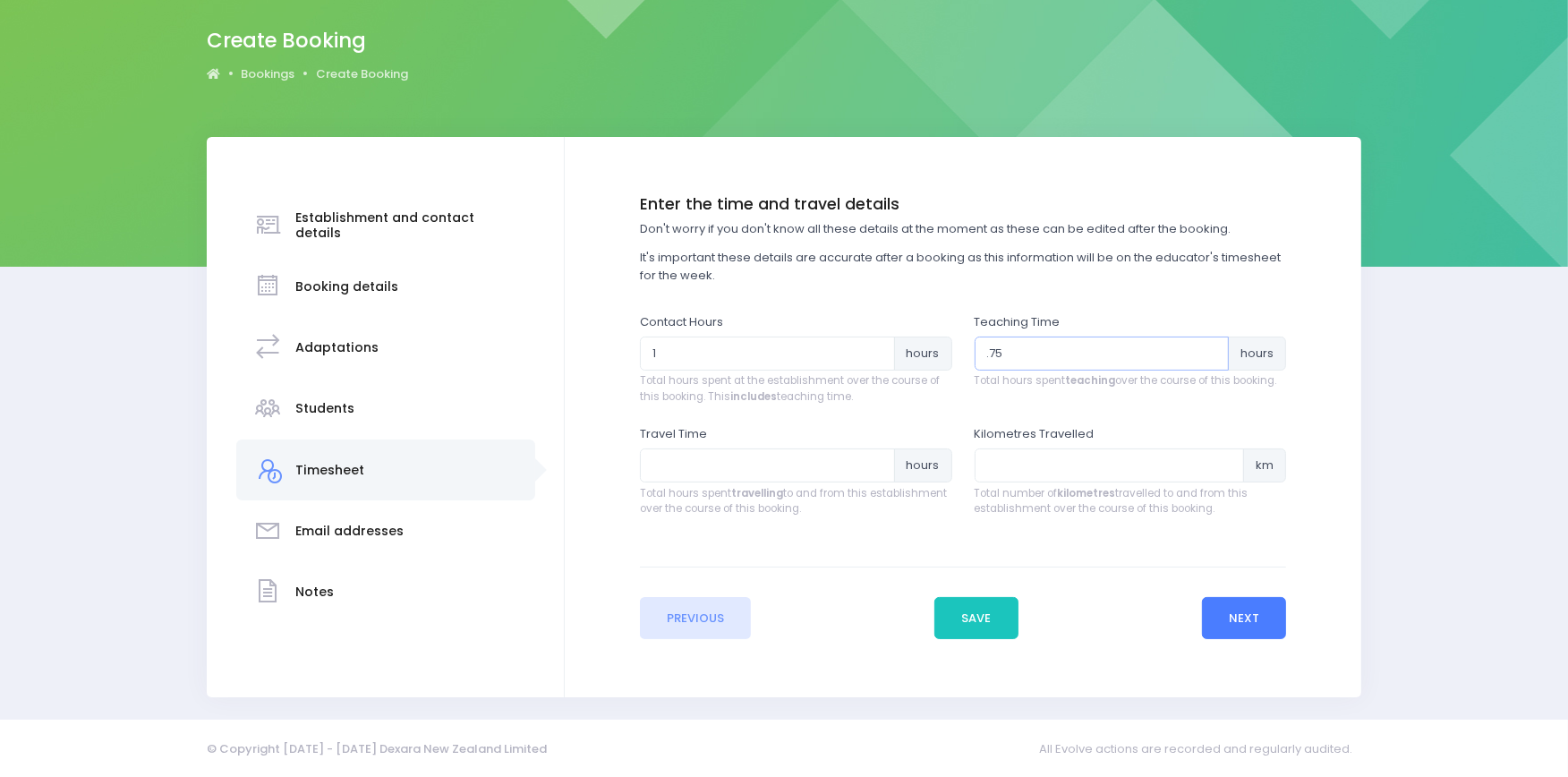
type input ".75"
click at [1244, 621] on button "Next" at bounding box center [1245, 618] width 85 height 43
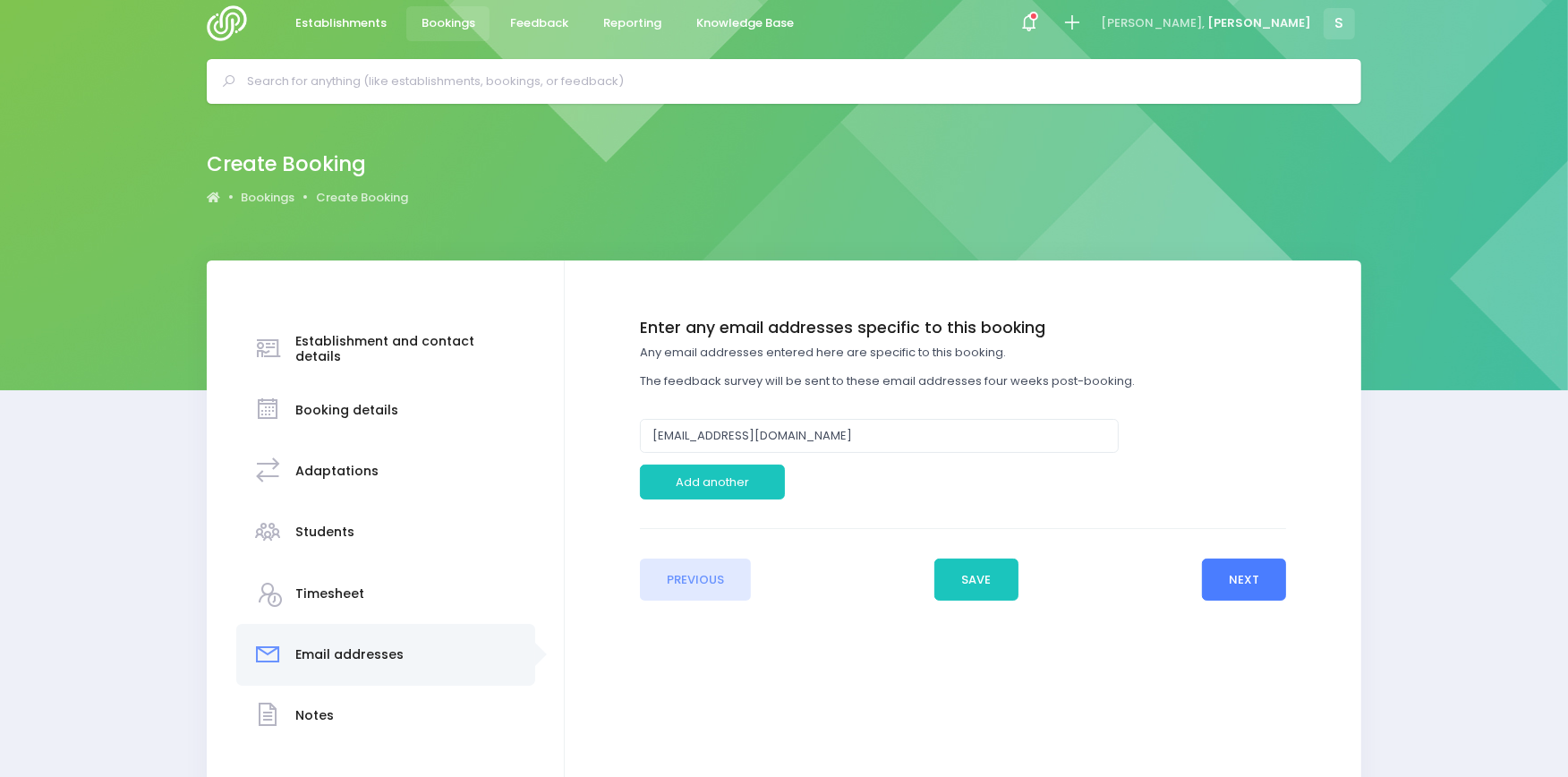
scroll to position [0, 0]
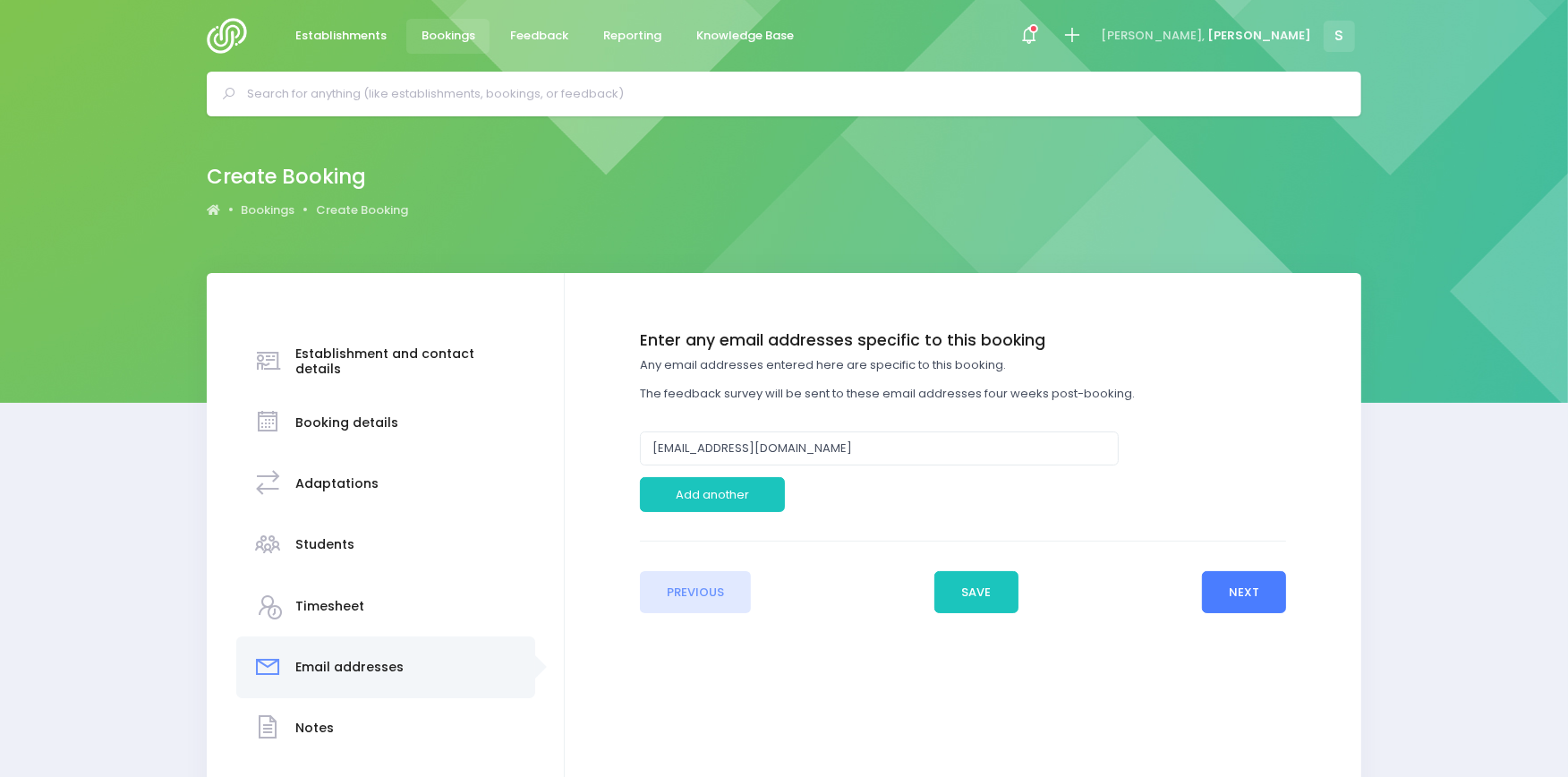
click at [1235, 589] on button "Next" at bounding box center [1245, 593] width 85 height 43
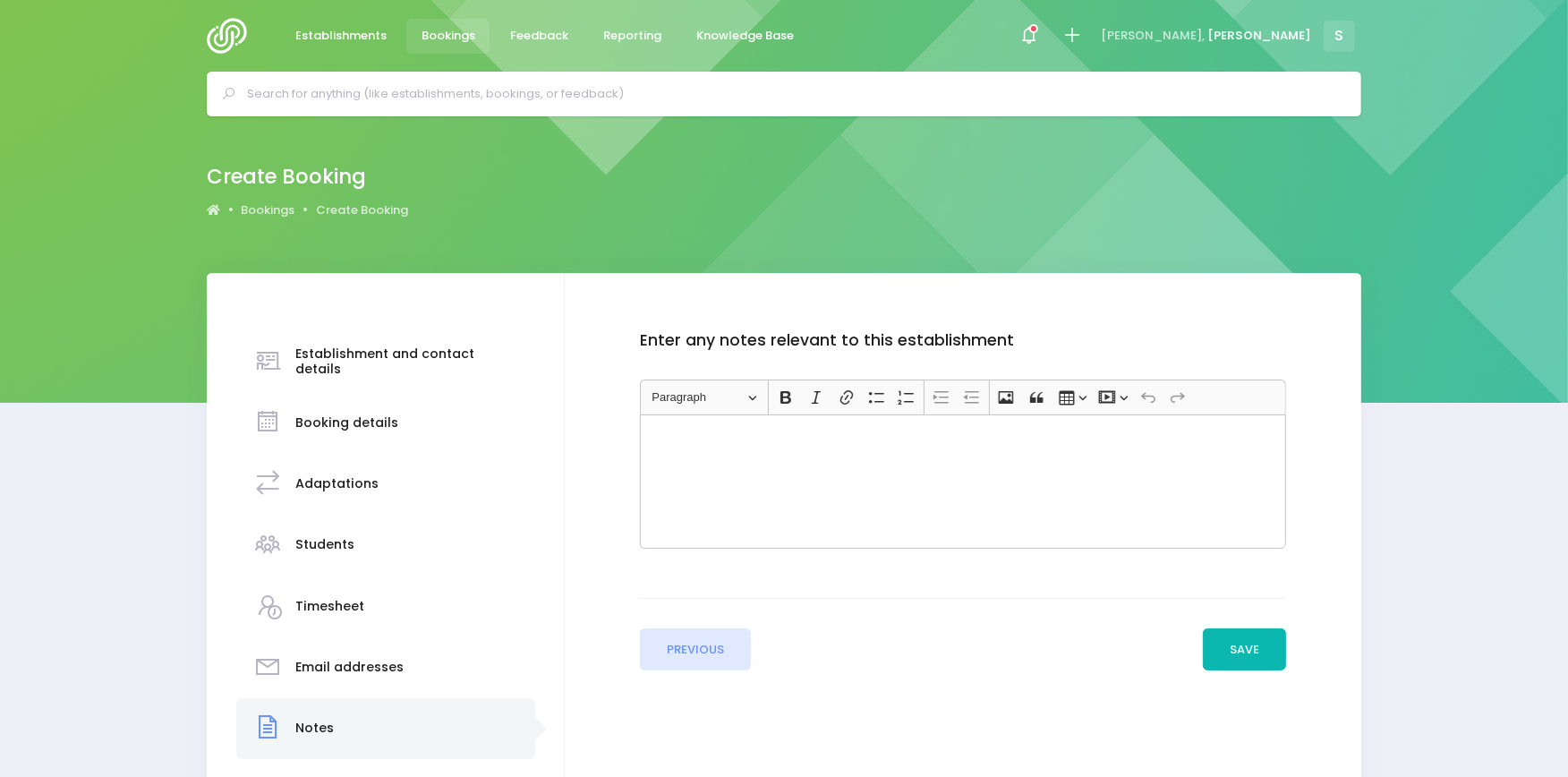
click at [1248, 651] on button "Save" at bounding box center [1244, 650] width 84 height 43
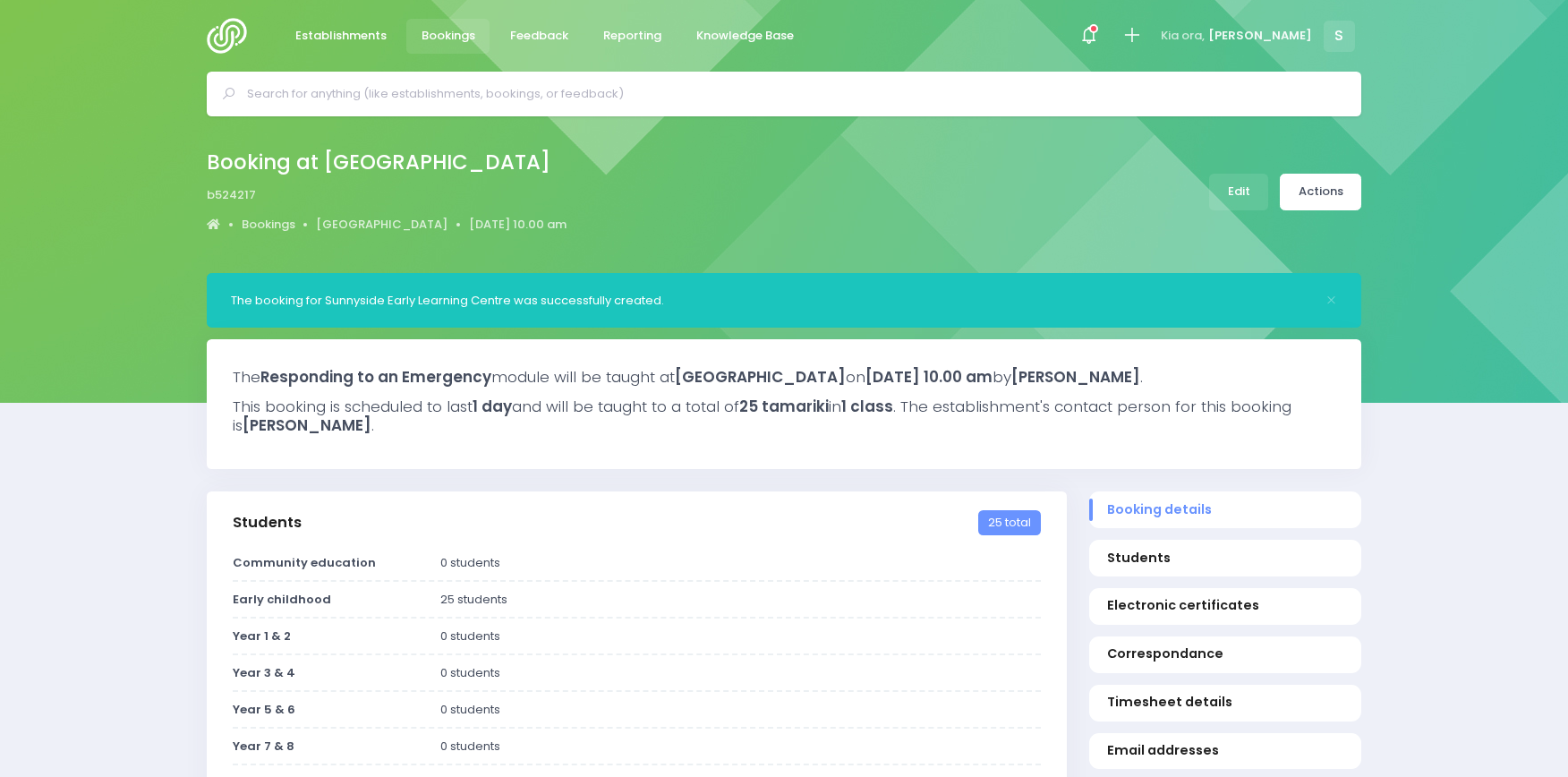
select select "5"
click at [866, 527] on div "Students 25 total" at bounding box center [637, 523] width 860 height 63
click at [288, 99] on input "text" at bounding box center [791, 94] width 1089 height 27
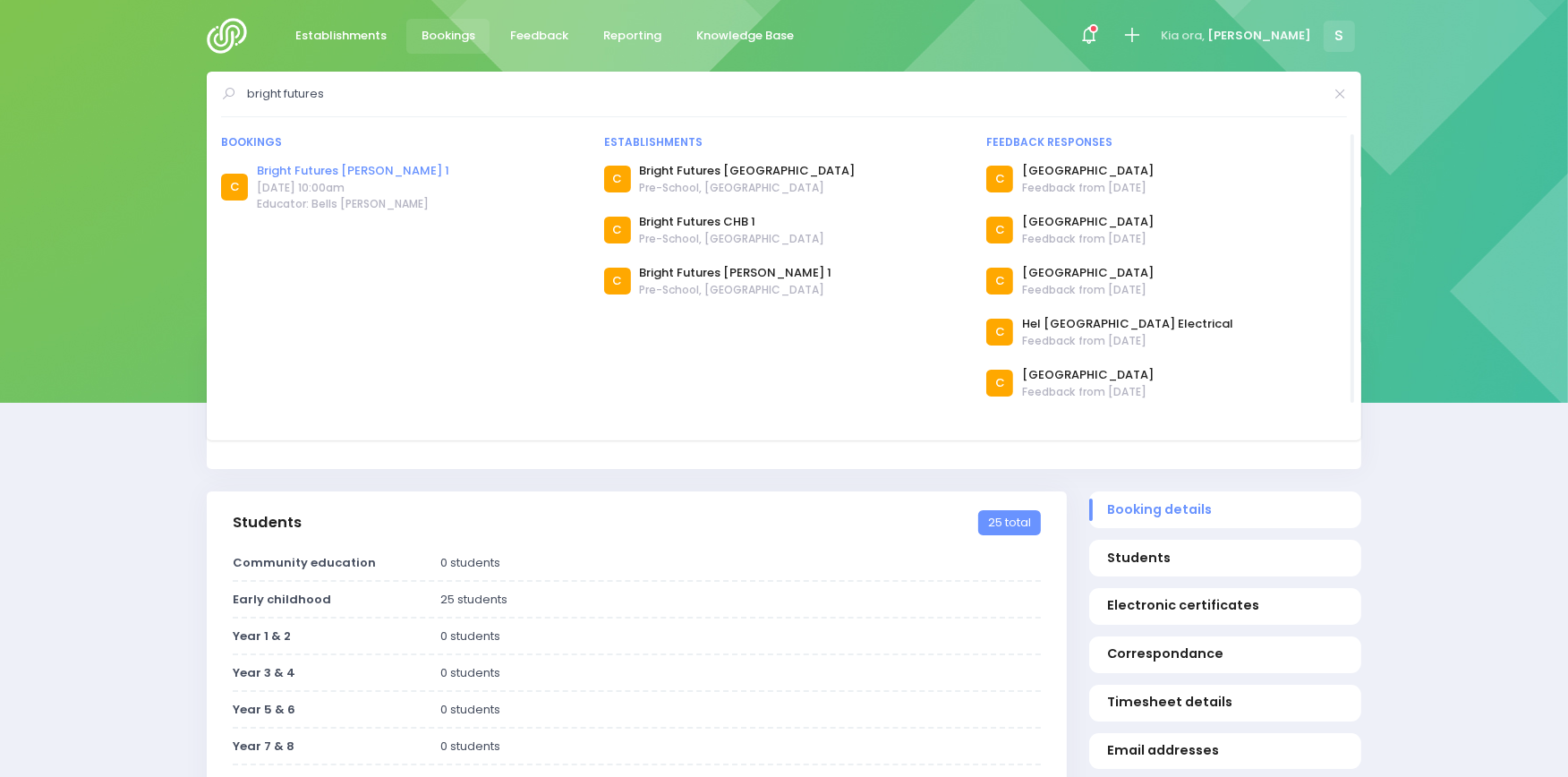
type input "bright futures"
click at [297, 170] on link "Bright Futures [PERSON_NAME] 1" at bounding box center [352, 171] width 192 height 18
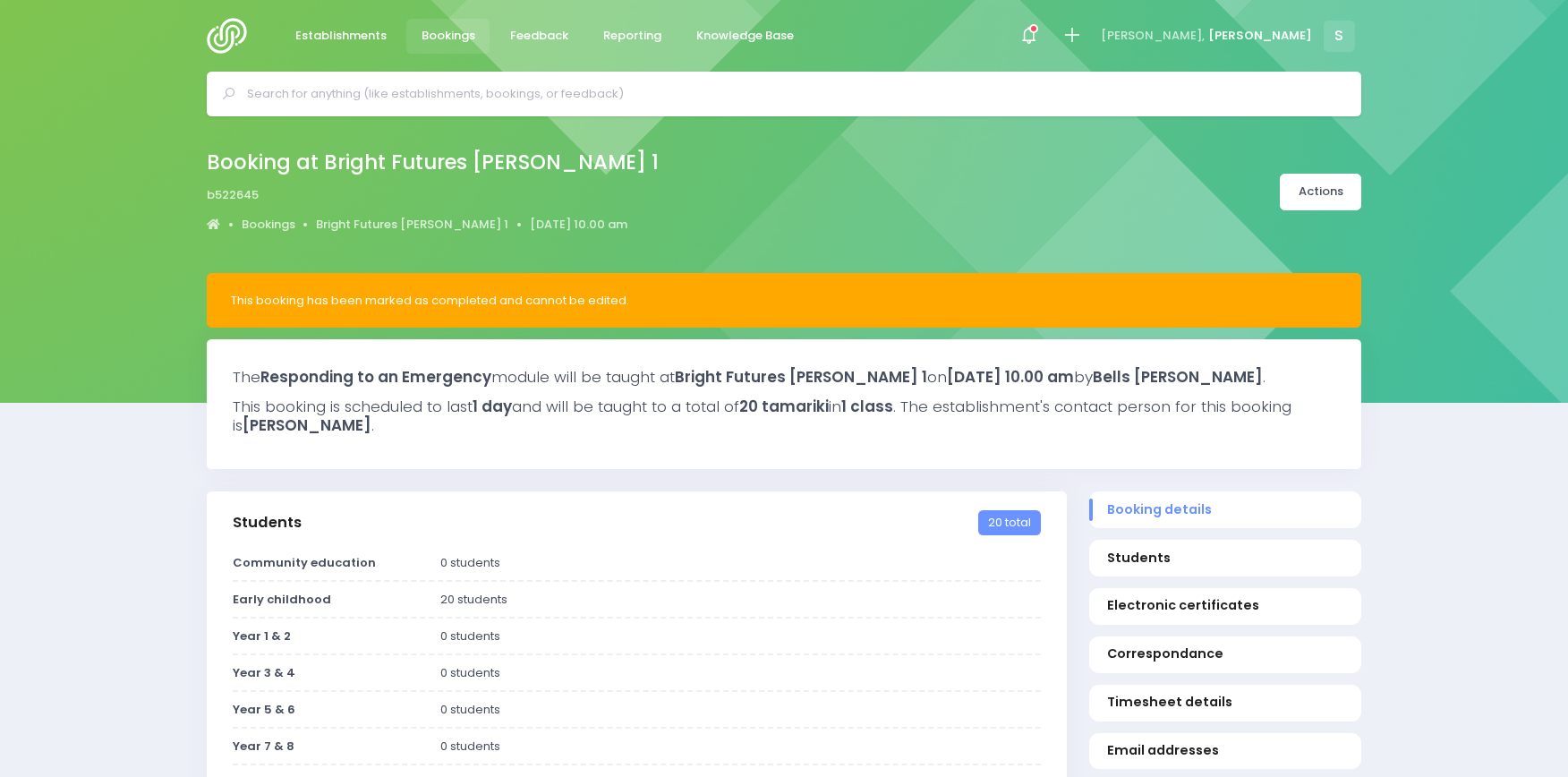
select select "5"
click at [1082, 34] on icon at bounding box center [1071, 35] width 21 height 21
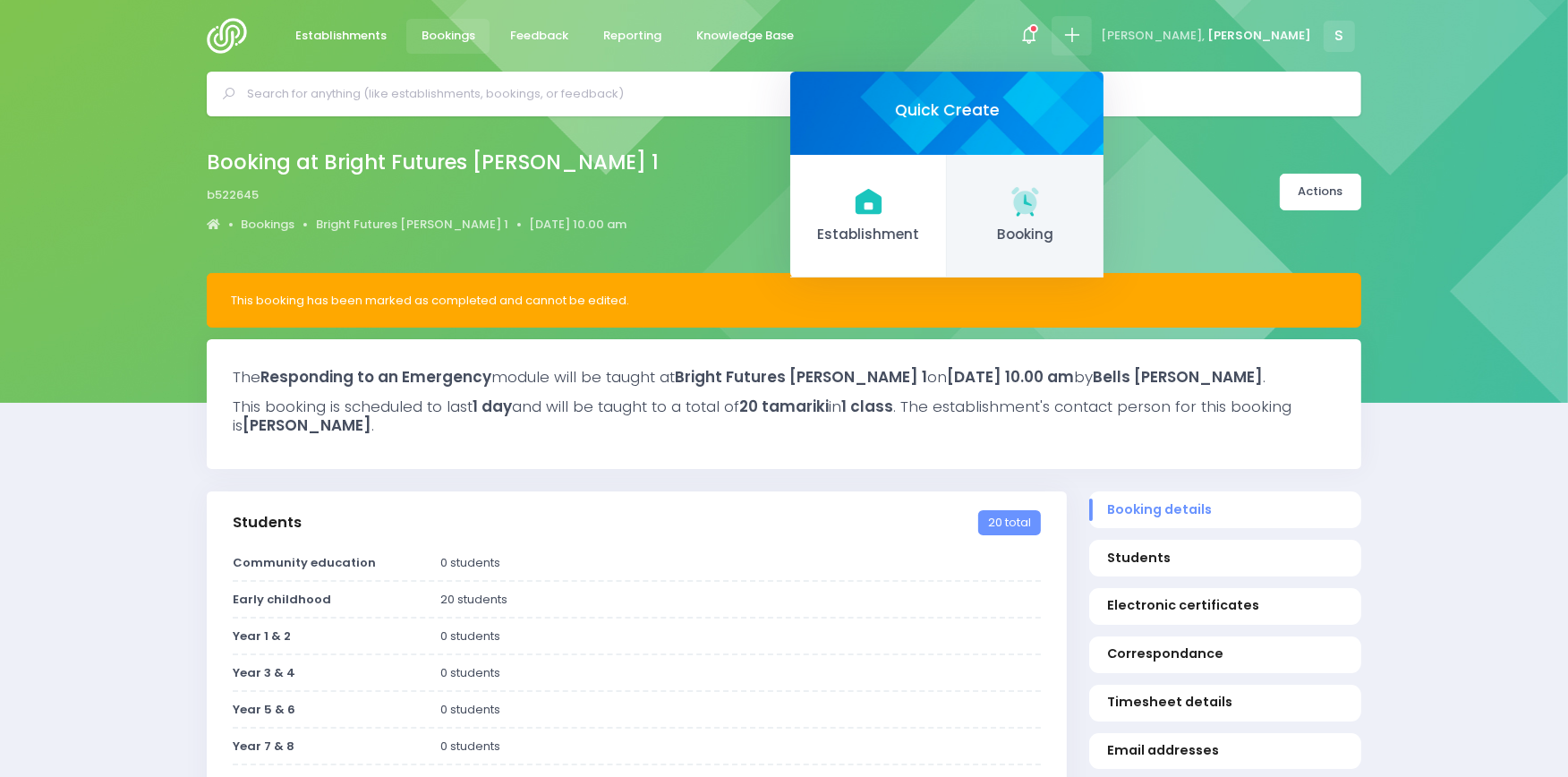
click at [1104, 221] on link "Booking" at bounding box center [1025, 216] width 157 height 123
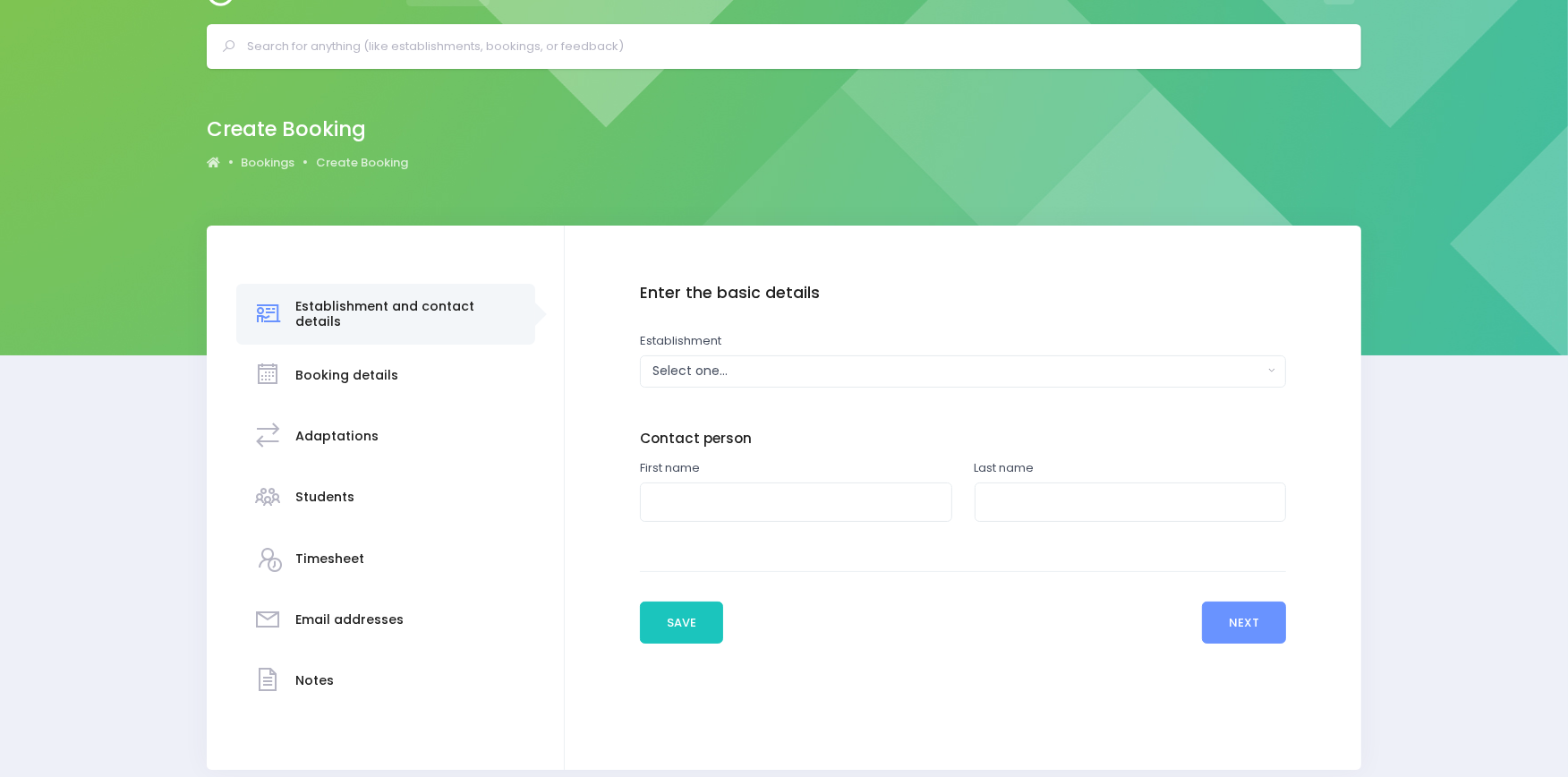
scroll to position [119, 0]
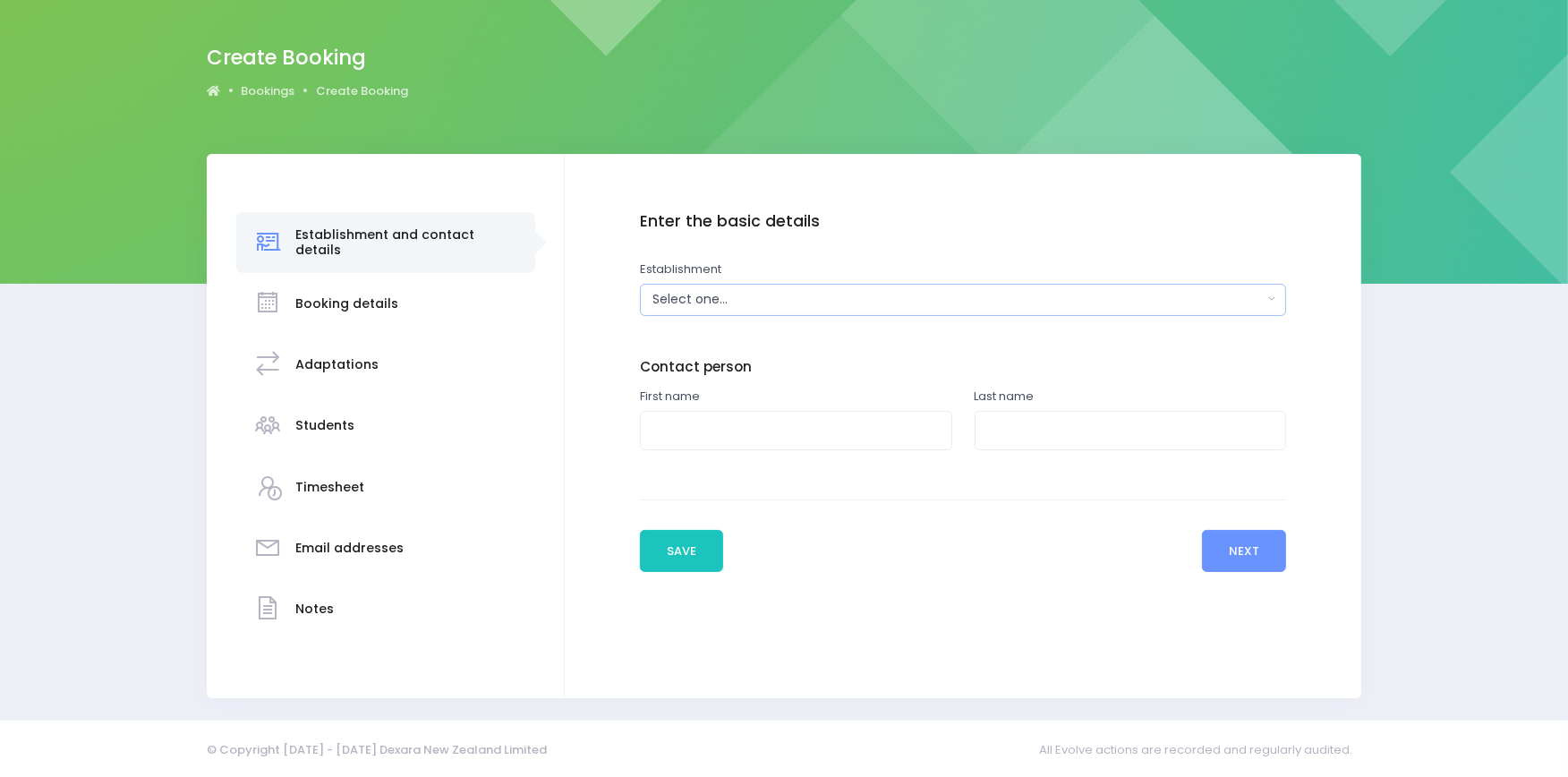
click at [862, 314] on button "Select one..." at bounding box center [963, 300] width 647 height 33
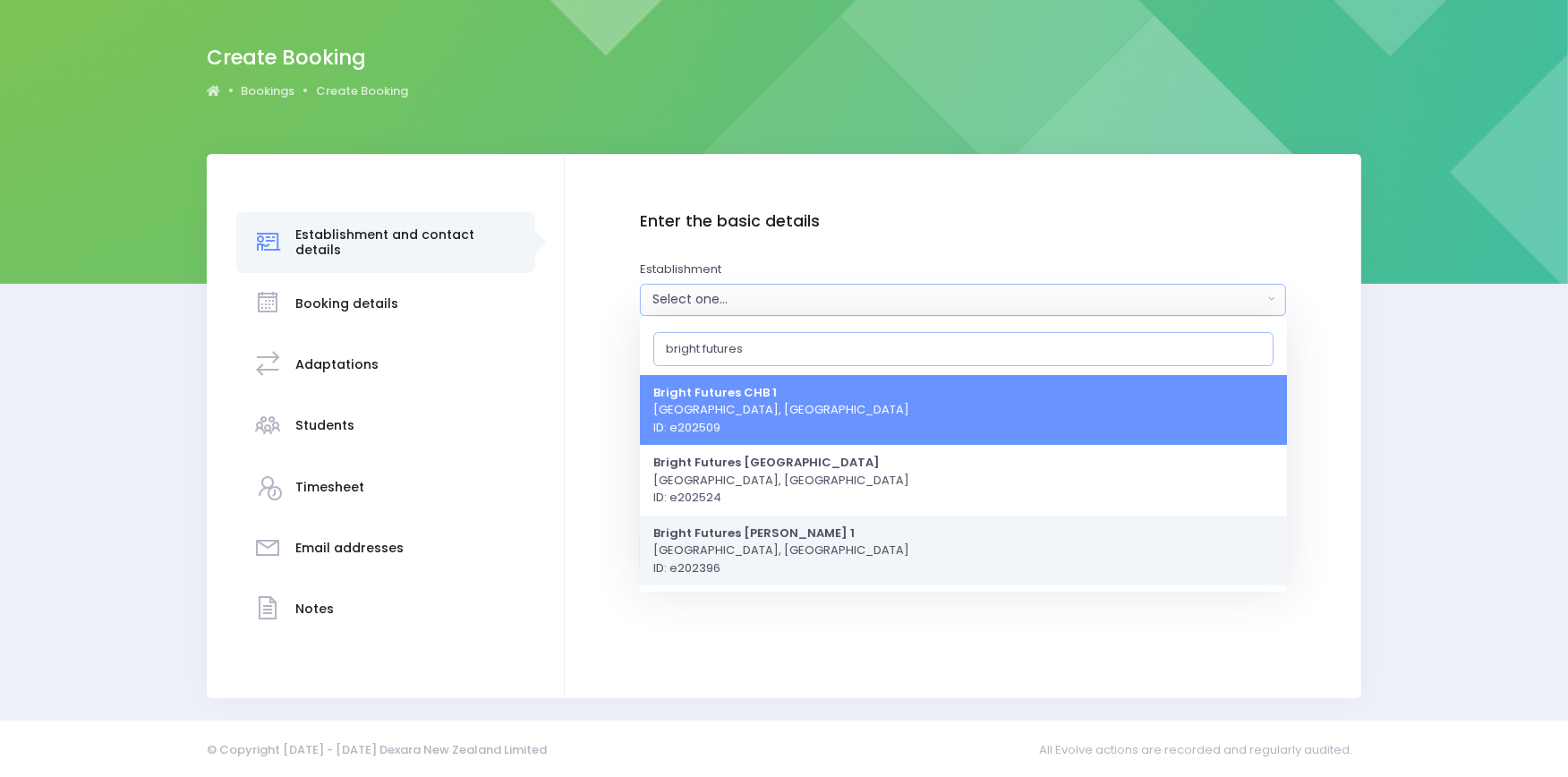
type input "bright futures"
click at [730, 555] on span "Bright Futures Napier 1 Napier, Central Region ID: e202396" at bounding box center [781, 550] width 256 height 53
select select "202396"
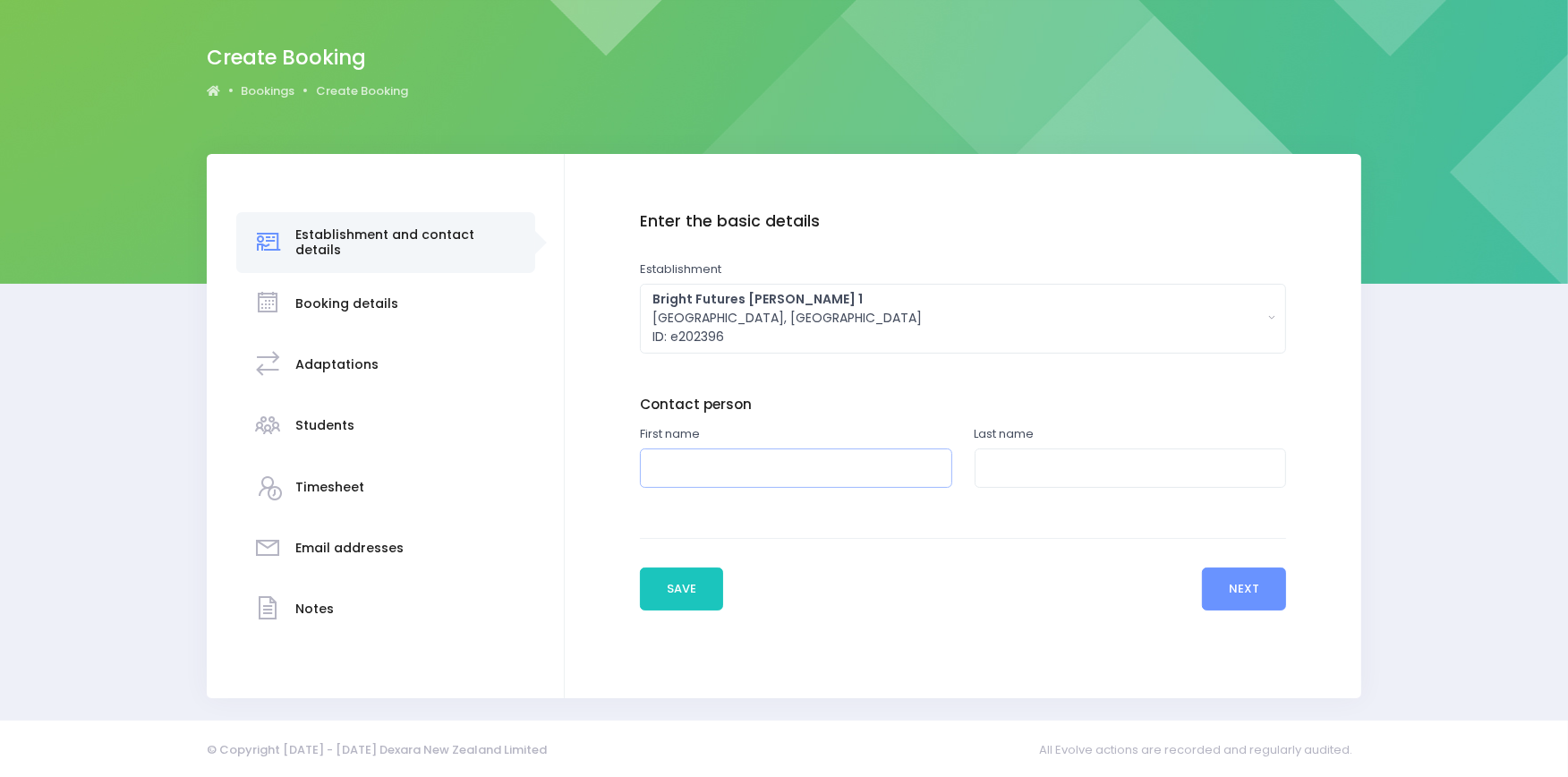
click at [655, 463] on input "text" at bounding box center [796, 468] width 313 height 40
click at [1069, 41] on div "Create Booking Bookings Create Booking" at bounding box center [784, 73] width 1199 height 65
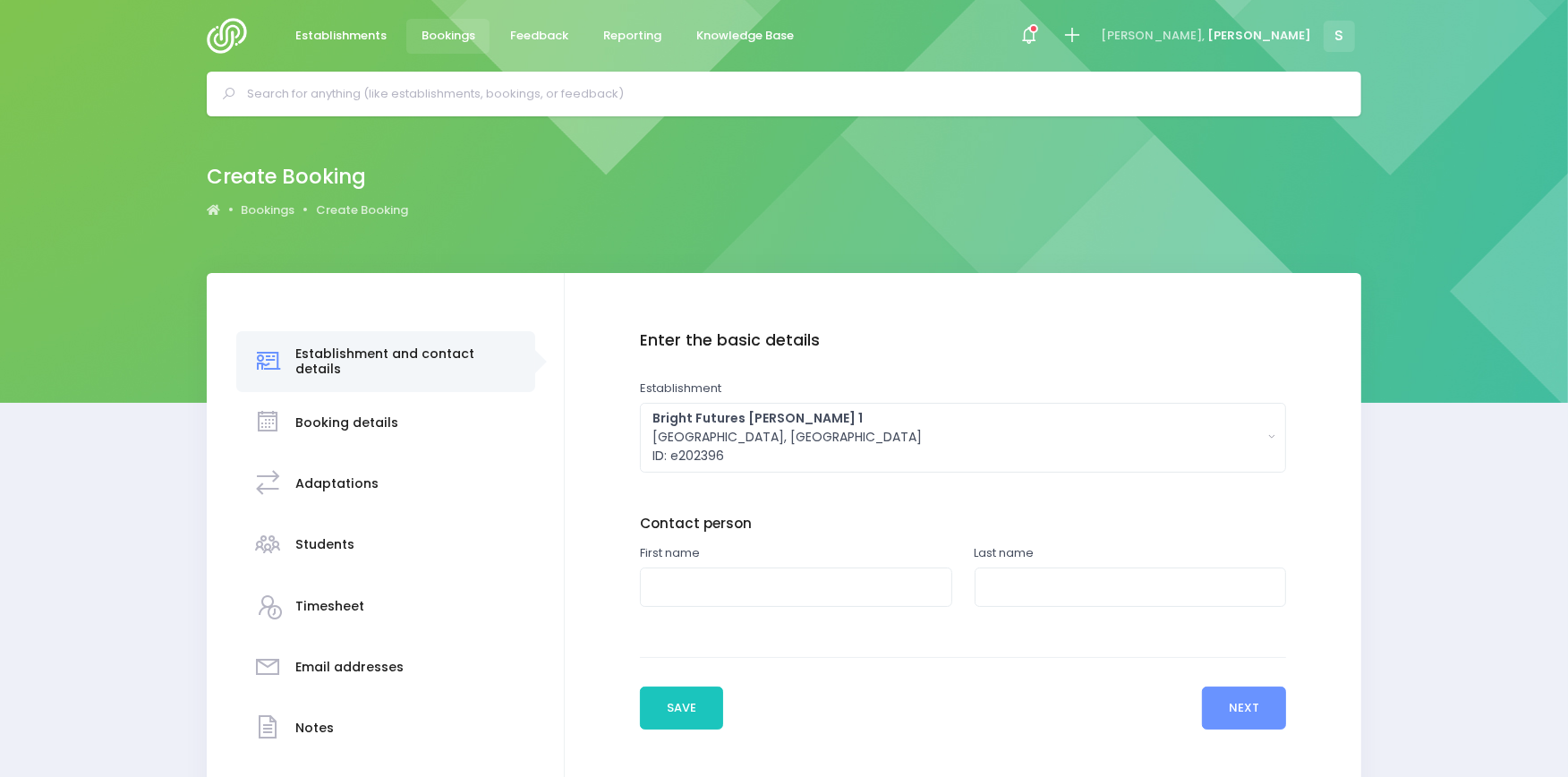
click at [501, 73] on div at bounding box center [784, 94] width 1154 height 44
click at [504, 86] on input "text" at bounding box center [791, 94] width 1089 height 27
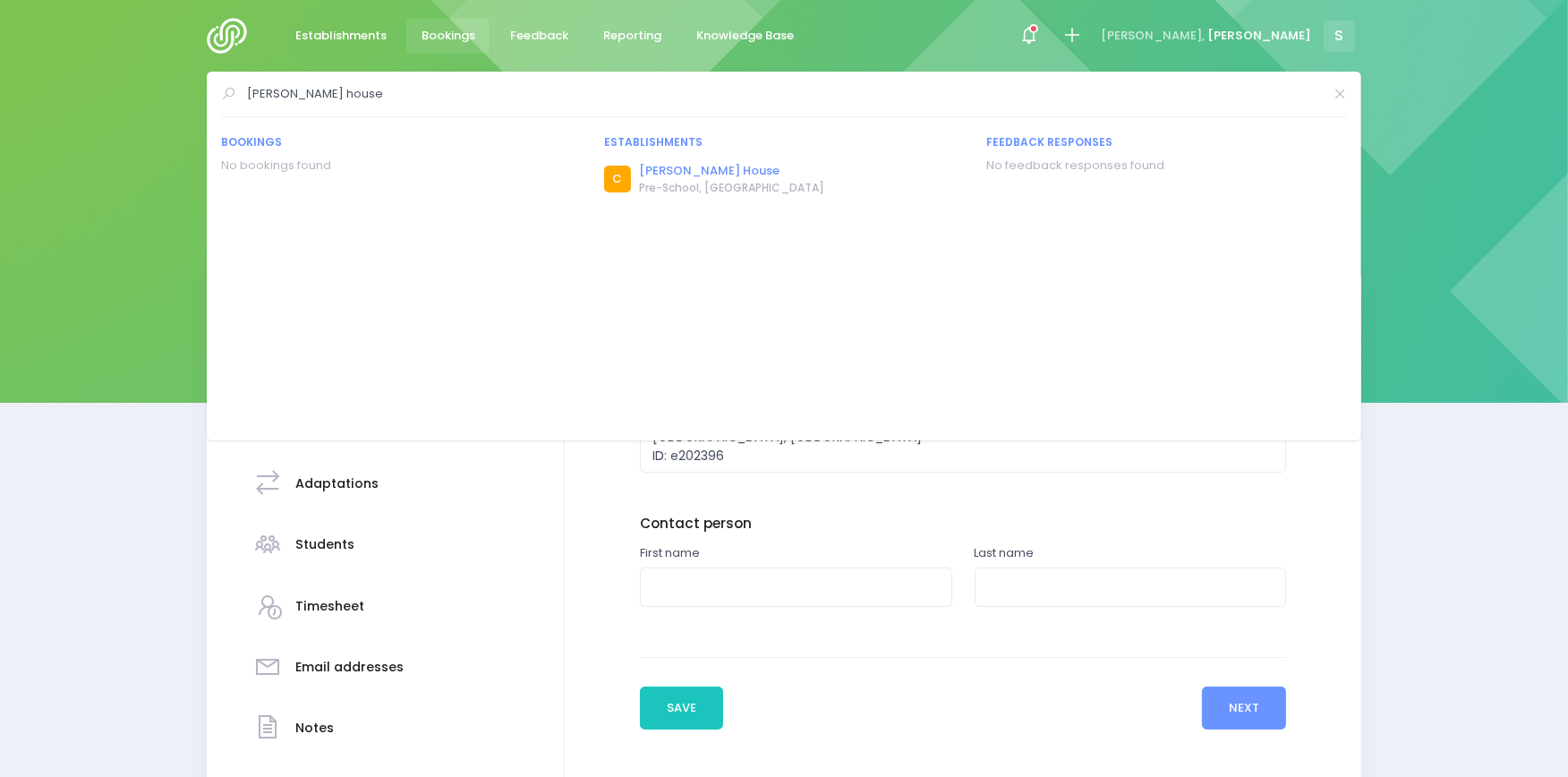
type input "tom parker house"
click at [677, 164] on link "Tom Parker House" at bounding box center [733, 171] width 185 height 18
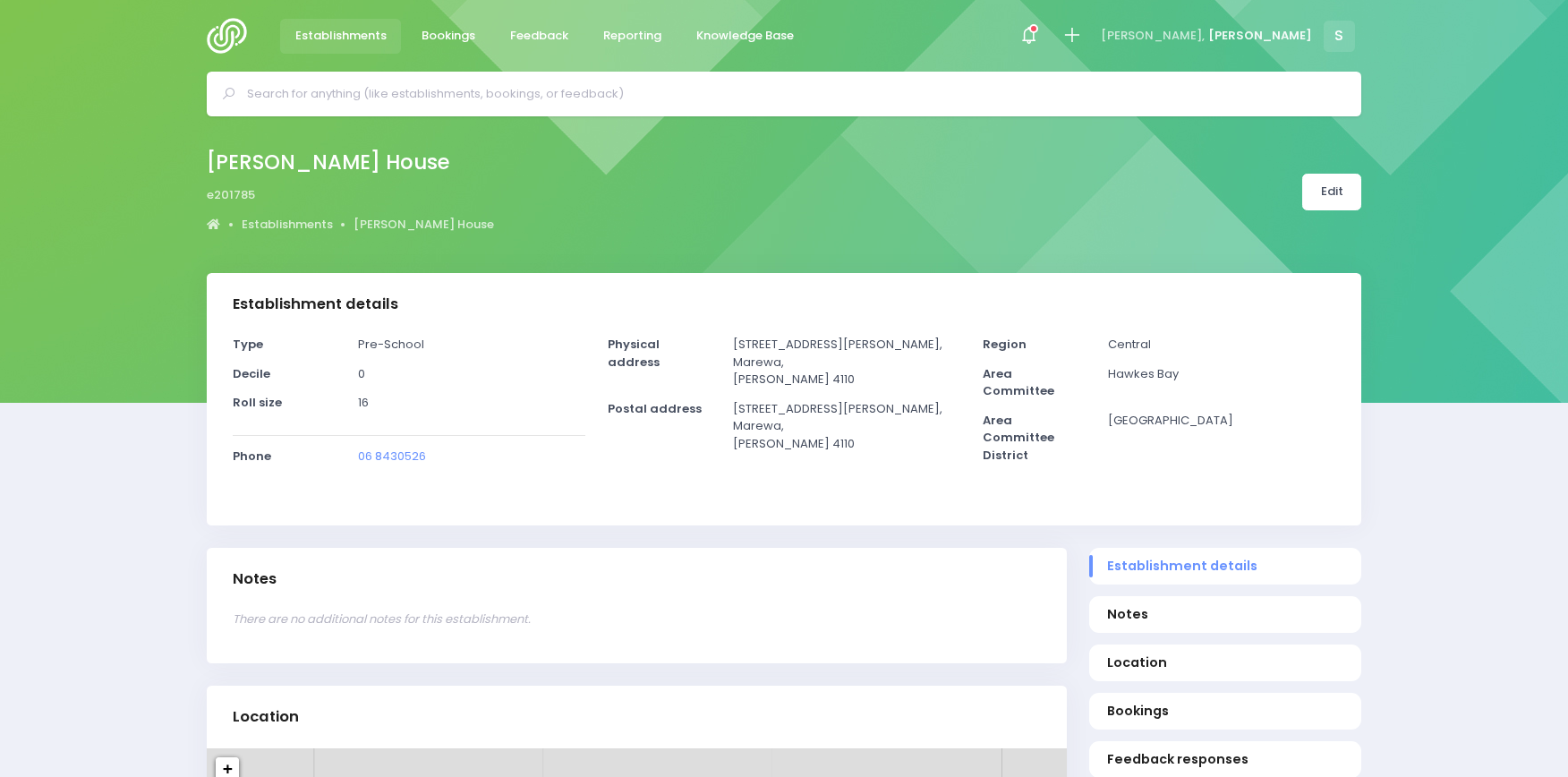
select select "5"
click at [440, 92] on input "text" at bounding box center [791, 94] width 1089 height 27
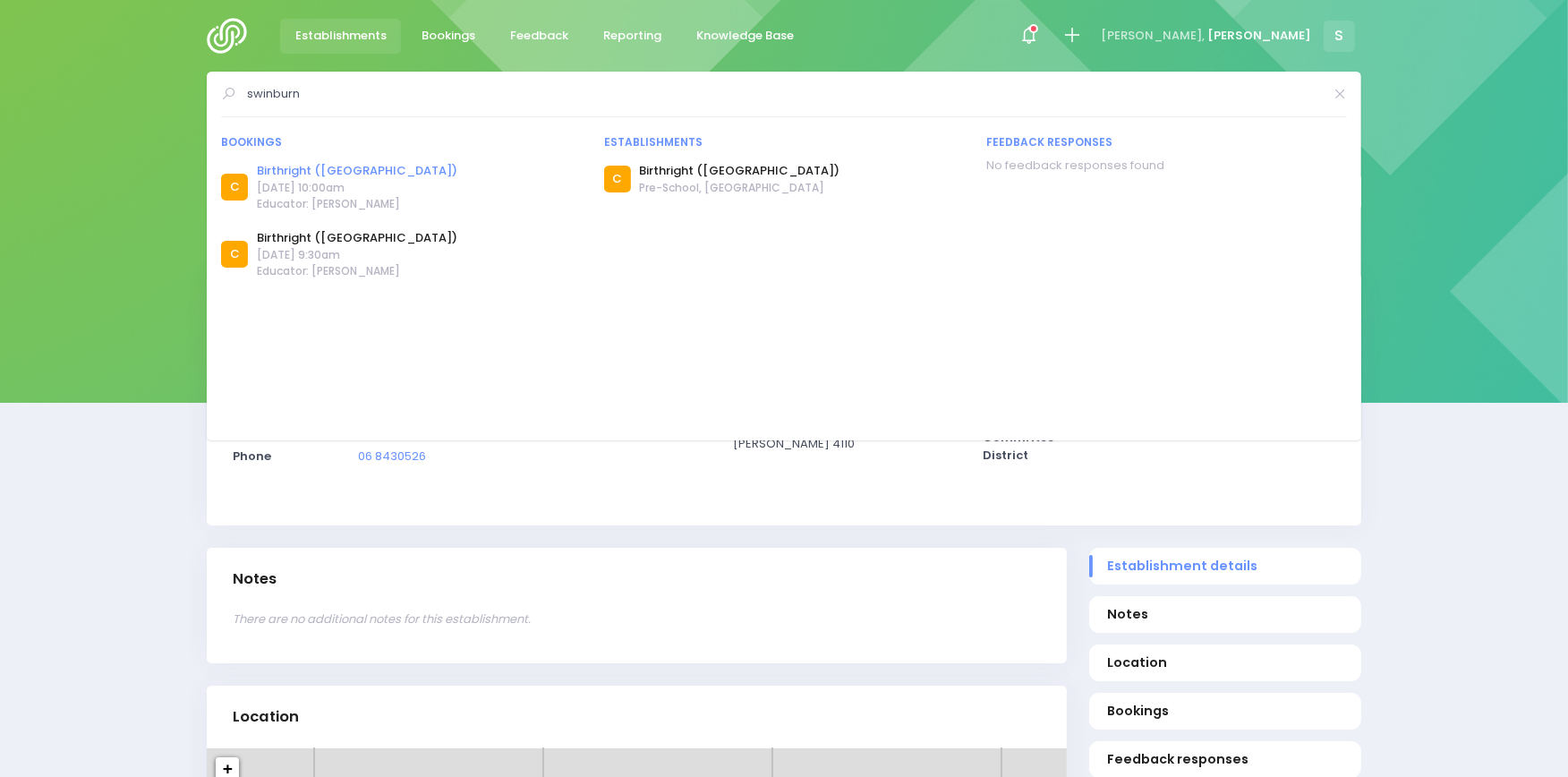
type input "swinburn"
click at [382, 169] on link "Birthright ([GEOGRAPHIC_DATA])" at bounding box center [356, 171] width 200 height 18
click at [280, 171] on link "Birthright ([GEOGRAPHIC_DATA])" at bounding box center [356, 171] width 200 height 18
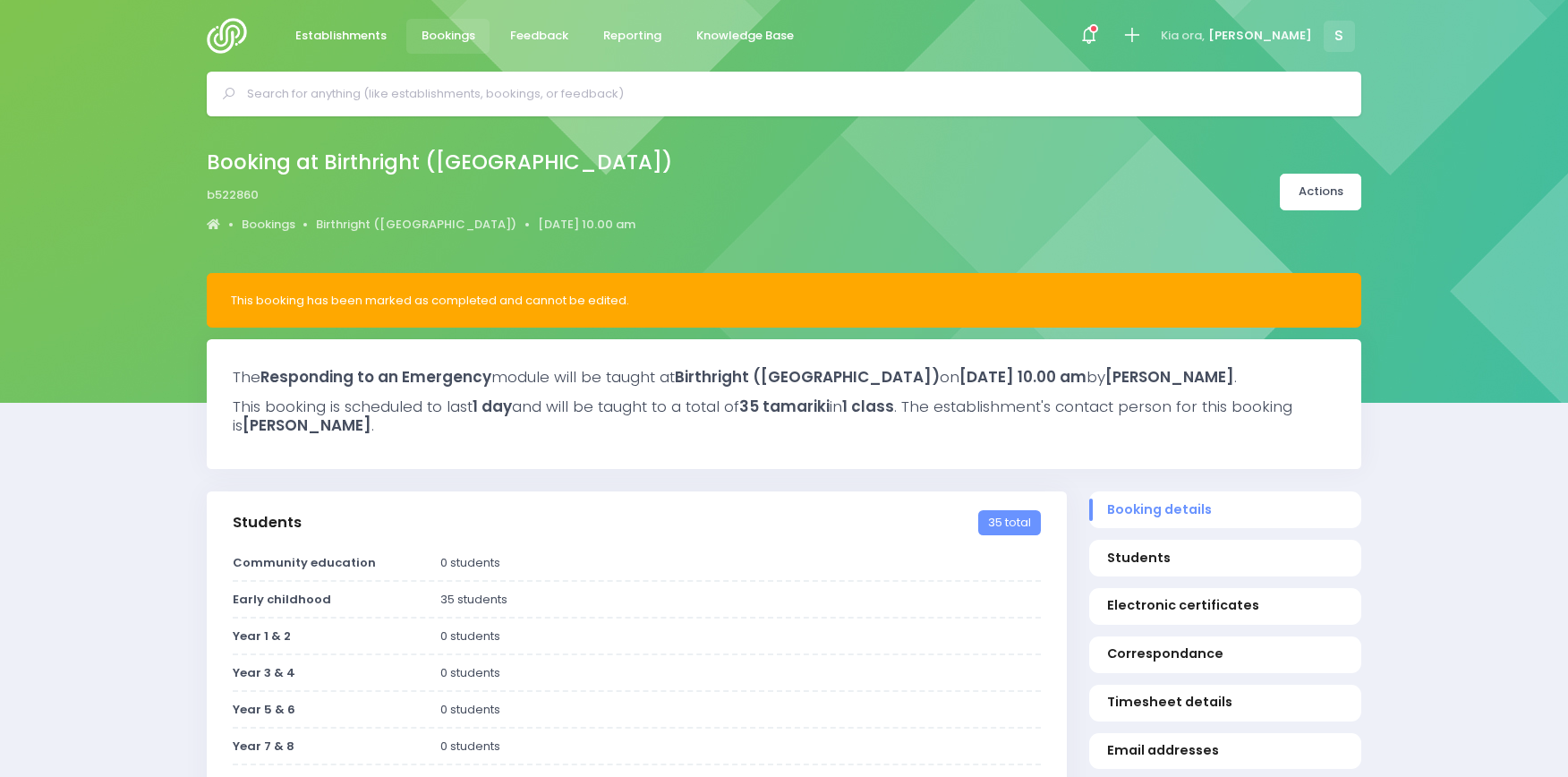
select select "5"
click at [1082, 28] on icon at bounding box center [1071, 35] width 21 height 21
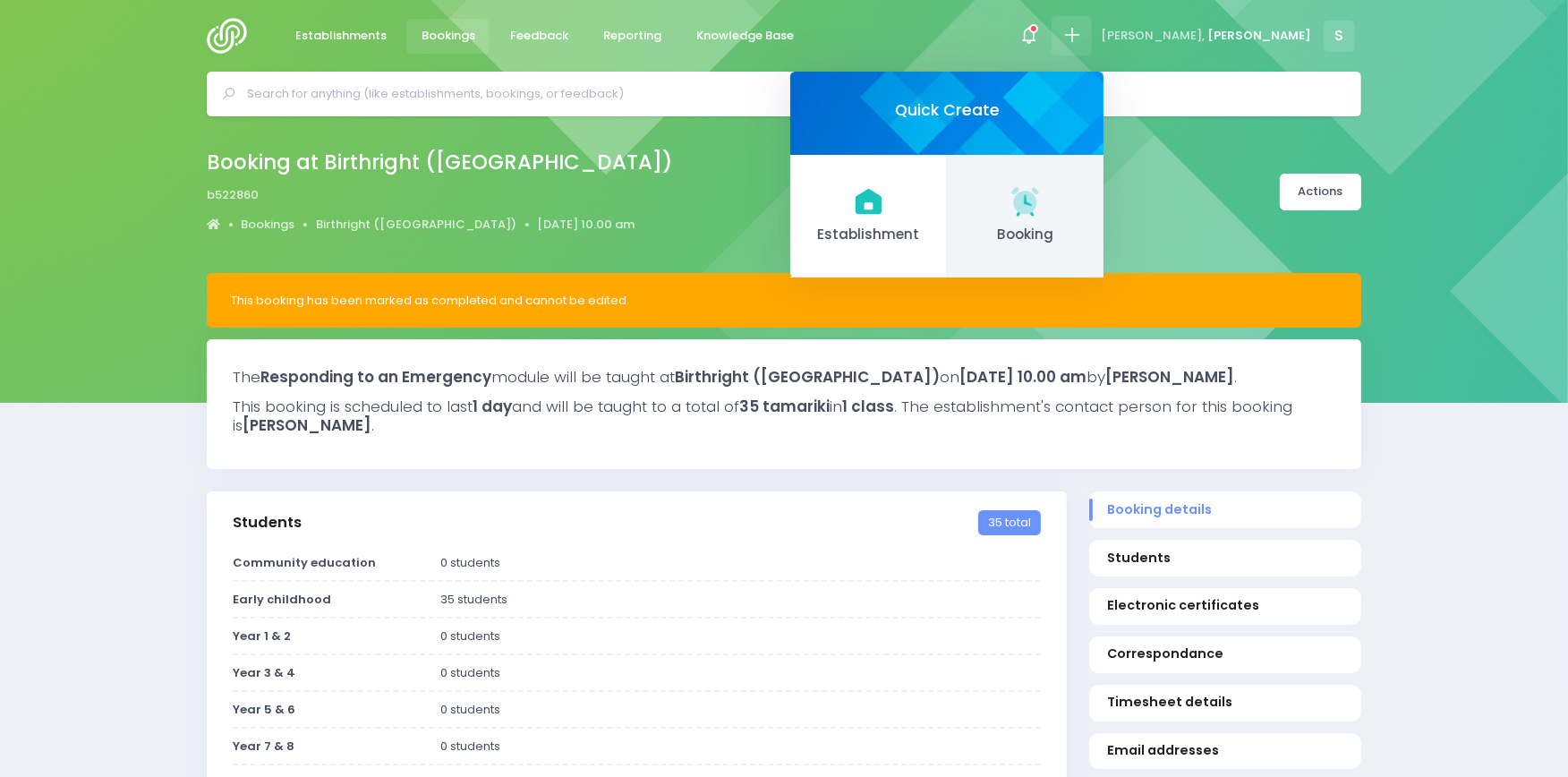
click at [1038, 190] on icon at bounding box center [1024, 200] width 27 height 27
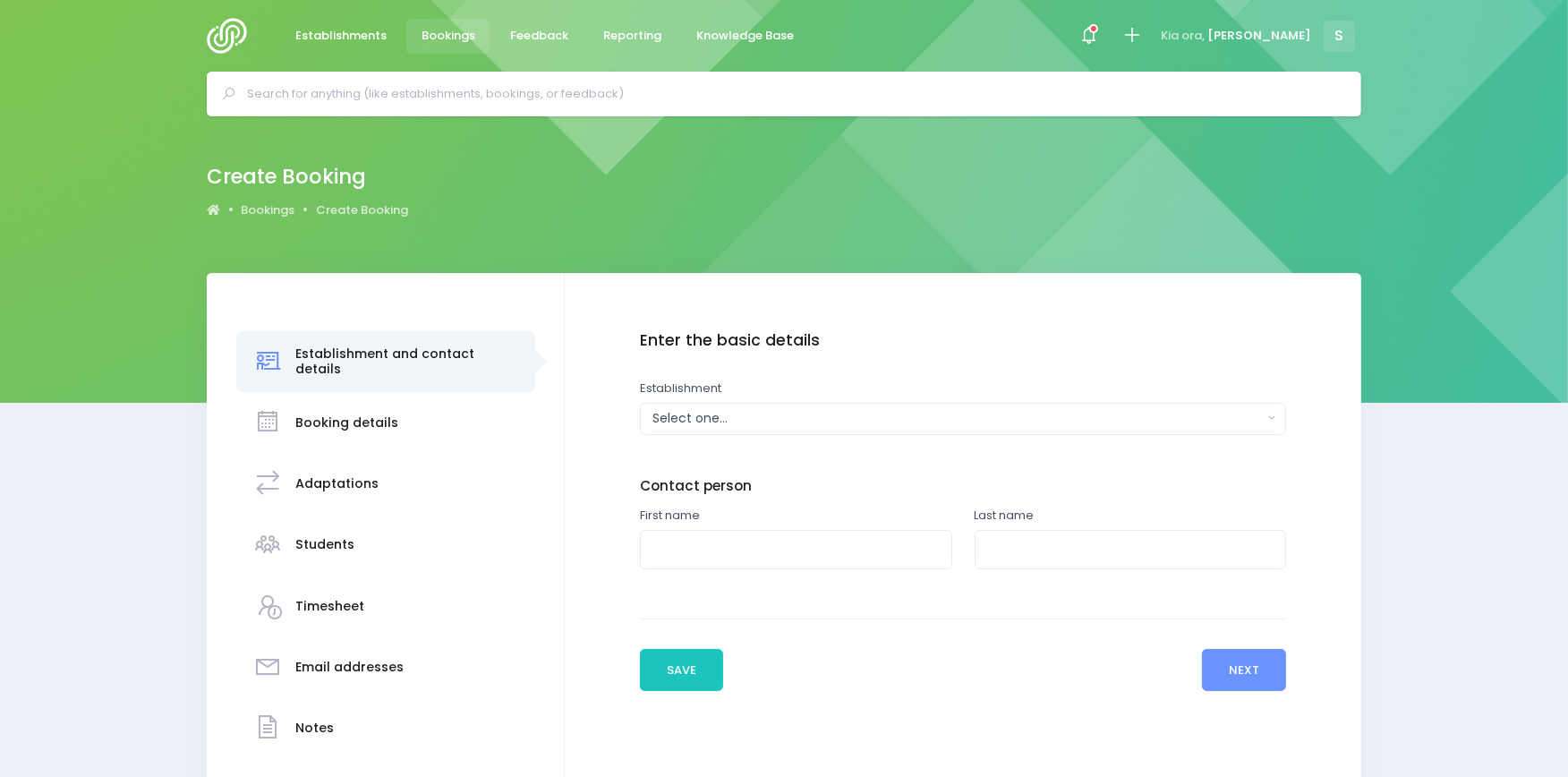
scroll to position [119, 0]
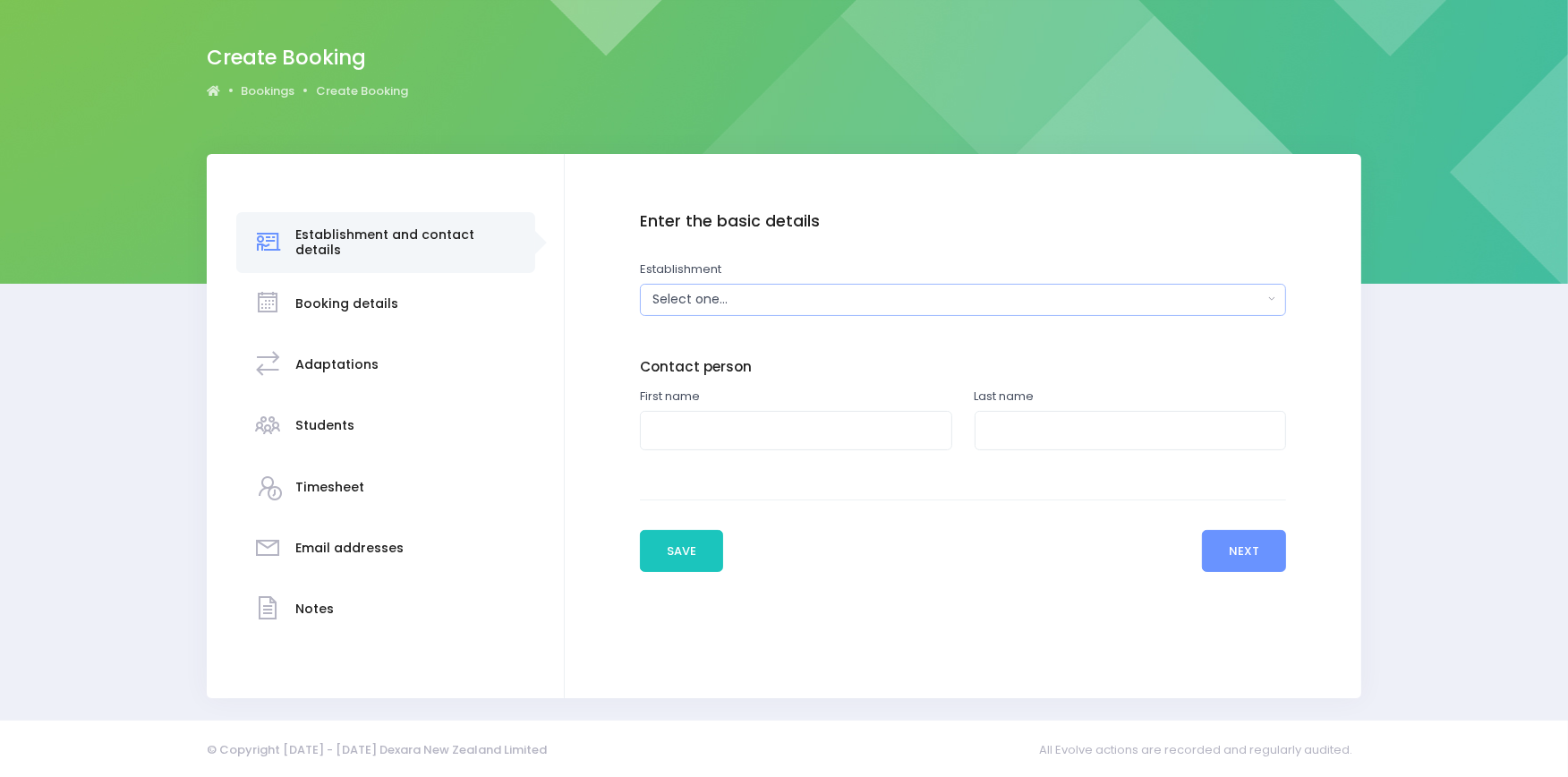
click at [773, 294] on div "Select one..." at bounding box center [957, 299] width 610 height 19
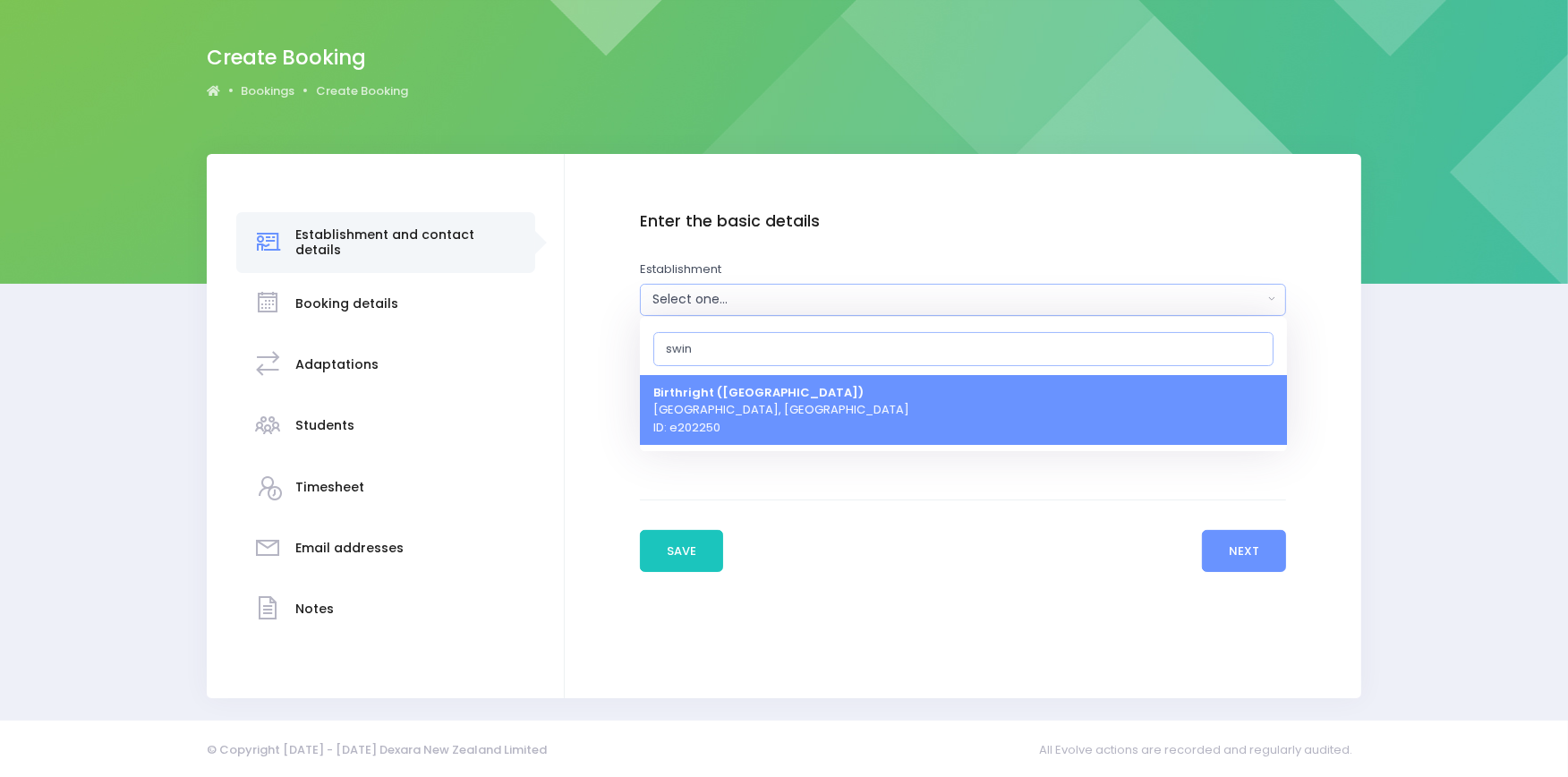
type input "swin"
drag, startPoint x: 753, startPoint y: 400, endPoint x: 982, endPoint y: 331, distance: 239.2
click at [753, 399] on span "Birthright (Swinburn House) Napier, Central Region ID: e202250" at bounding box center [781, 409] width 256 height 53
select select "202250"
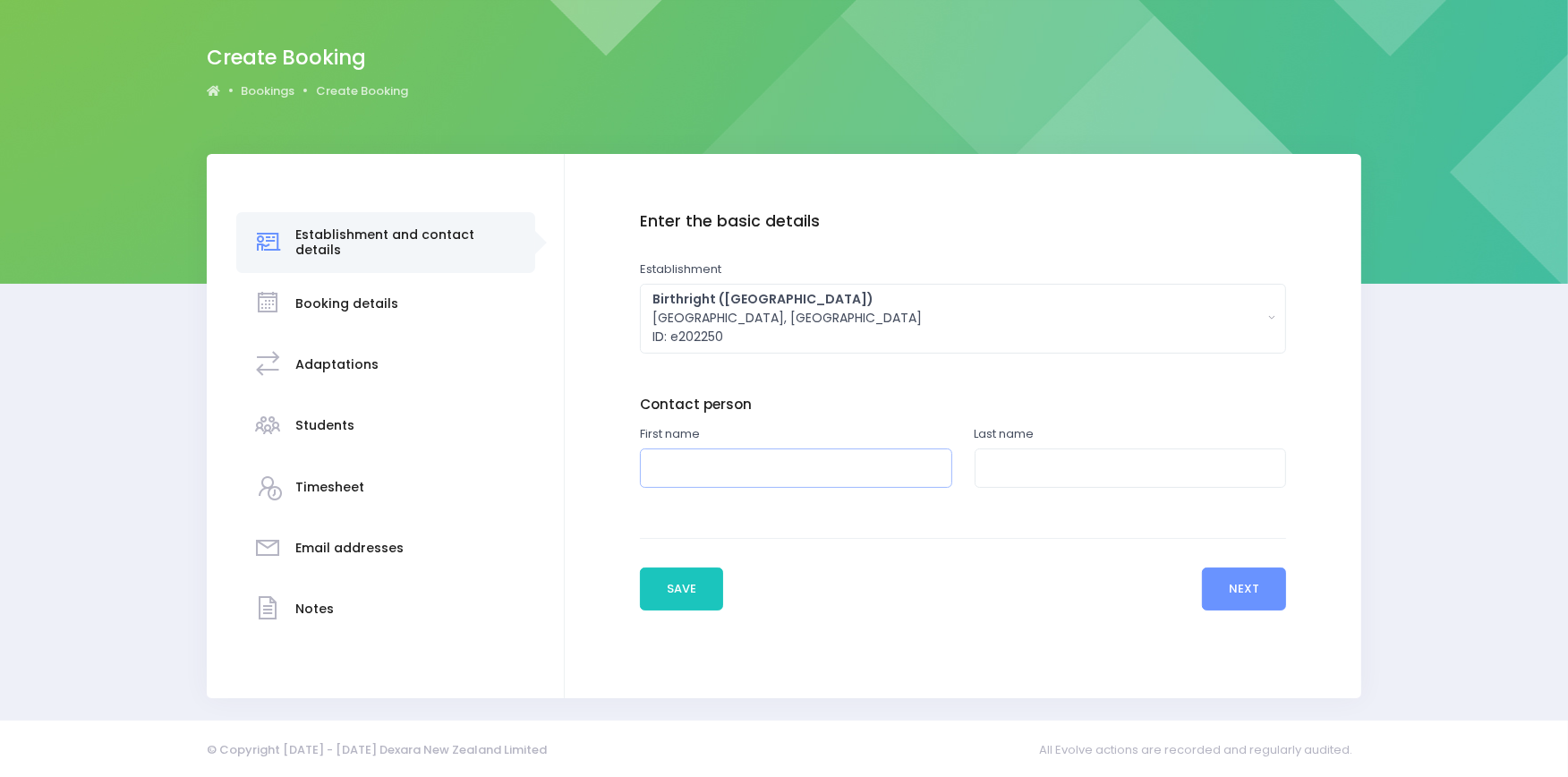
click at [725, 460] on input "text" at bounding box center [796, 468] width 313 height 40
type input "S"
drag, startPoint x: 726, startPoint y: 466, endPoint x: 580, endPoint y: 434, distance: 149.5
click at [580, 434] on div "Enter the basic details Establishment Select one... ** Do not use, double up **…" at bounding box center [963, 426] width 797 height 544
paste input "Bolesworth"
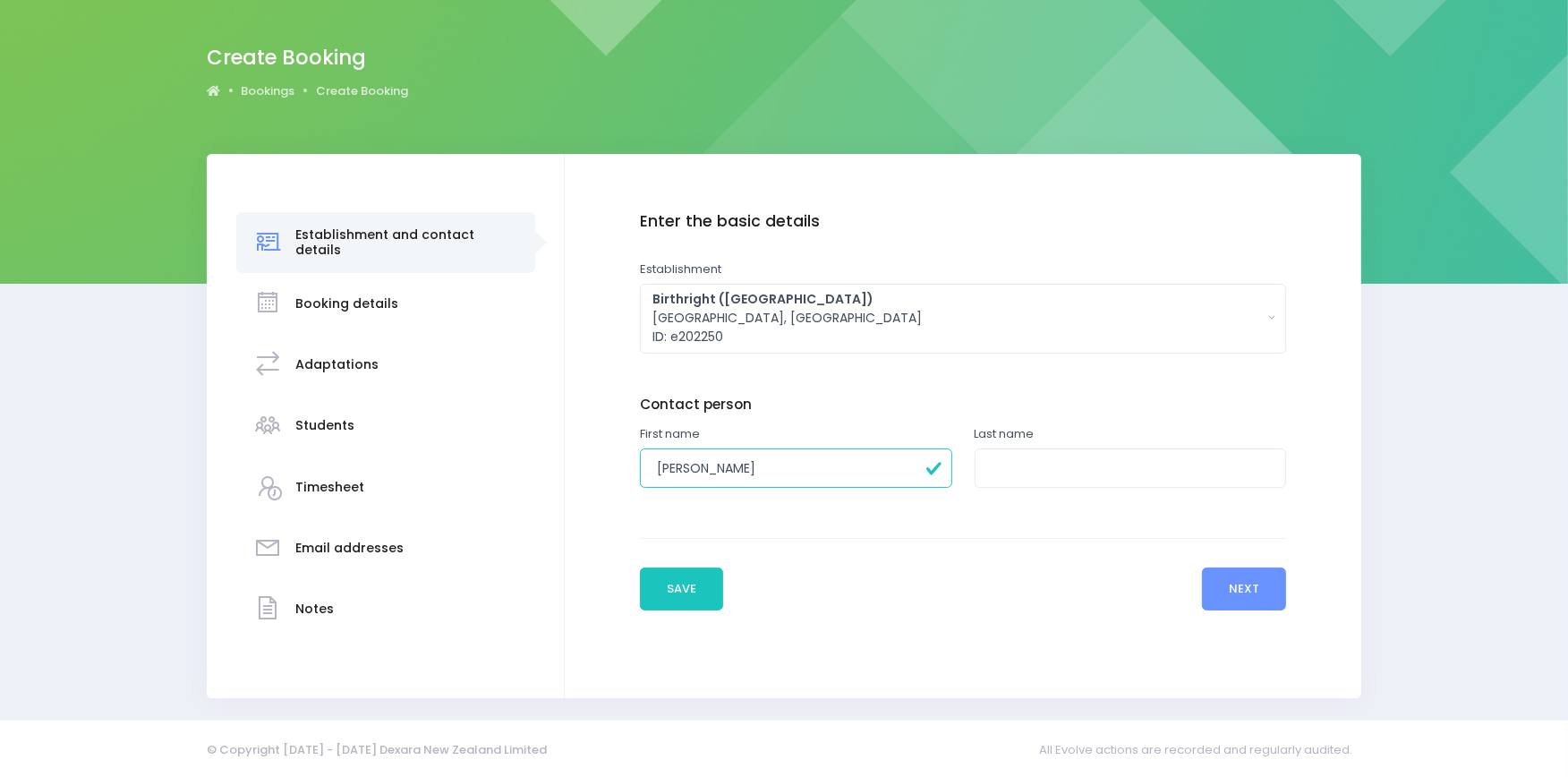
drag, startPoint x: 797, startPoint y: 466, endPoint x: 714, endPoint y: 459, distance: 83.3
click at [714, 459] on input "[PERSON_NAME]" at bounding box center [796, 468] width 313 height 40
type input "Amanda"
type input "Bolesworth"
click at [1136, 382] on div "Enter the basic details Establishment Select one... ** Do not use, double up **…" at bounding box center [963, 367] width 647 height 311
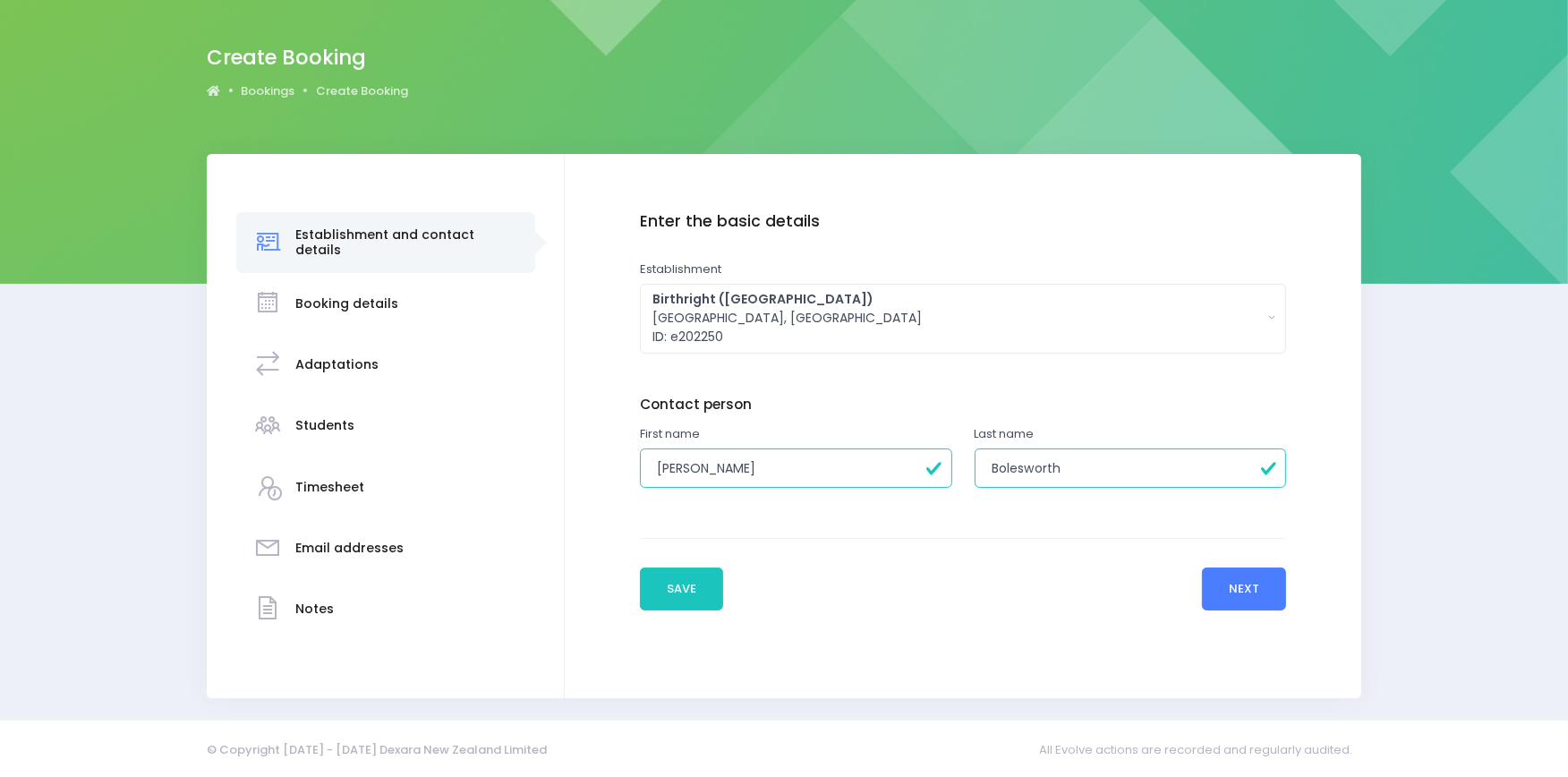
click at [1244, 588] on button "Next" at bounding box center [1245, 589] width 85 height 43
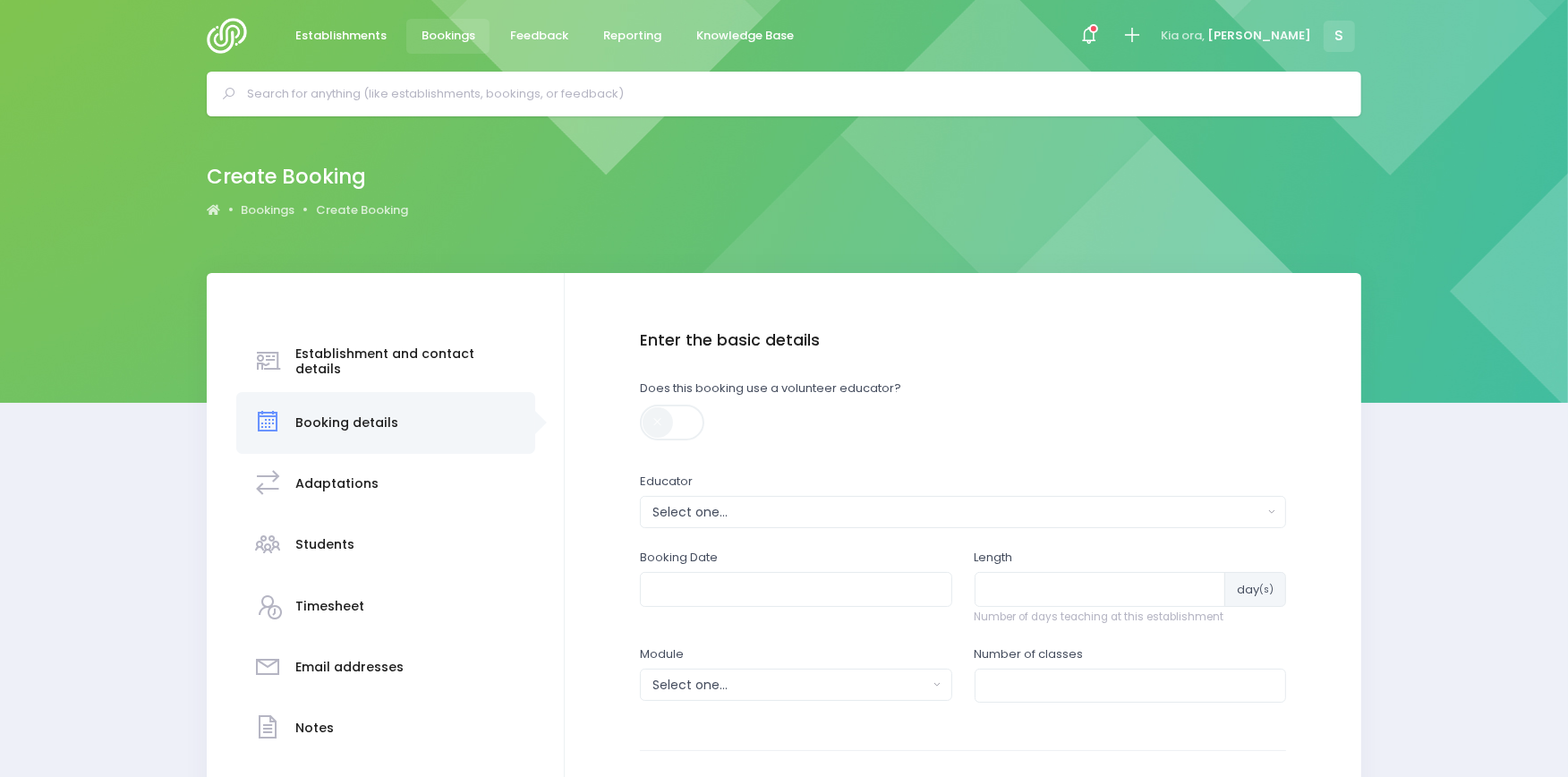
scroll to position [184, 0]
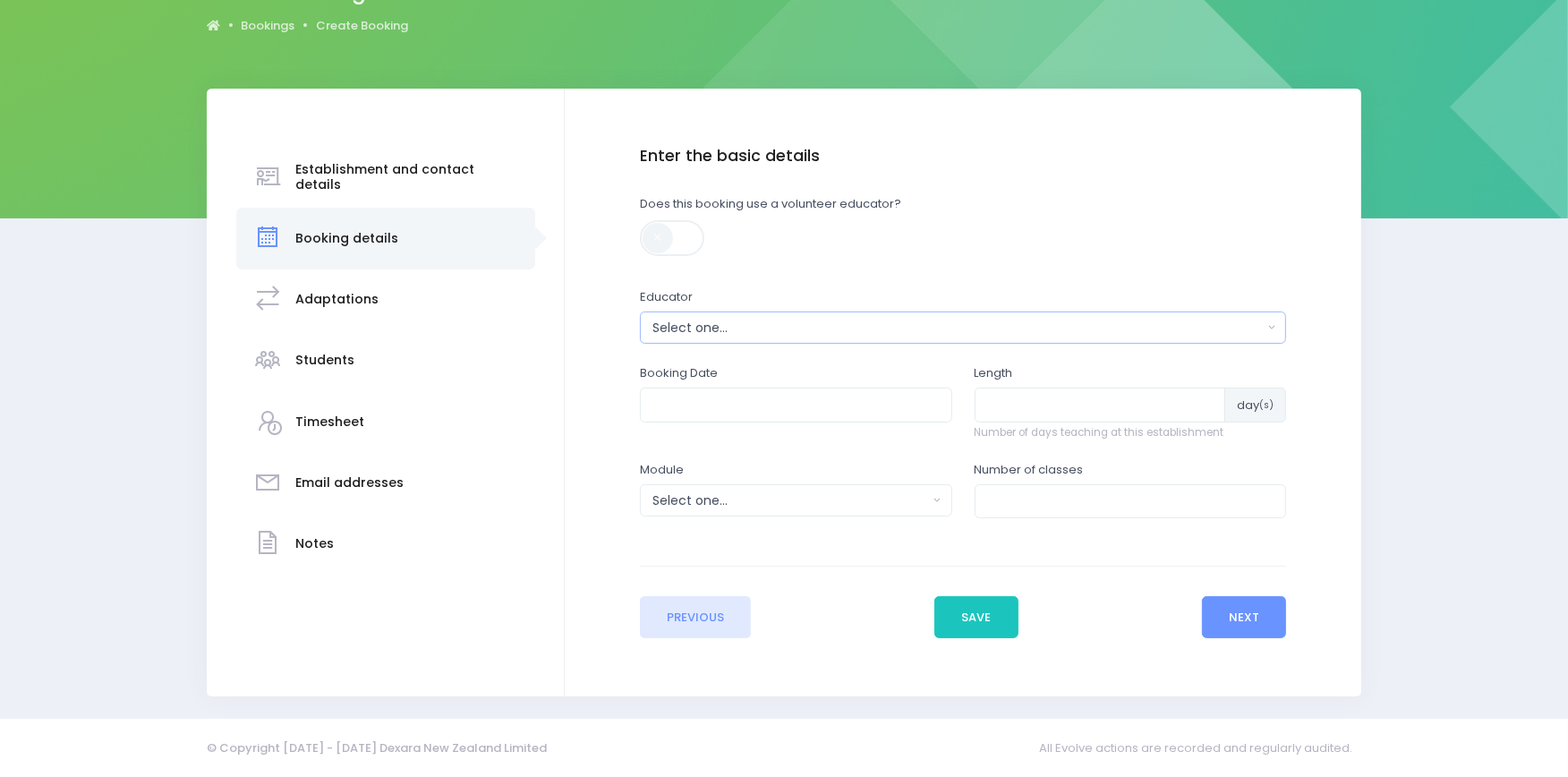
click at [696, 320] on div "Select one..." at bounding box center [957, 327] width 610 height 19
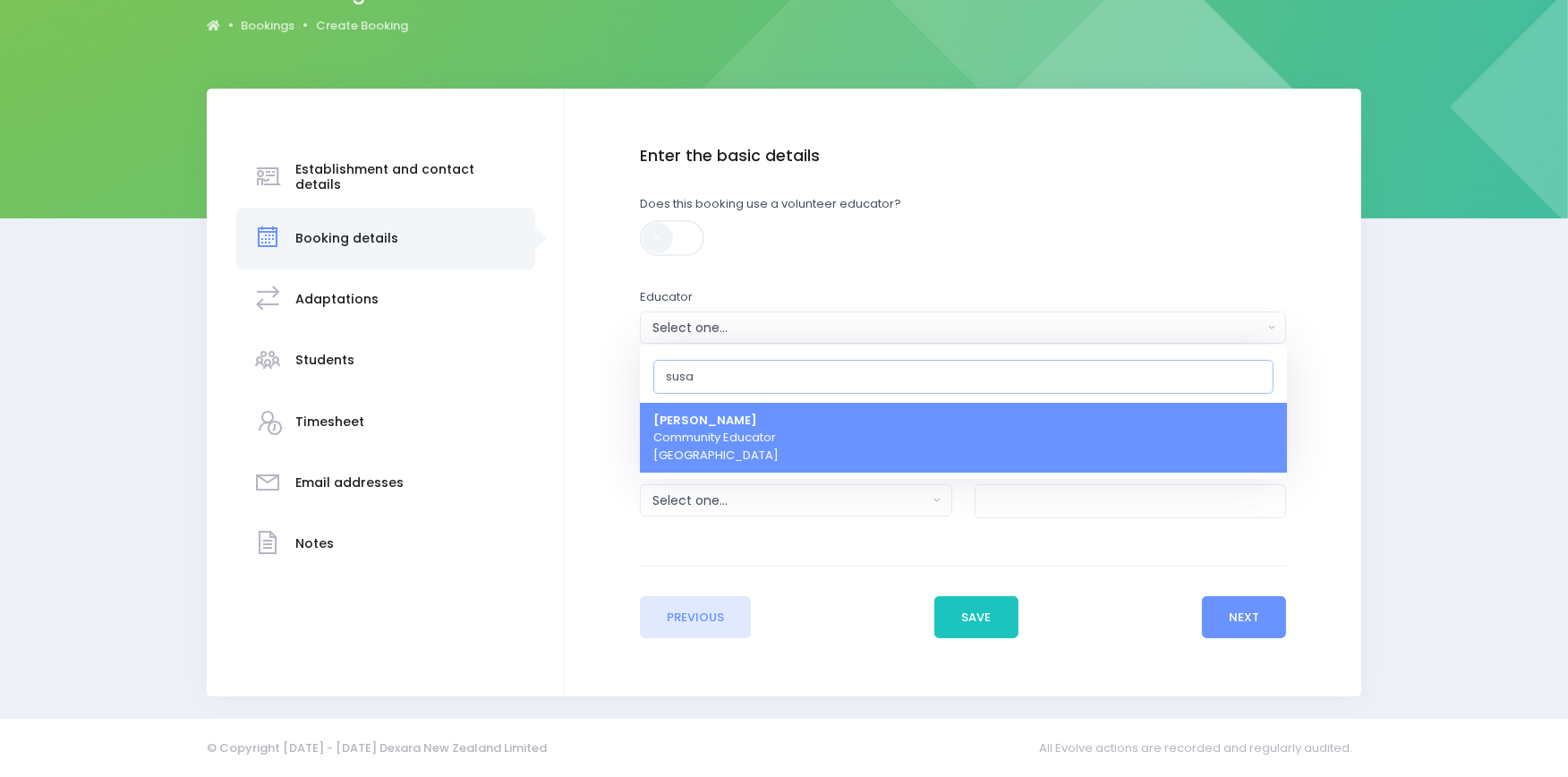
type input "susan"
select select "178963"
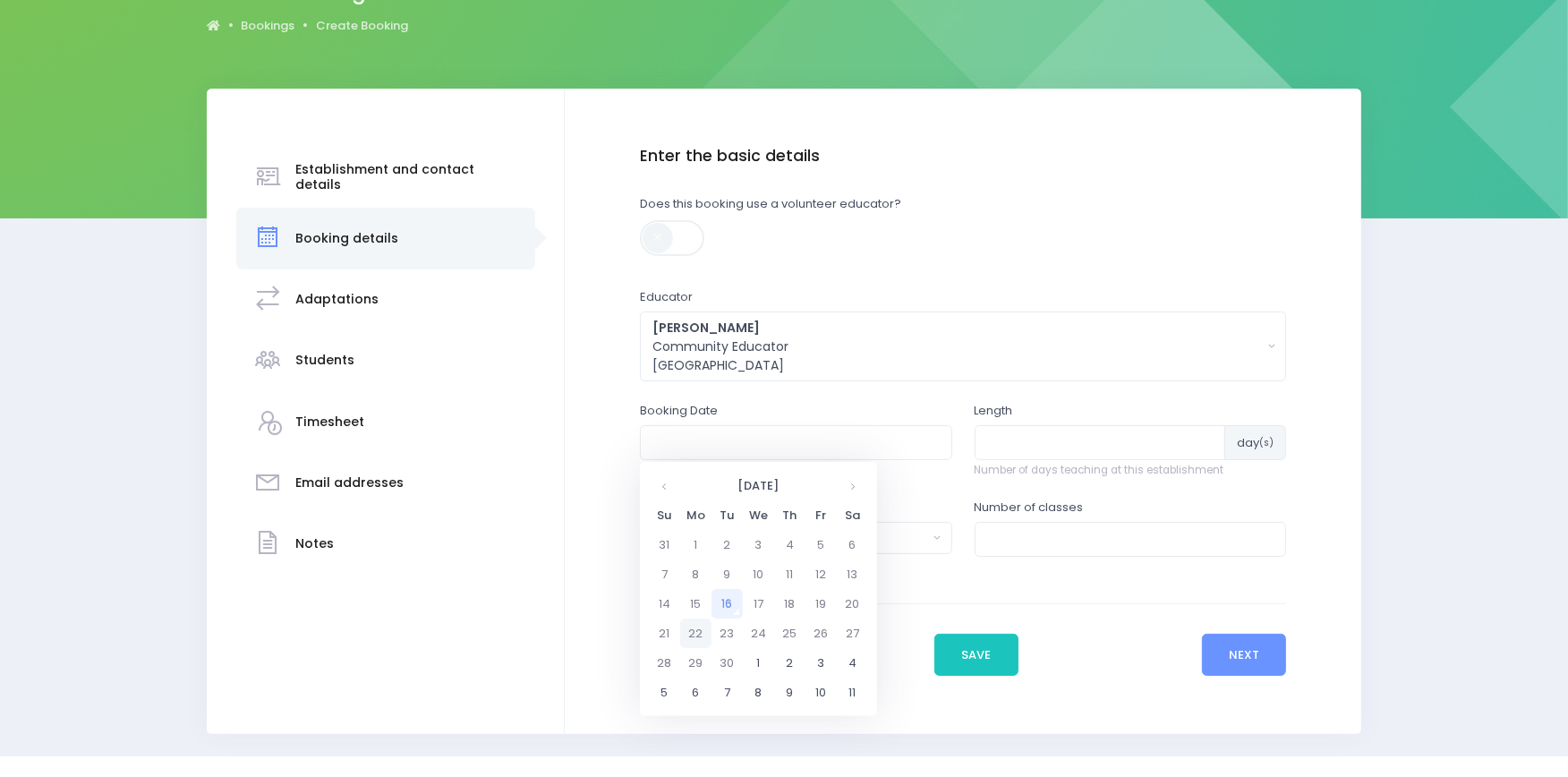
click at [692, 630] on td "22" at bounding box center [696, 633] width 32 height 30
click at [702, 624] on span "1" at bounding box center [704, 624] width 32 height 24
click at [674, 543] on span "1:00" at bounding box center [677, 541] width 50 height 24
type input "22/09/2025 01:00 PM"
click at [1025, 439] on input "number" at bounding box center [1100, 442] width 251 height 34
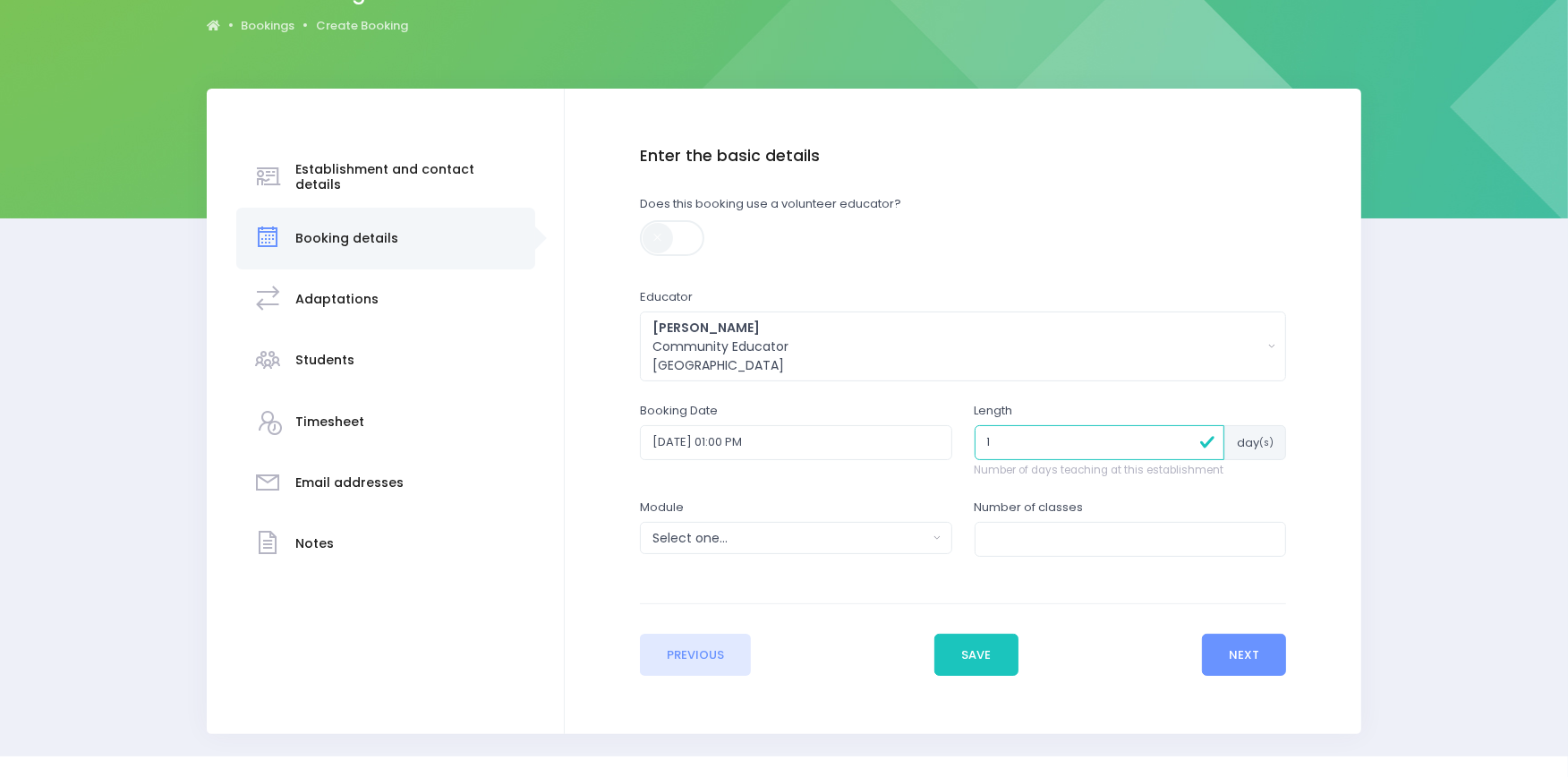
type input "1"
click at [725, 531] on div "Select one..." at bounding box center [789, 537] width 275 height 19
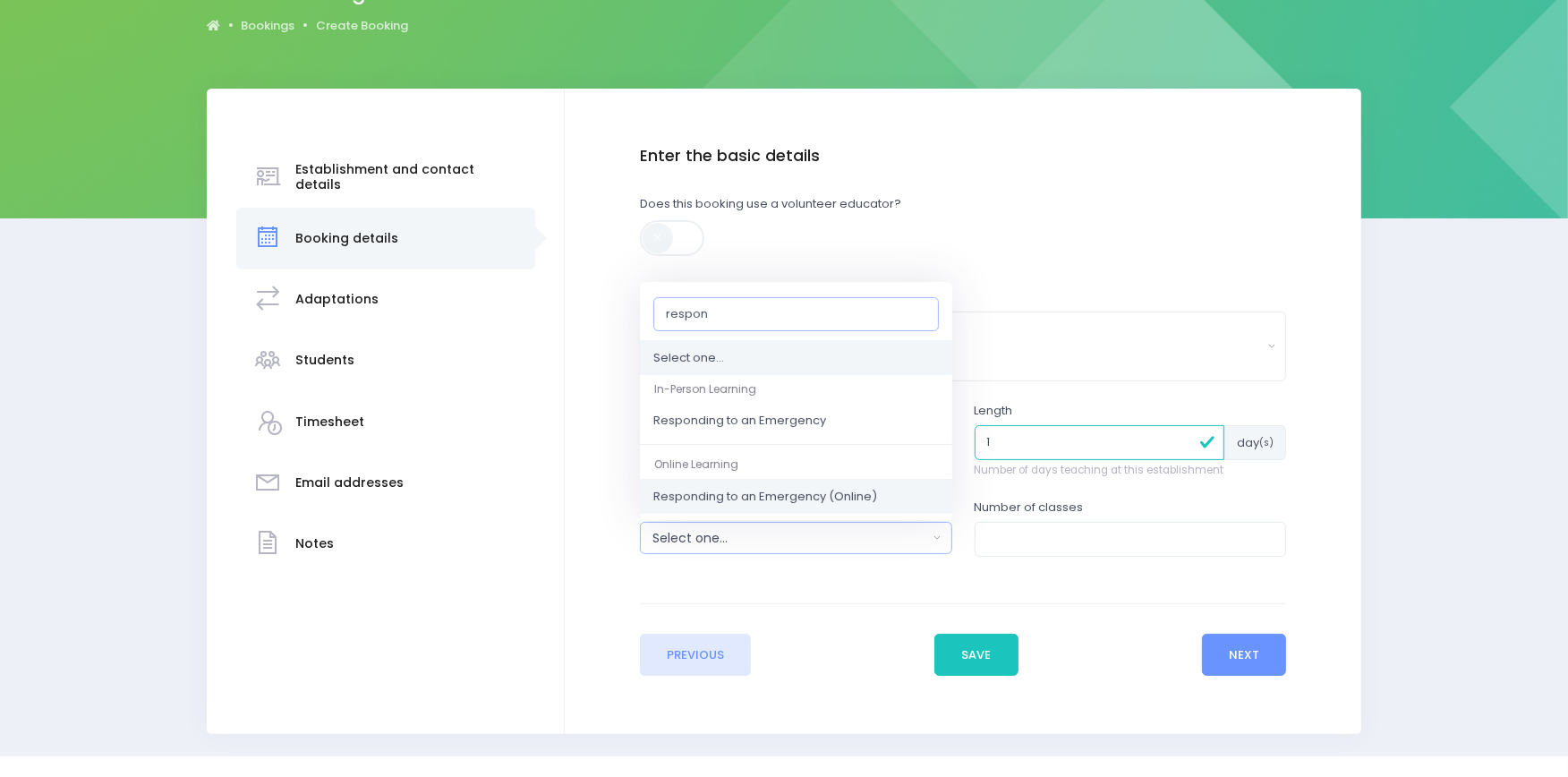
type input "respon"
click at [777, 496] on span "Responding to an Emergency (Online)" at bounding box center [764, 497] width 224 height 18
select select "Responding to an Emergency (Online)"
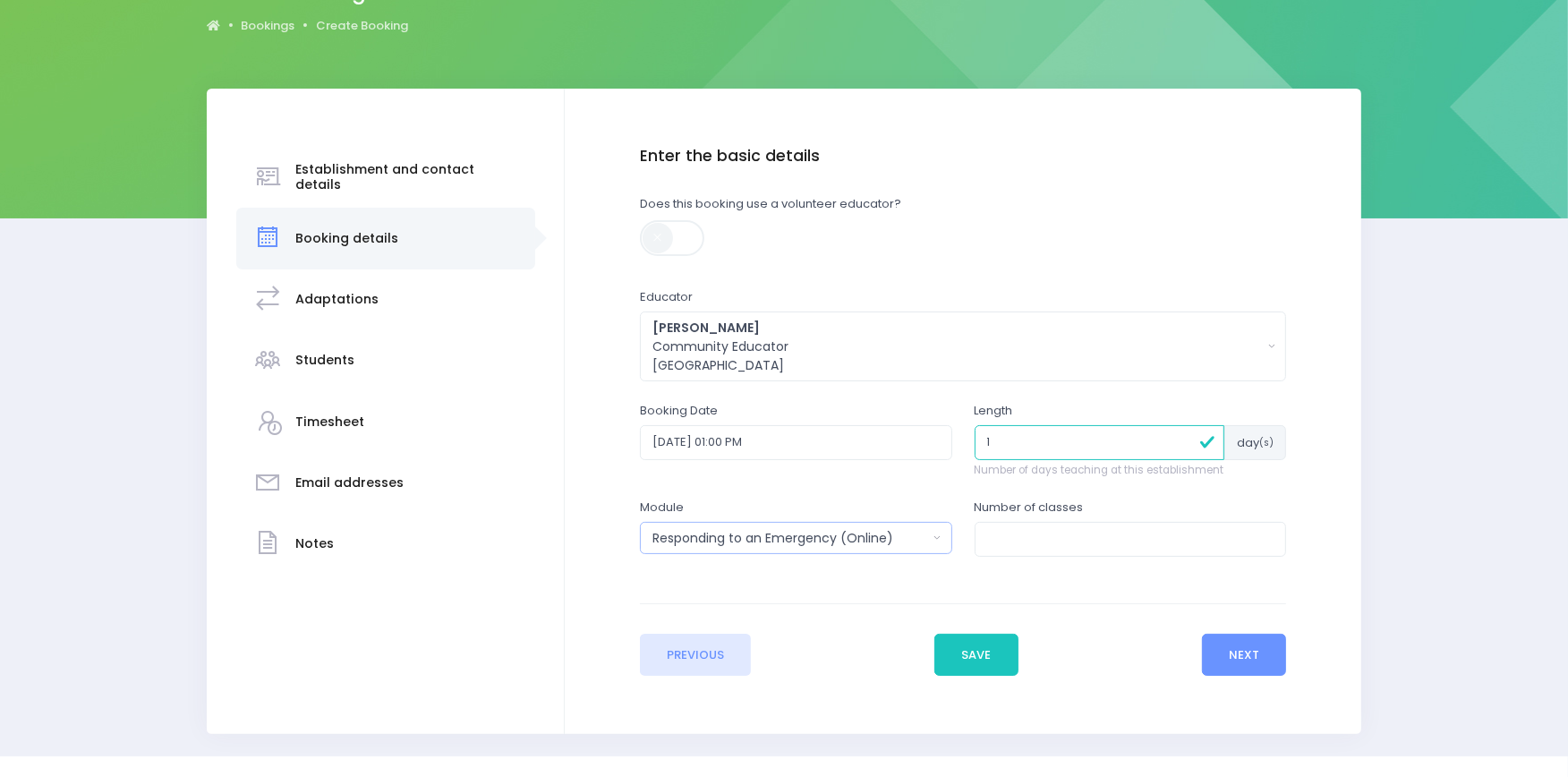
click at [923, 534] on div "Responding to an Emergency (Online)" at bounding box center [789, 537] width 275 height 19
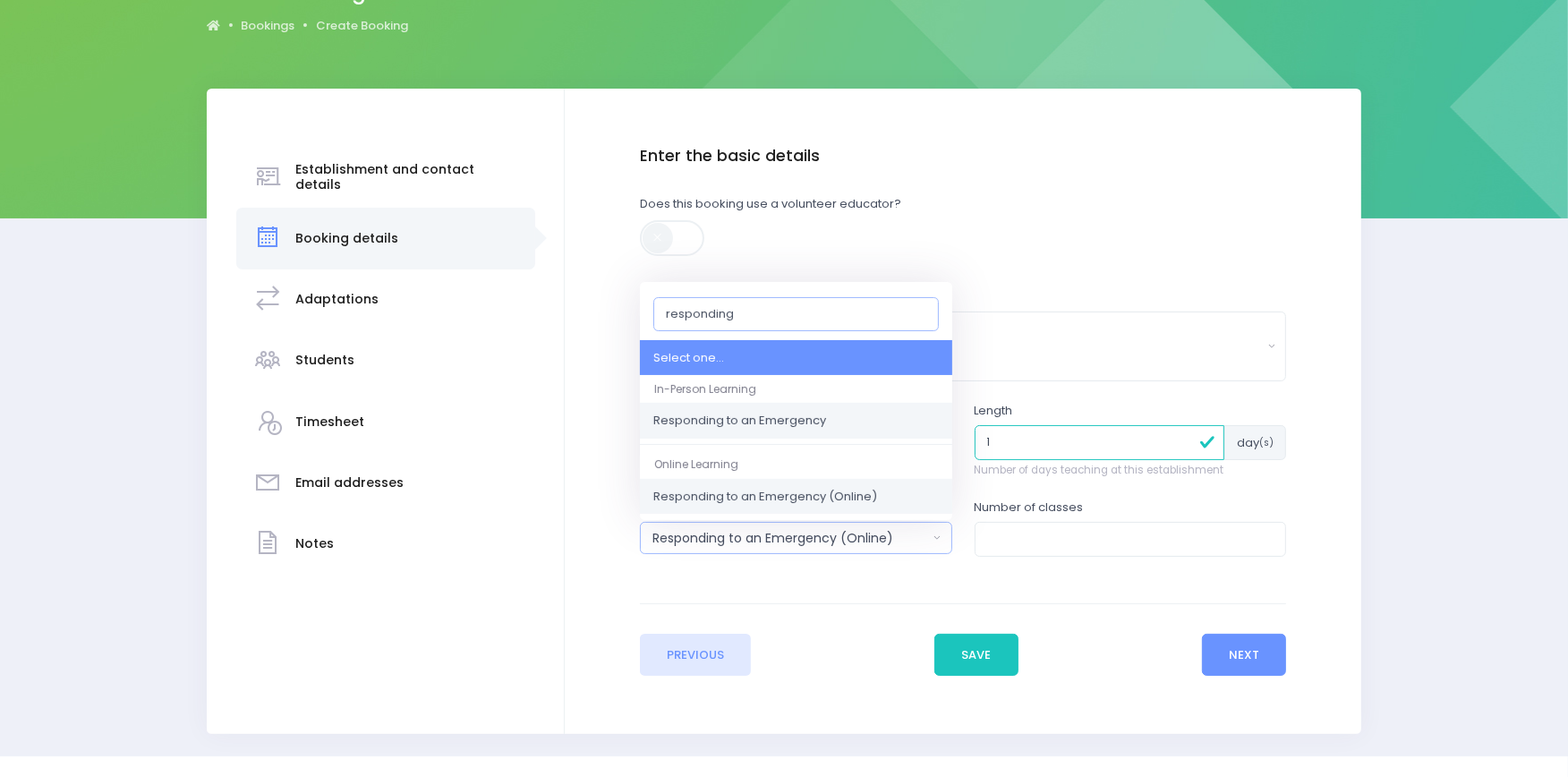
type input "responding"
click at [779, 418] on span "Responding to an Emergency" at bounding box center [739, 421] width 173 height 18
select select "Responding to an Emergency"
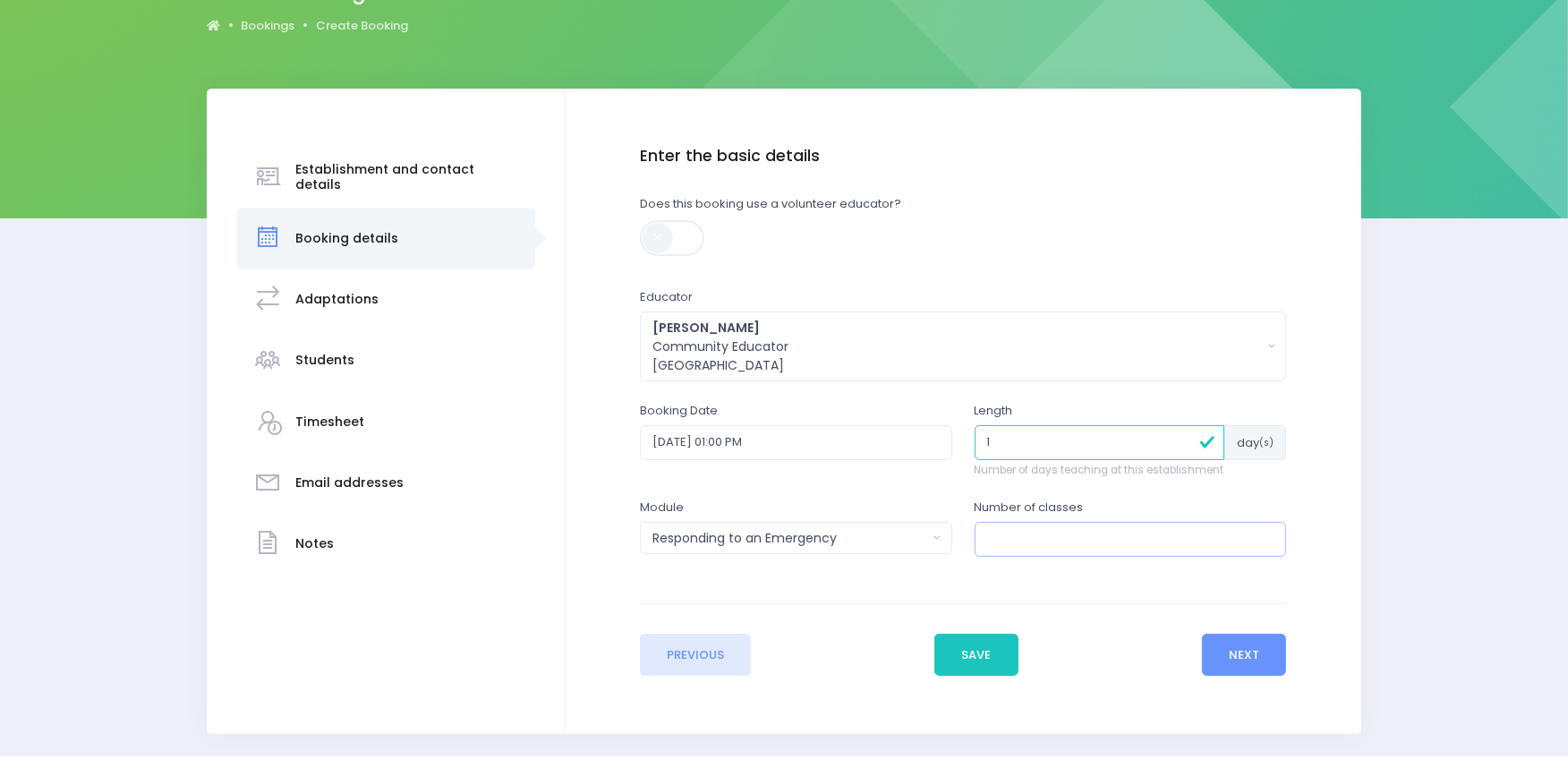
click at [1034, 549] on input "number" at bounding box center [1130, 538] width 313 height 34
type input "1"
click at [1241, 655] on button "Next" at bounding box center [1245, 655] width 85 height 43
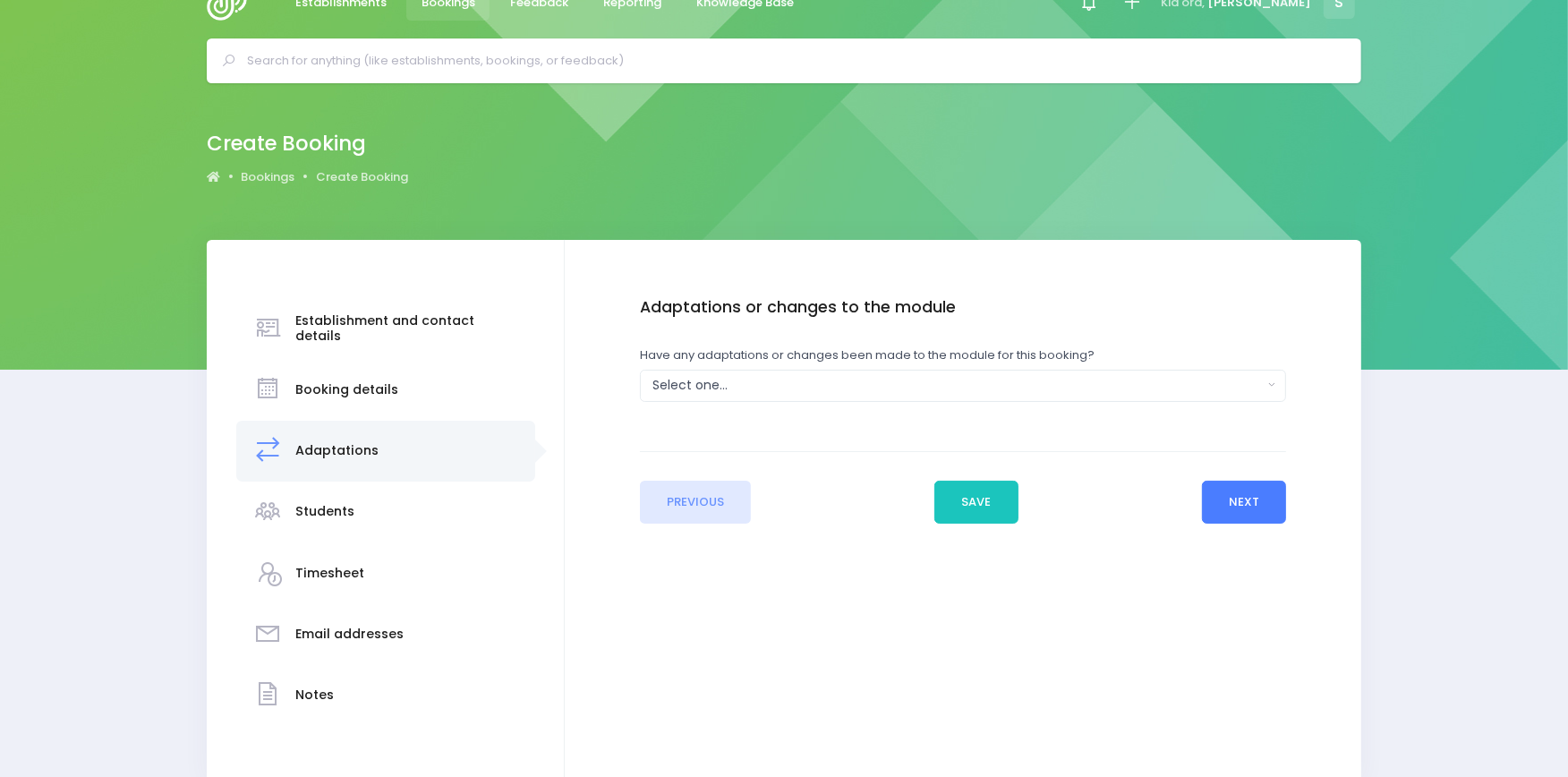
scroll to position [0, 0]
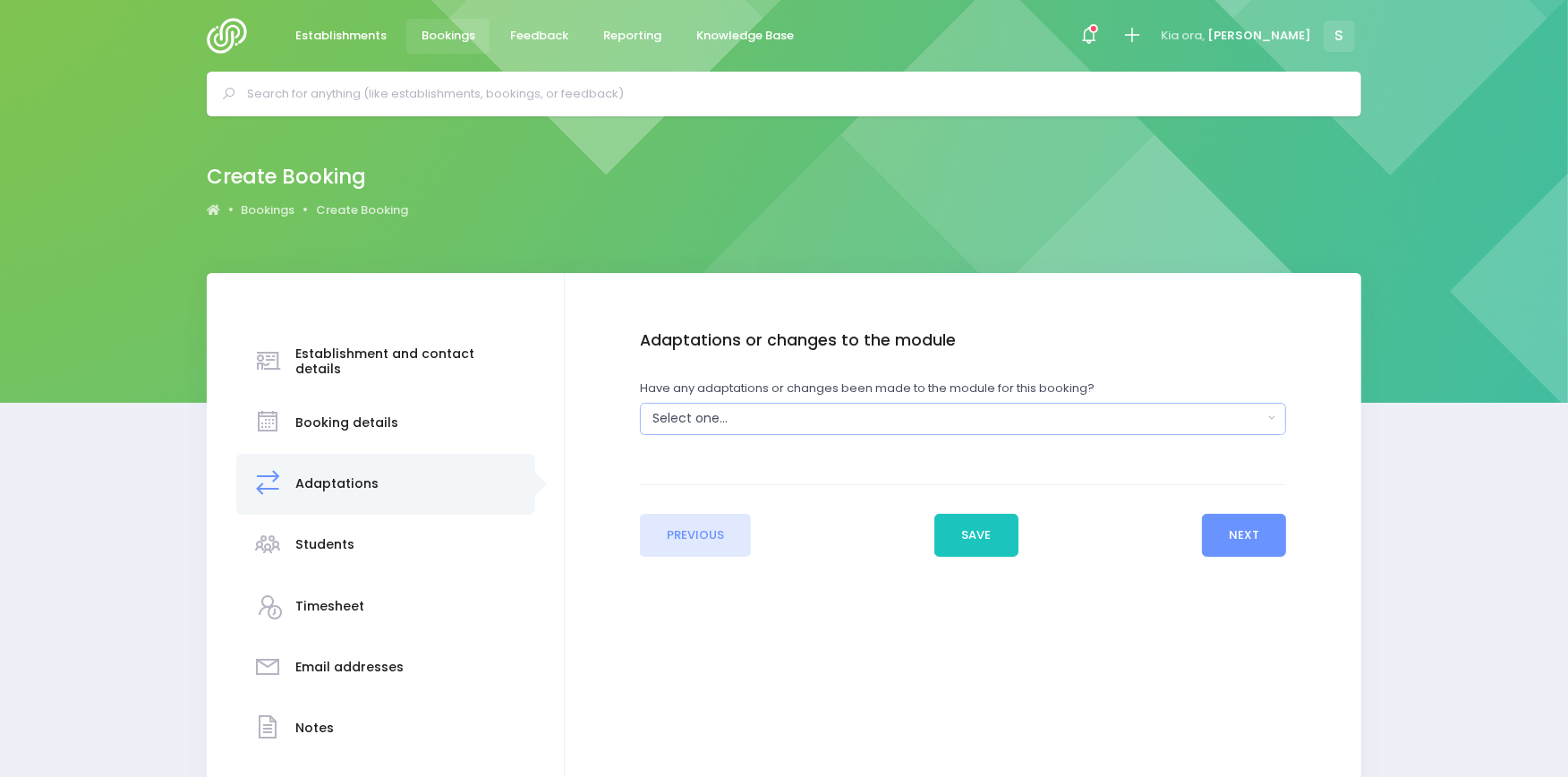
click at [745, 412] on div "Select one..." at bounding box center [957, 418] width 610 height 19
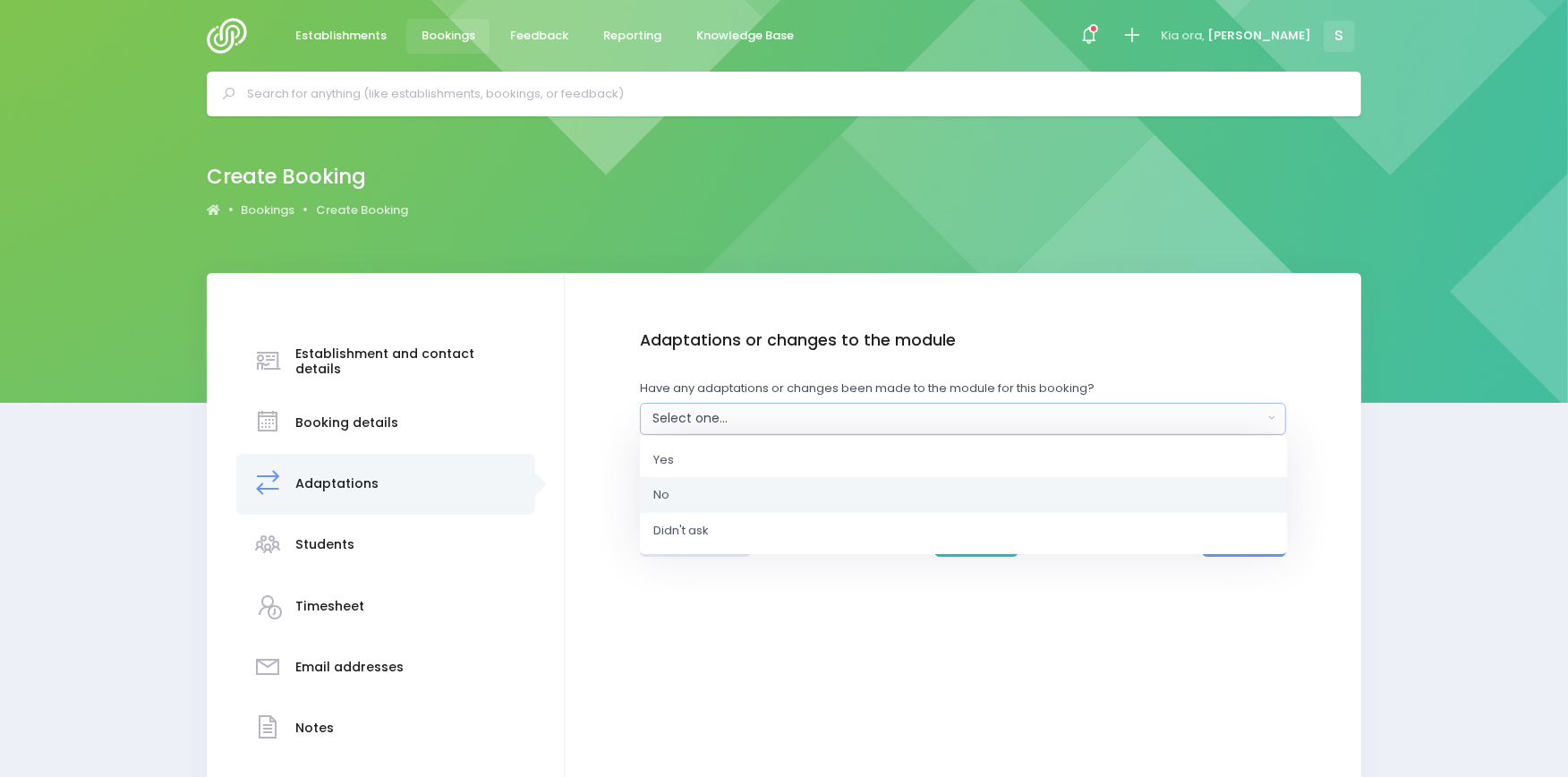
click at [667, 487] on span "No" at bounding box center [661, 495] width 16 height 18
select select "No"
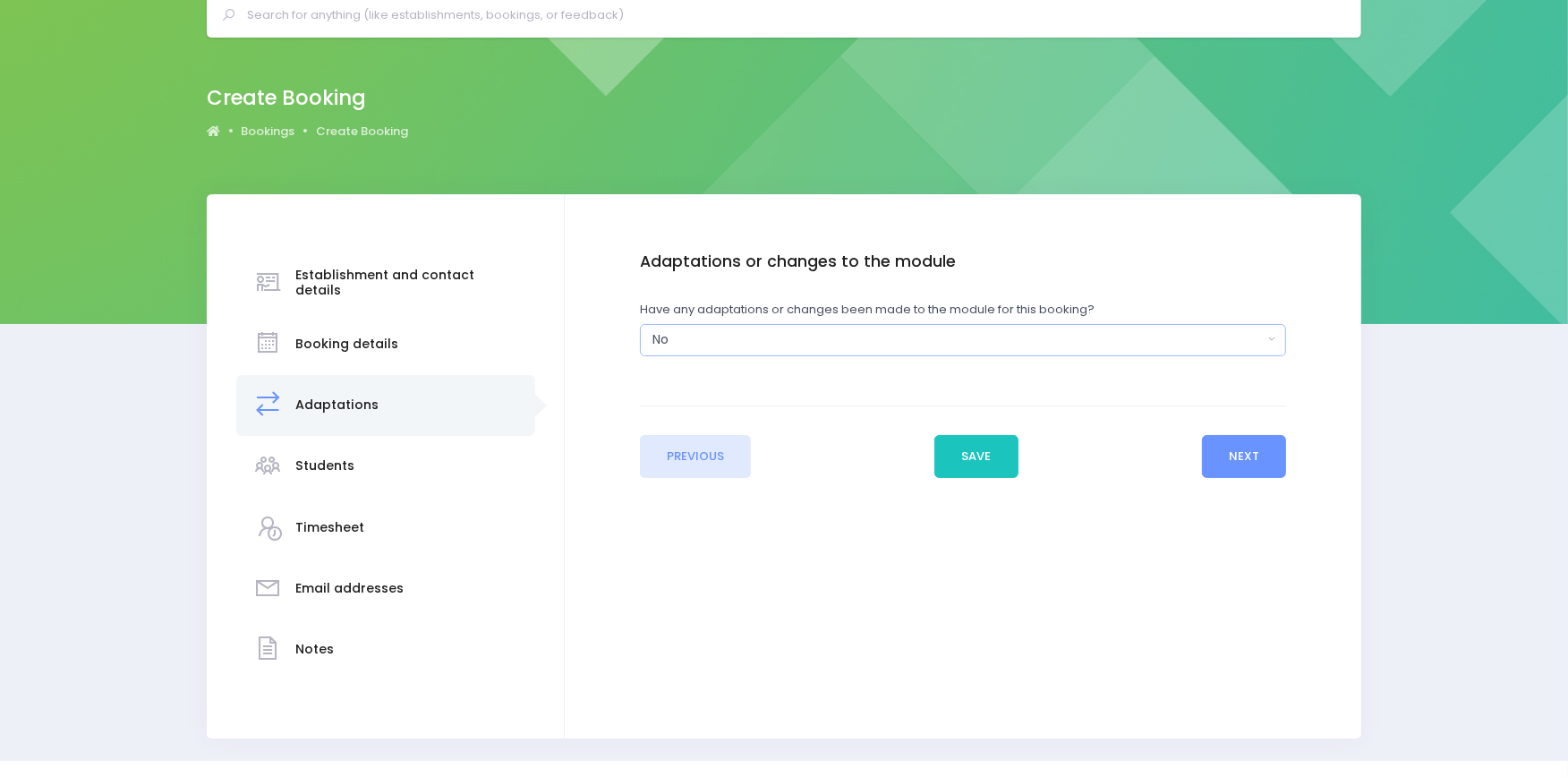
scroll to position [119, 0]
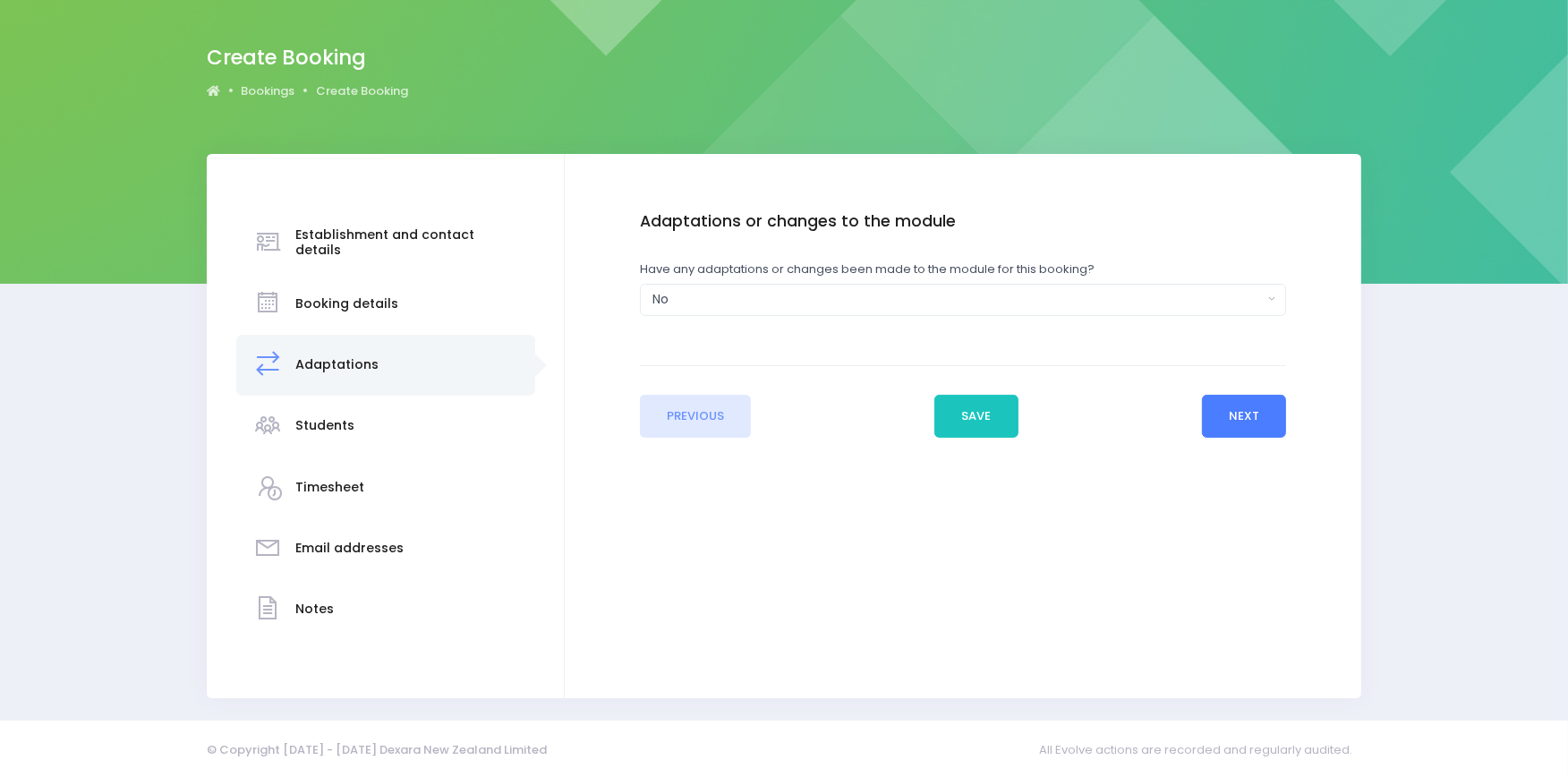
click at [1237, 424] on button "Next" at bounding box center [1245, 416] width 85 height 43
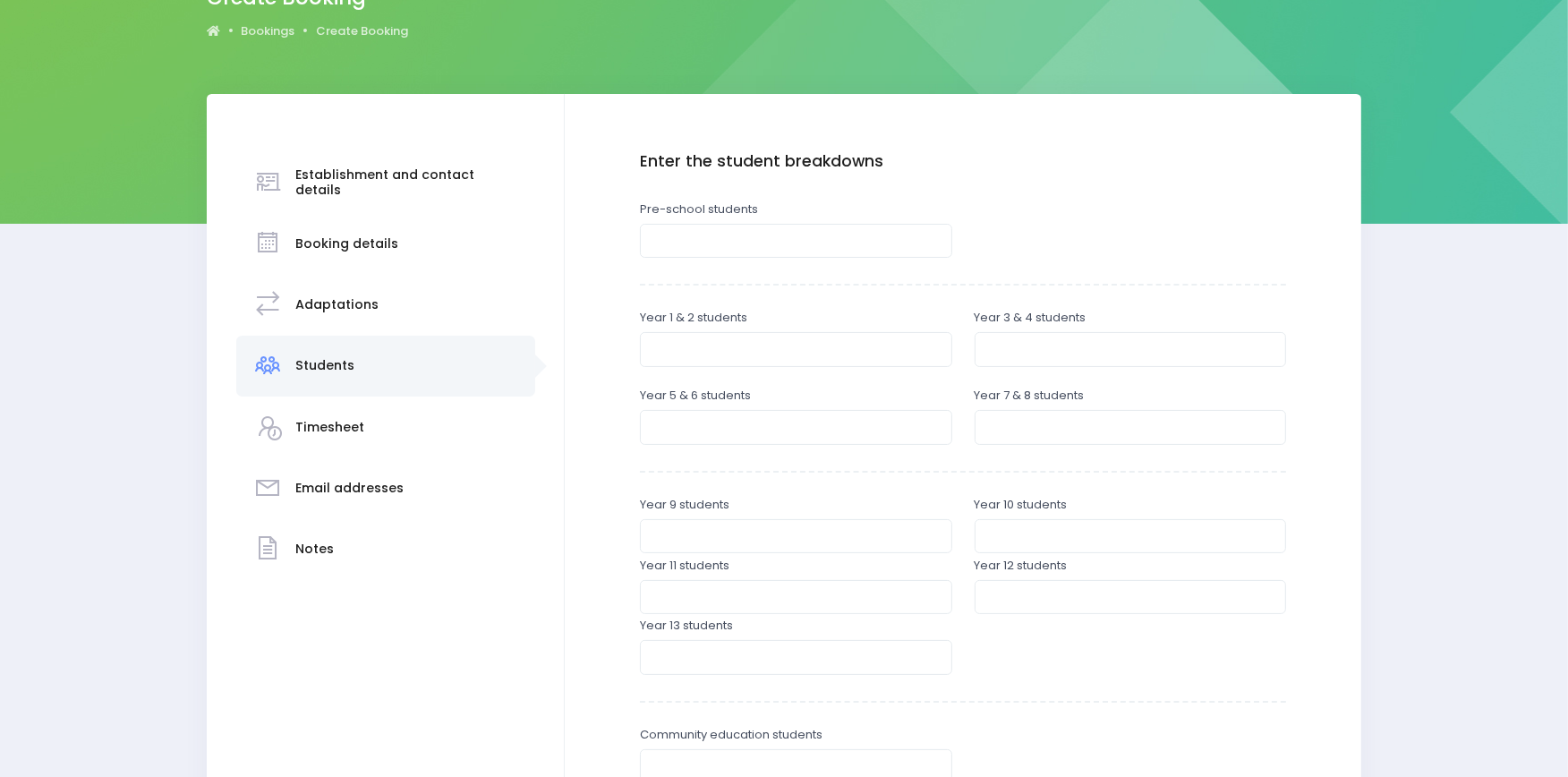
scroll to position [168, 0]
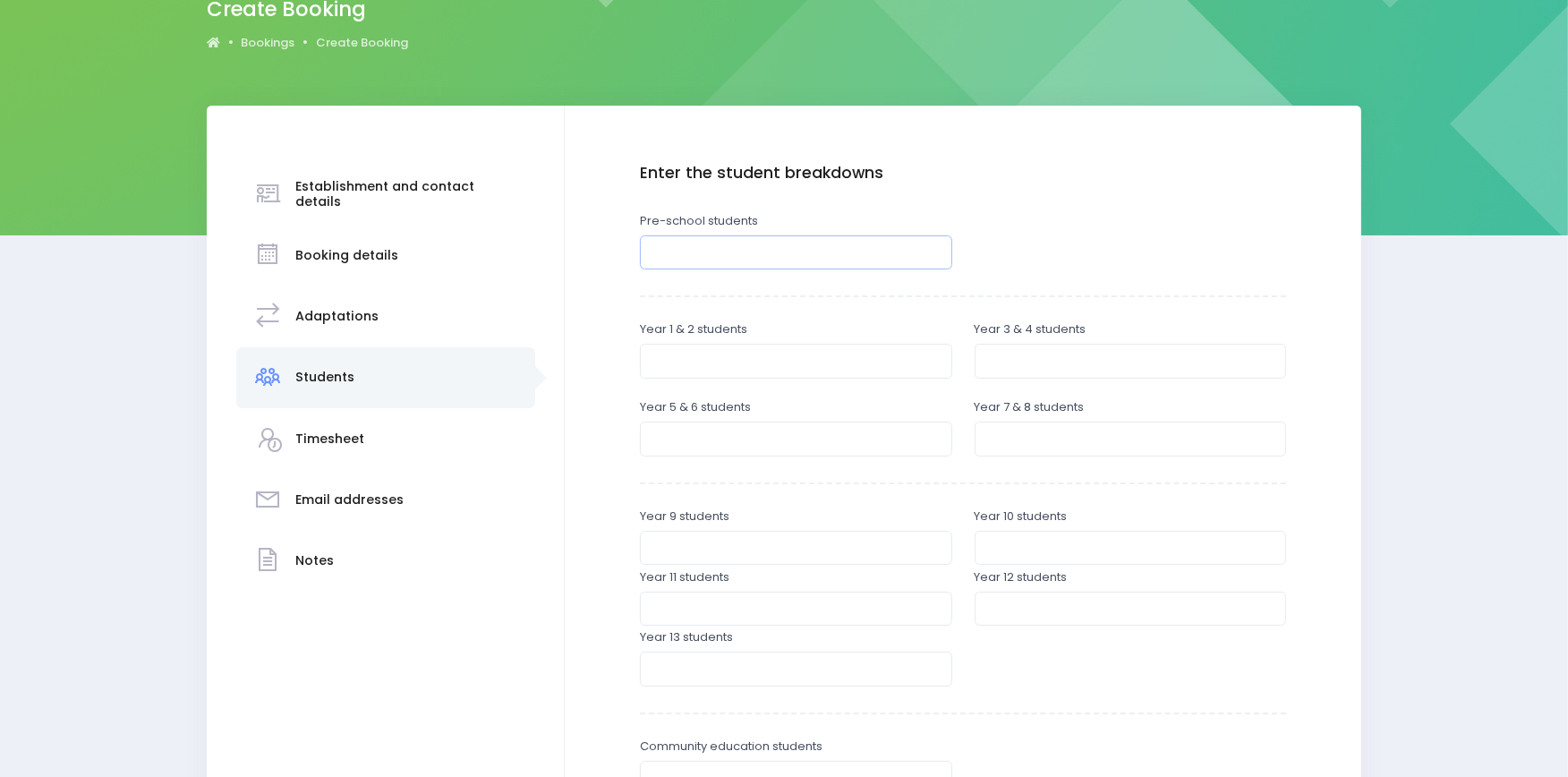
click at [764, 245] on input "number" at bounding box center [796, 252] width 313 height 34
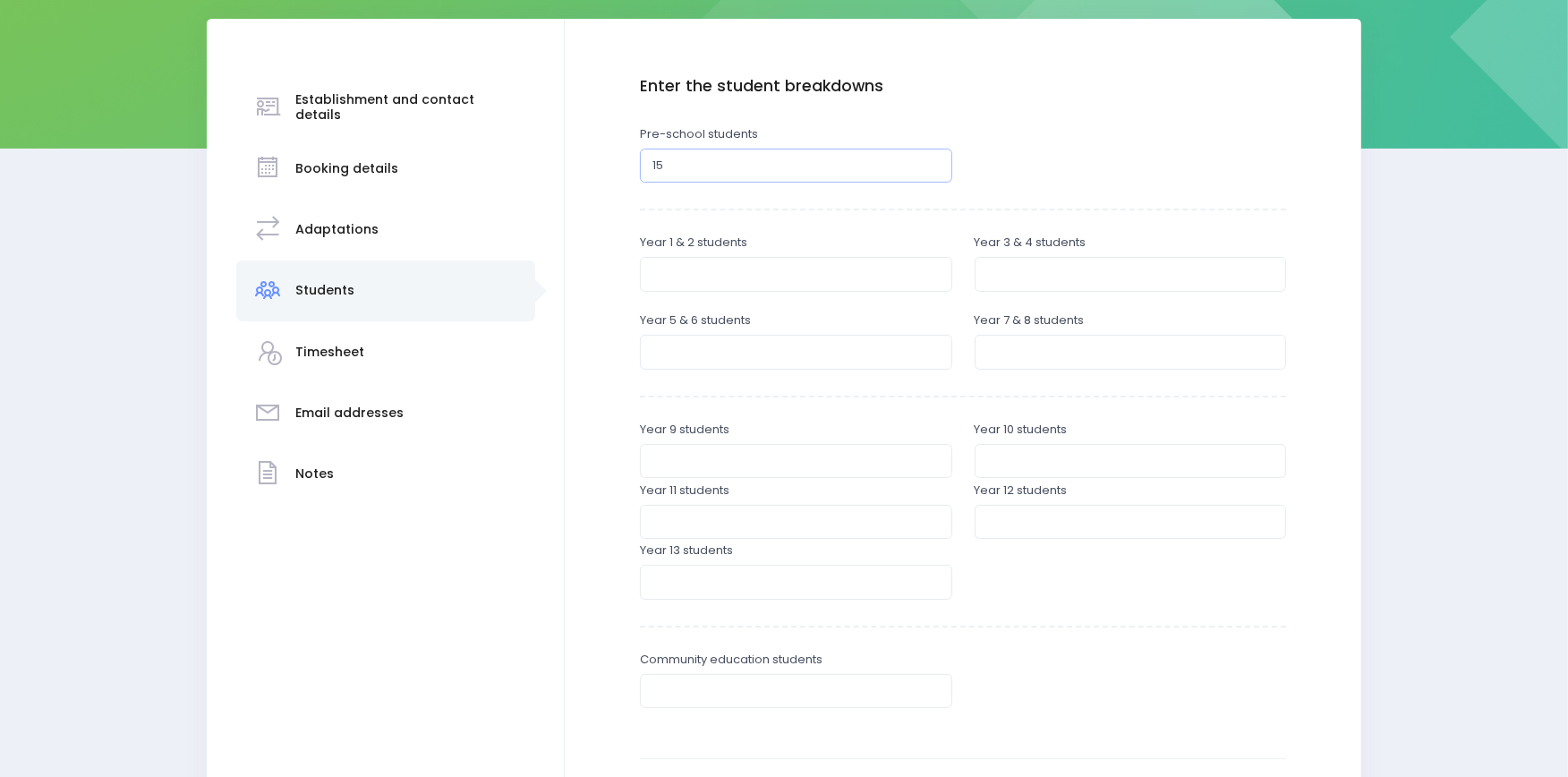
scroll to position [443, 0]
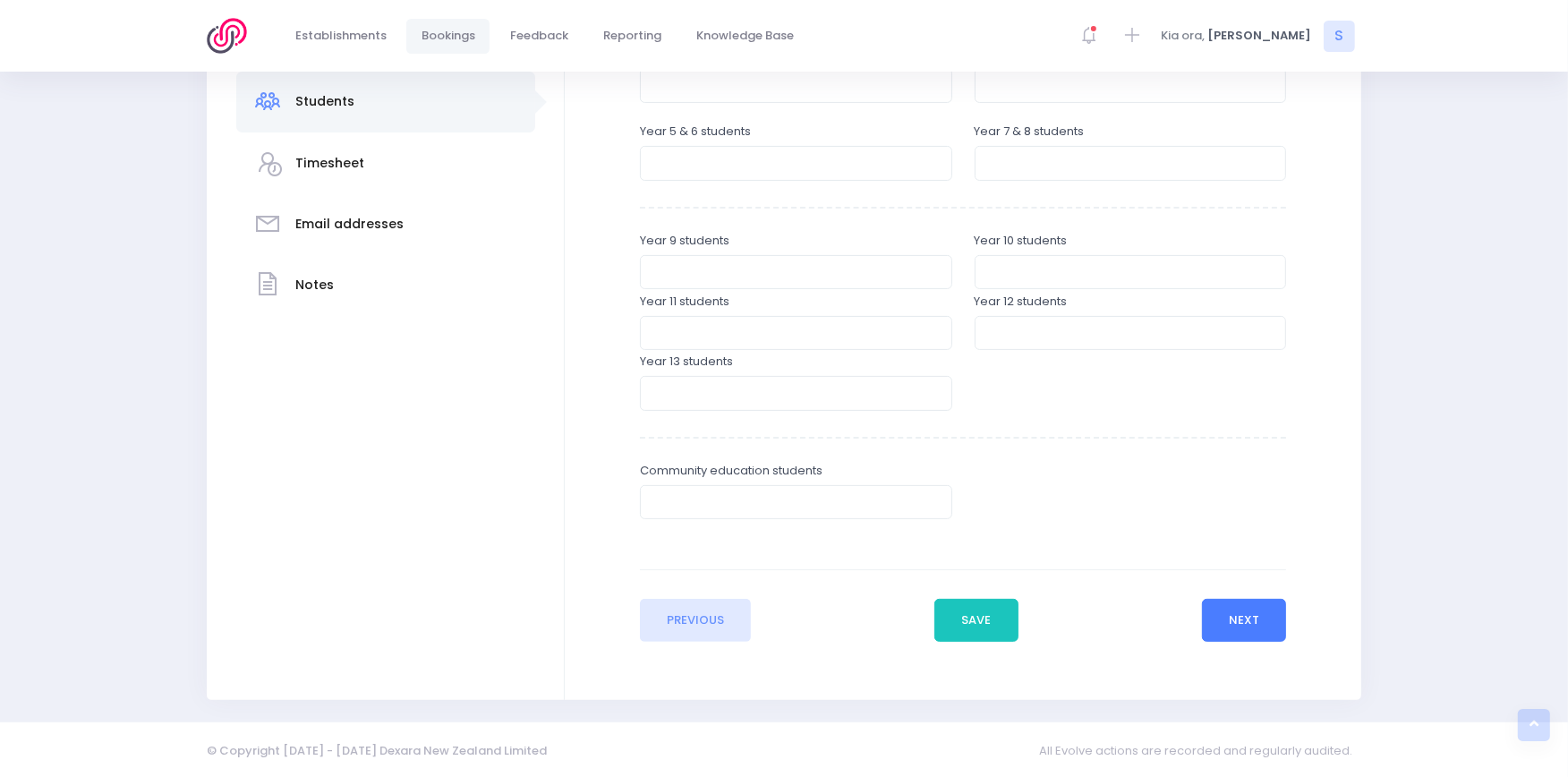
type input "15"
click at [1247, 609] on button "Next" at bounding box center [1245, 620] width 85 height 43
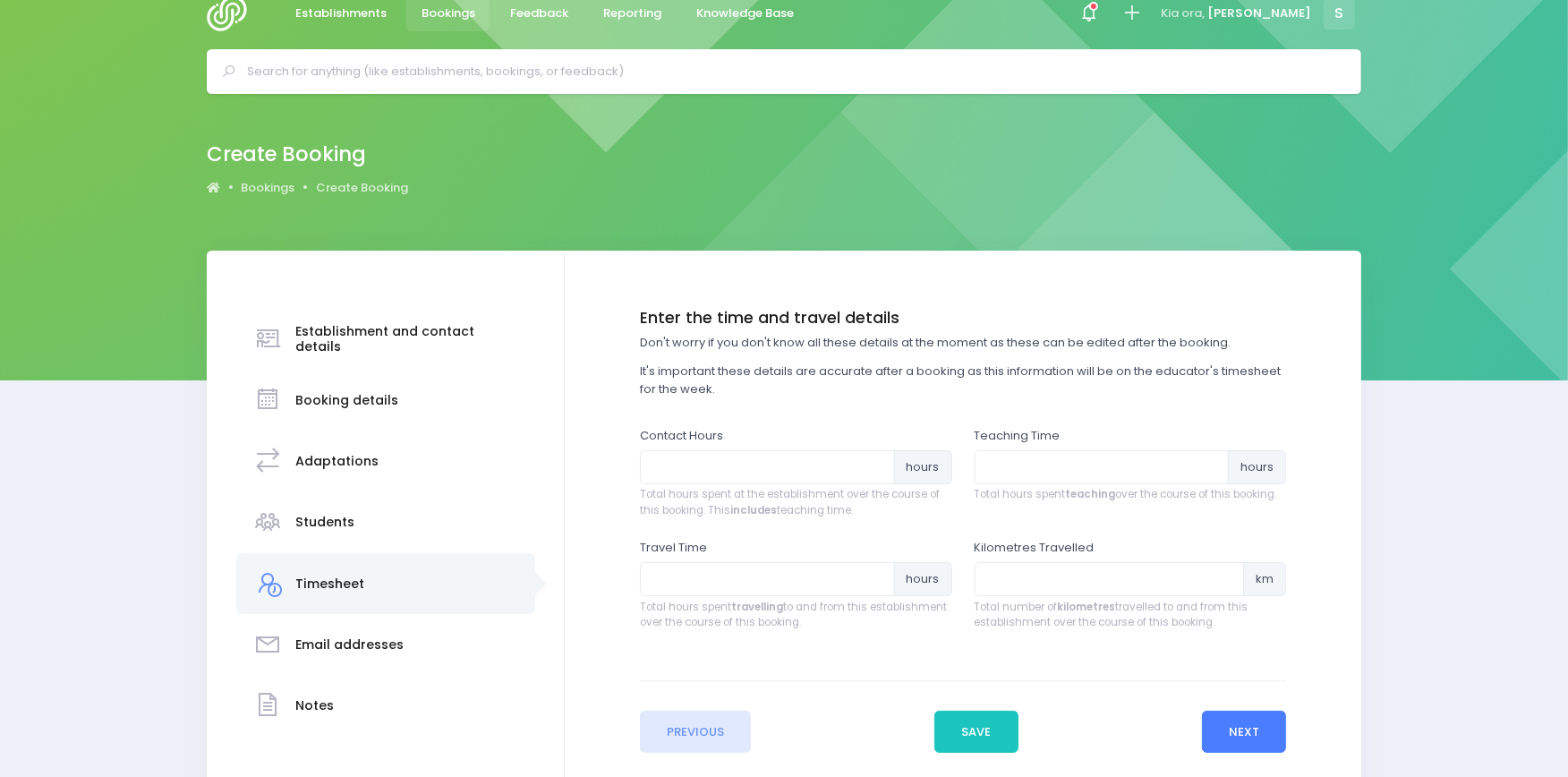
scroll to position [0, 0]
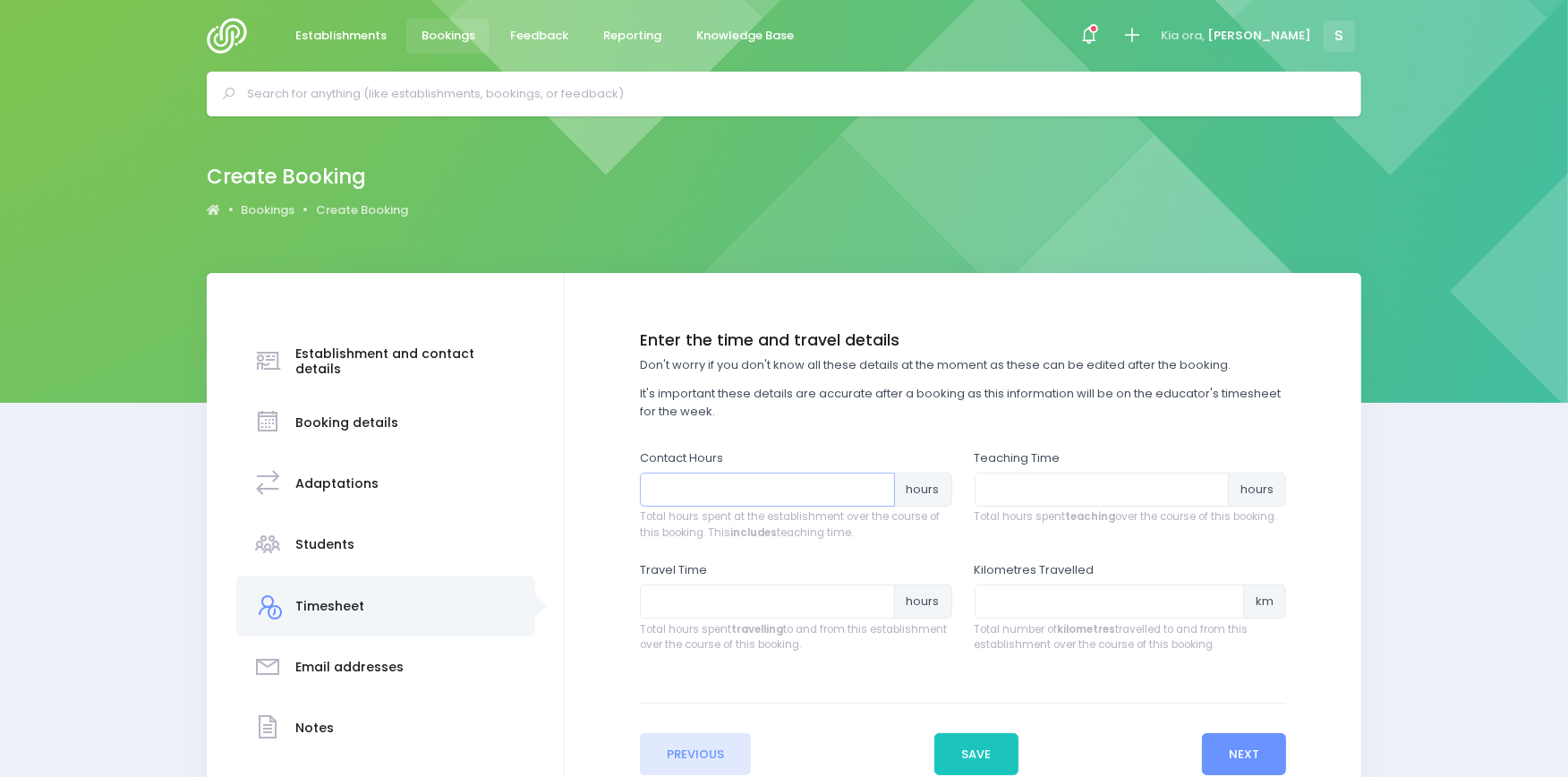
click at [797, 481] on input "number" at bounding box center [767, 489] width 255 height 34
type input "1"
click at [1098, 488] on input "number" at bounding box center [1102, 489] width 255 height 34
type input ".75"
click at [732, 600] on input "number" at bounding box center [767, 601] width 255 height 34
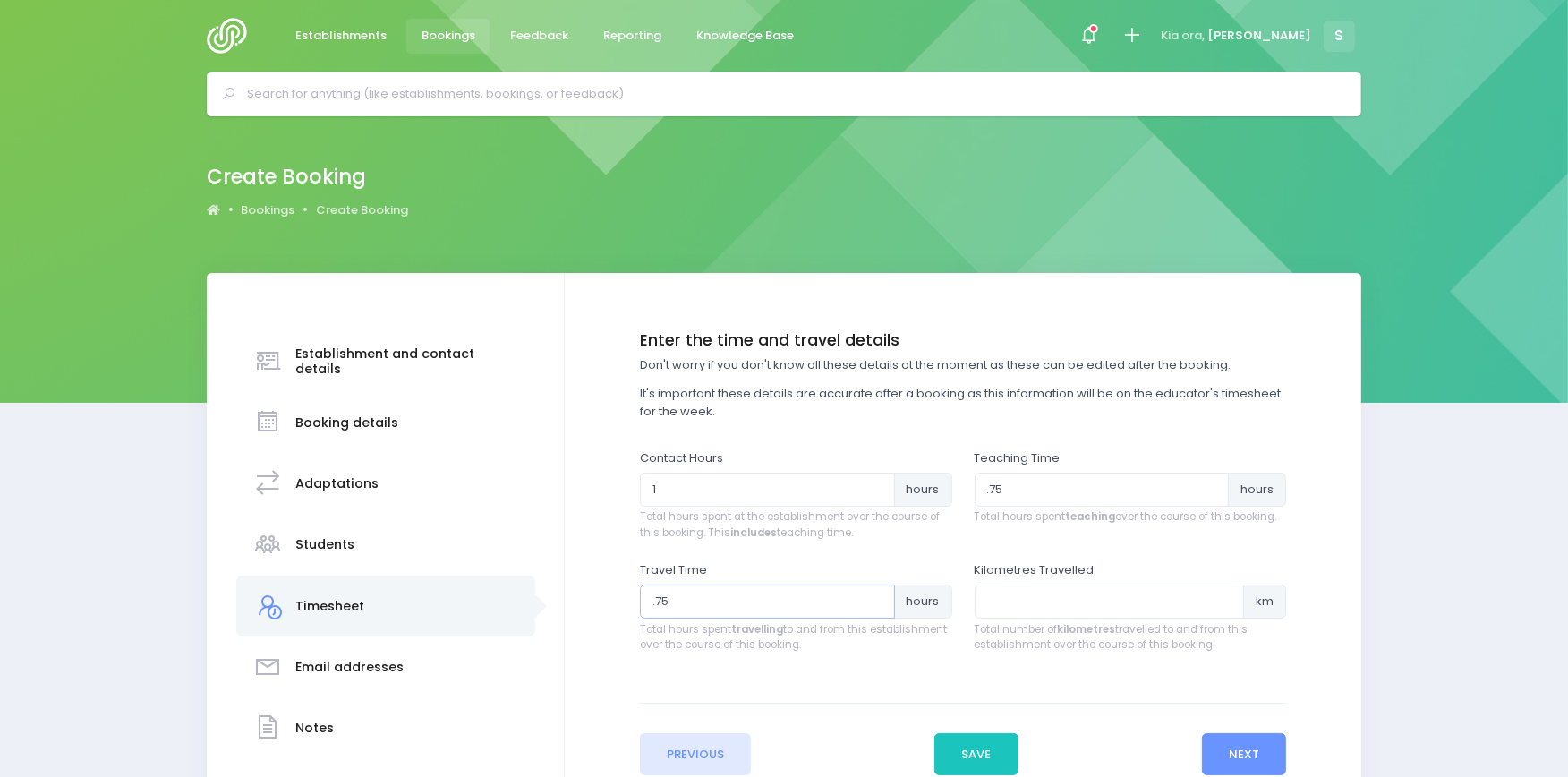
type input ".75"
click at [1067, 597] on input "number" at bounding box center [1109, 601] width 270 height 34
type input "20"
click at [1245, 747] on button "Next" at bounding box center [1245, 754] width 85 height 43
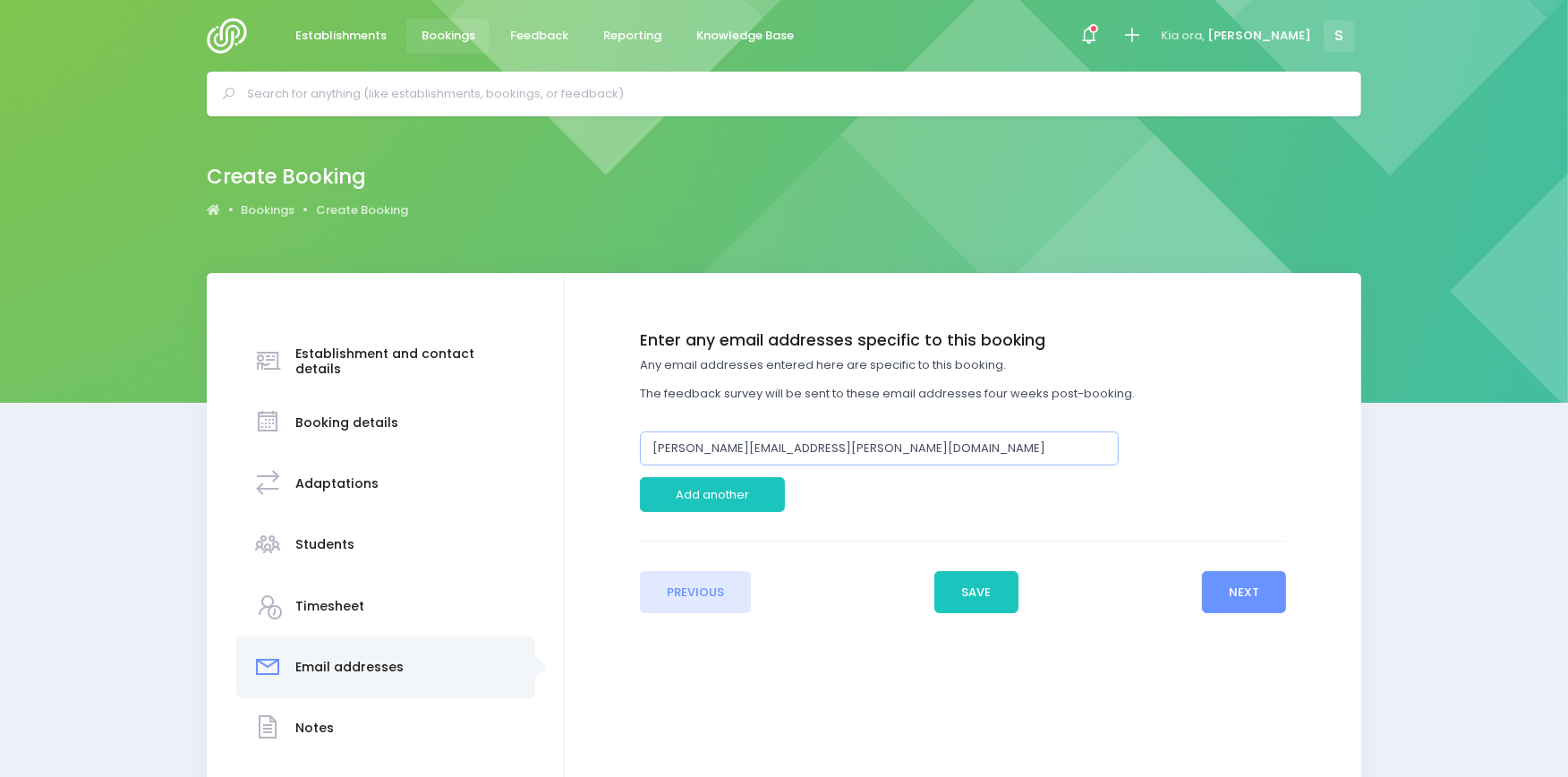
click at [710, 445] on input "[PERSON_NAME][EMAIL_ADDRESS][PERSON_NAME][DOMAIN_NAME]" at bounding box center [880, 448] width 479 height 34
paste input "[PERSON_NAME]"
click at [704, 449] on input "Amanda Bolesworth@birthrighthb.org.nz" at bounding box center [880, 448] width 479 height 34
type input "[PERSON_NAME][EMAIL_ADDRESS][PERSON_NAME][DOMAIN_NAME]"
click at [1238, 592] on button "Next" at bounding box center [1245, 593] width 85 height 43
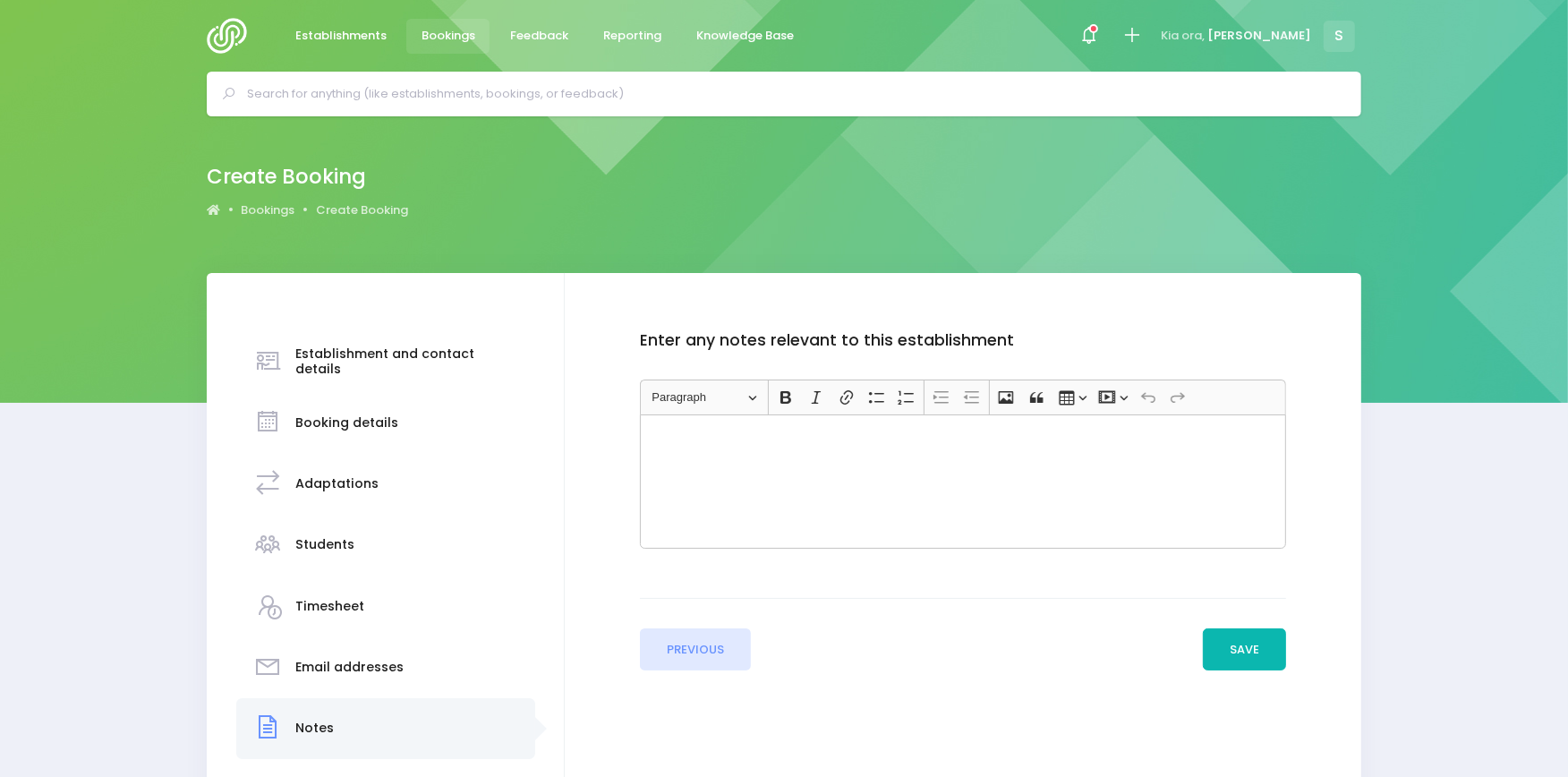
click at [1228, 642] on button "Save" at bounding box center [1244, 650] width 84 height 43
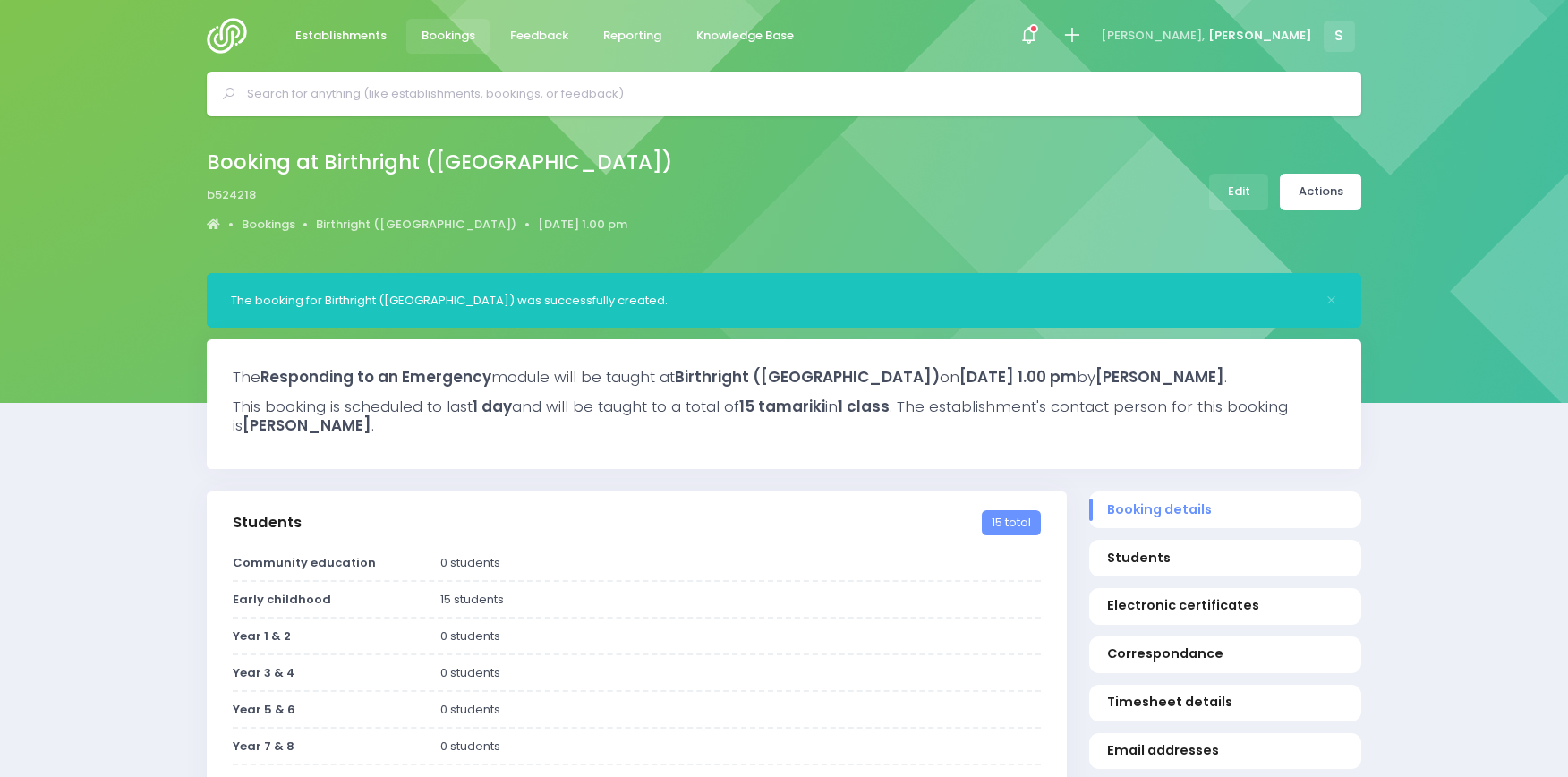
select select "5"
